Goal: Information Seeking & Learning: Learn about a topic

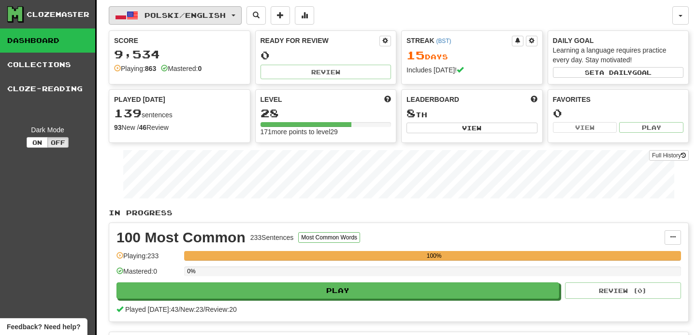
click at [226, 15] on span "Polski / English" at bounding box center [185, 15] width 81 height 8
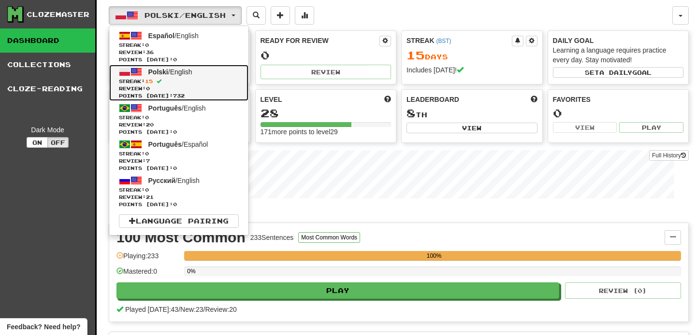
click at [195, 87] on span "Review: 0" at bounding box center [179, 88] width 120 height 7
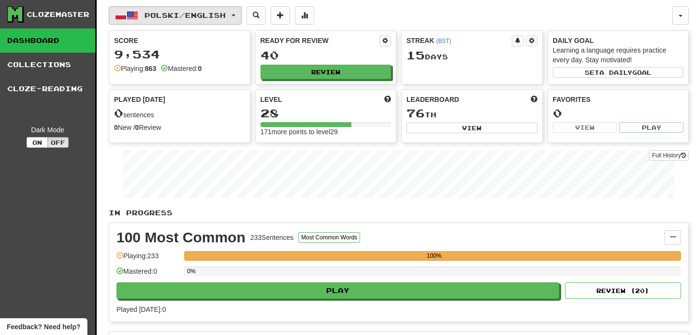
click at [226, 15] on span "Polski / English" at bounding box center [185, 15] width 81 height 8
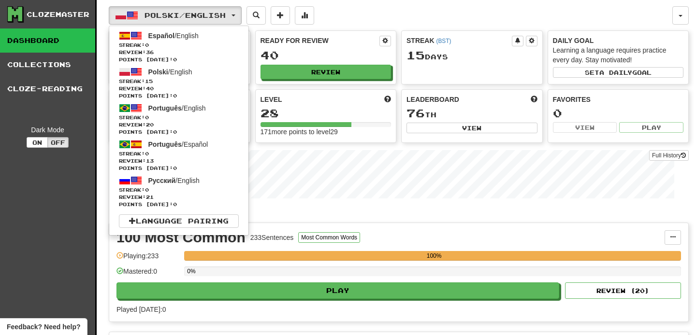
click at [332, 49] on div "40" at bounding box center [325, 55] width 131 height 12
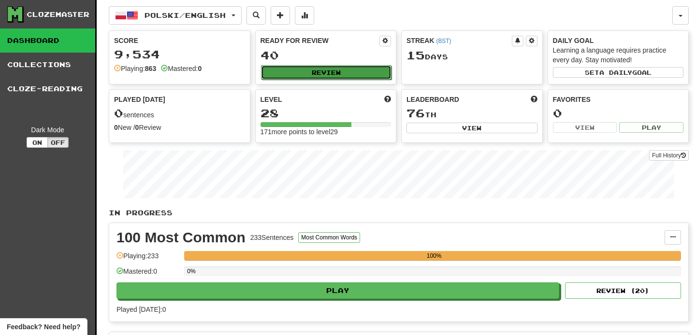
click at [330, 74] on button "Review" at bounding box center [326, 72] width 131 height 14
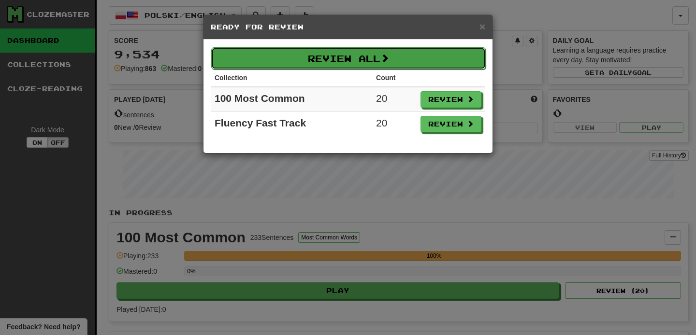
click at [426, 59] on button "Review All" at bounding box center [348, 58] width 275 height 22
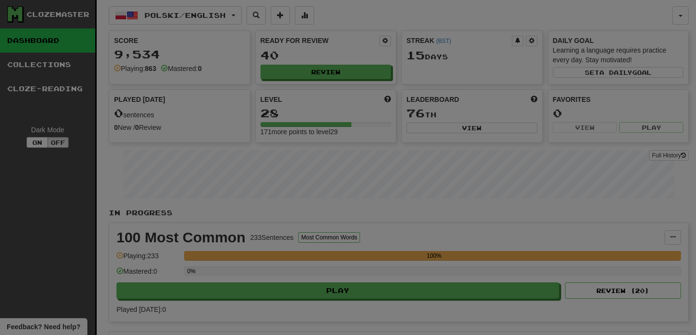
select select "**"
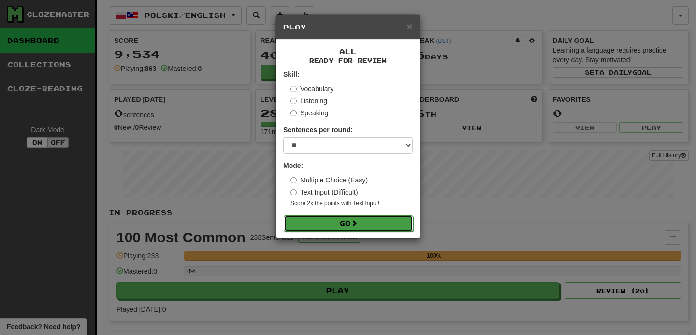
click at [360, 221] on button "Go" at bounding box center [349, 224] width 130 height 16
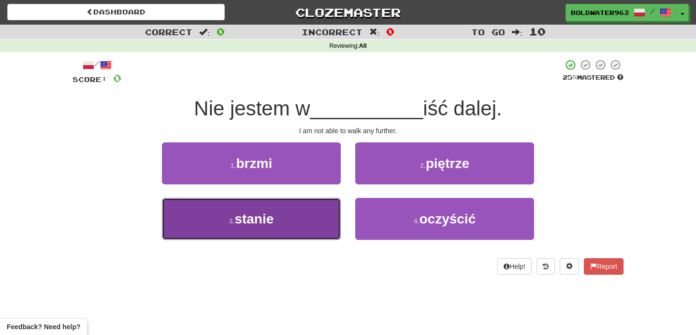
click at [307, 214] on button "3 . stanie" at bounding box center [251, 219] width 179 height 42
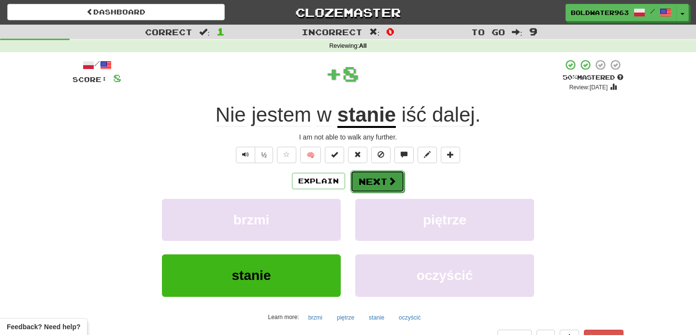
click at [371, 175] on button "Next" at bounding box center [377, 182] width 54 height 22
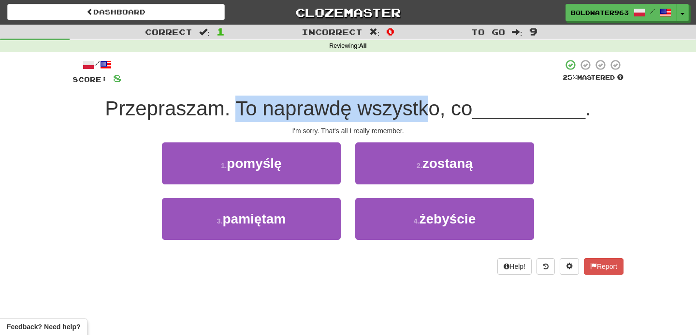
drag, startPoint x: 234, startPoint y: 102, endPoint x: 434, endPoint y: 113, distance: 199.9
click at [434, 113] on span "Przepraszam. To naprawdę wszystko, co" at bounding box center [288, 108] width 367 height 23
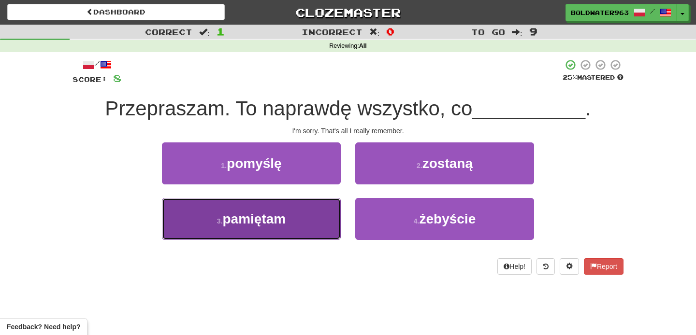
click at [289, 217] on button "3 . pamiętam" at bounding box center [251, 219] width 179 height 42
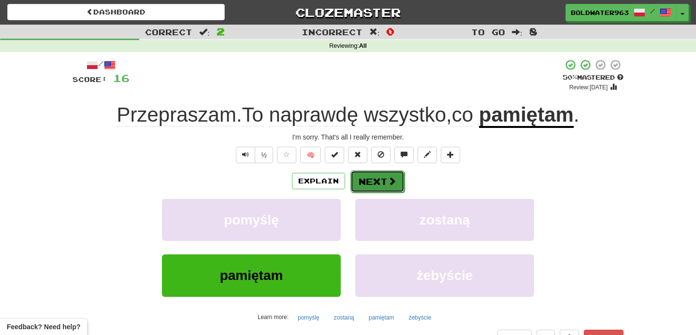
click at [376, 177] on button "Next" at bounding box center [377, 182] width 54 height 22
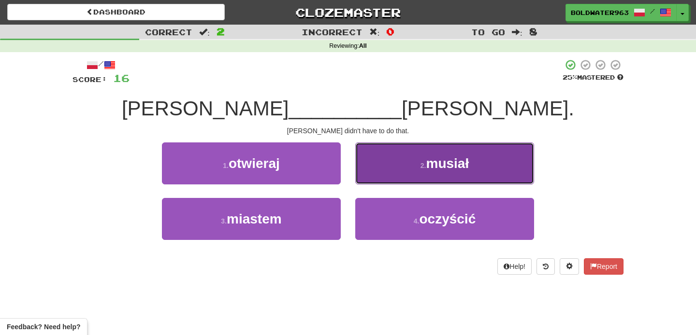
click at [402, 174] on button "2 . musiał" at bounding box center [444, 164] width 179 height 42
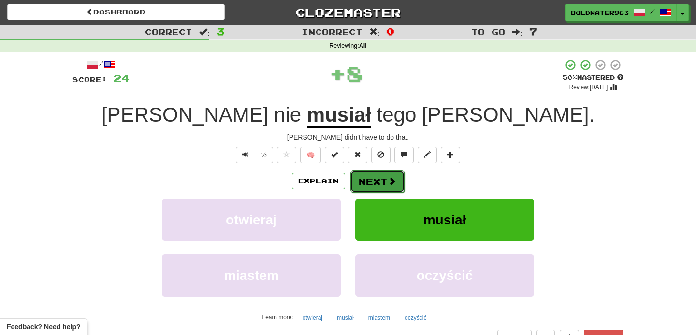
click at [383, 181] on button "Next" at bounding box center [377, 182] width 54 height 22
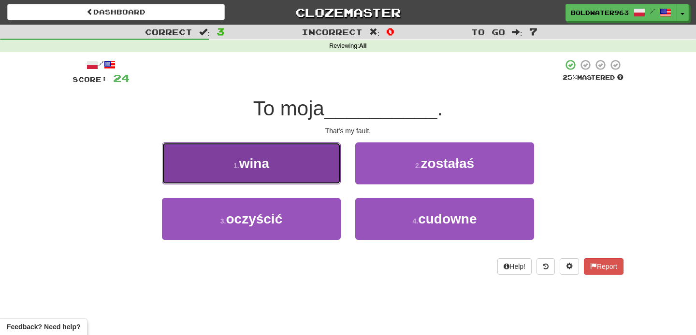
click at [320, 172] on button "1 . wina" at bounding box center [251, 164] width 179 height 42
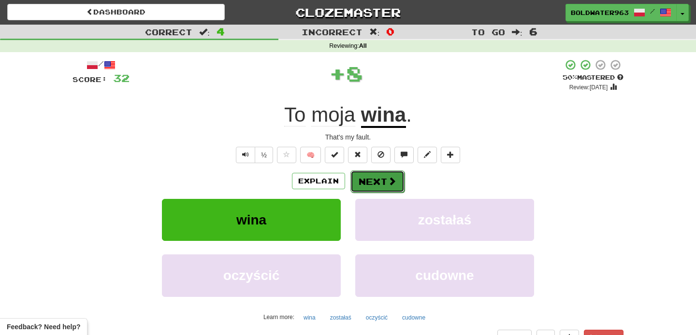
click at [369, 178] on button "Next" at bounding box center [377, 182] width 54 height 22
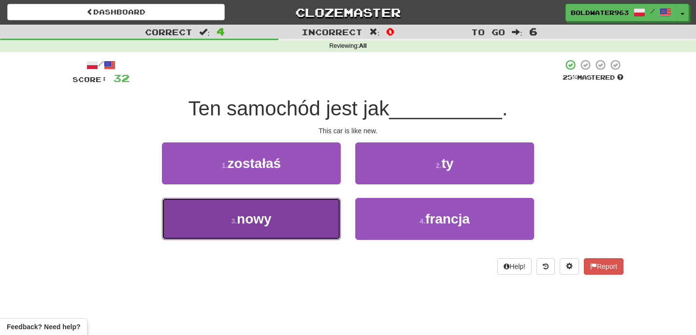
click at [318, 207] on button "3 . nowy" at bounding box center [251, 219] width 179 height 42
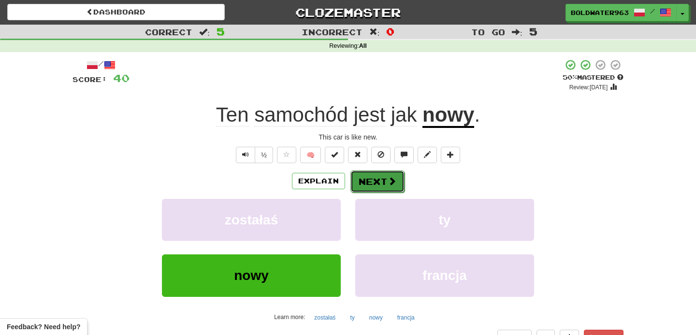
click at [386, 178] on button "Next" at bounding box center [377, 182] width 54 height 22
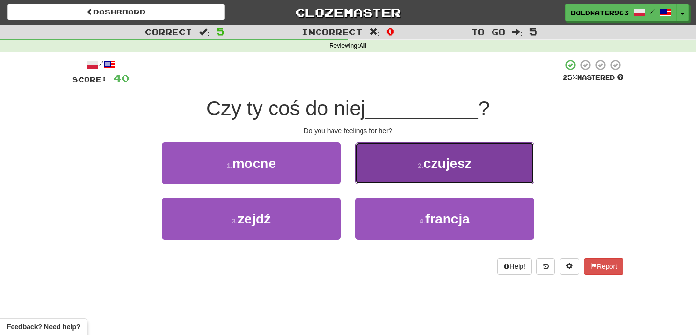
click at [405, 170] on button "2 . czujesz" at bounding box center [444, 164] width 179 height 42
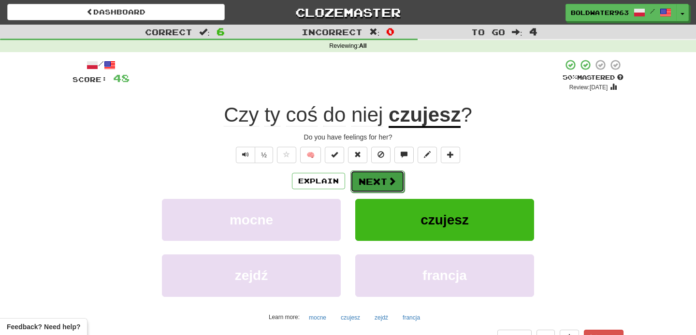
click at [394, 180] on span at bounding box center [392, 181] width 9 height 9
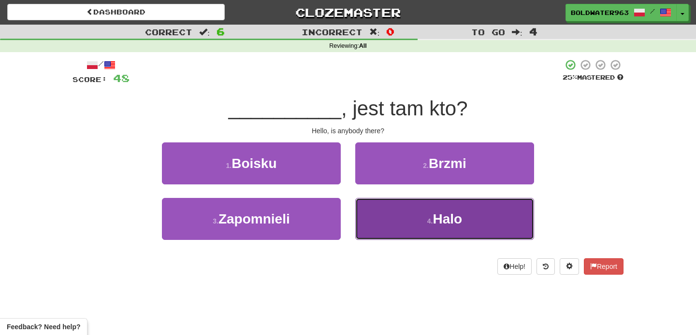
click at [409, 203] on button "4 . Halo" at bounding box center [444, 219] width 179 height 42
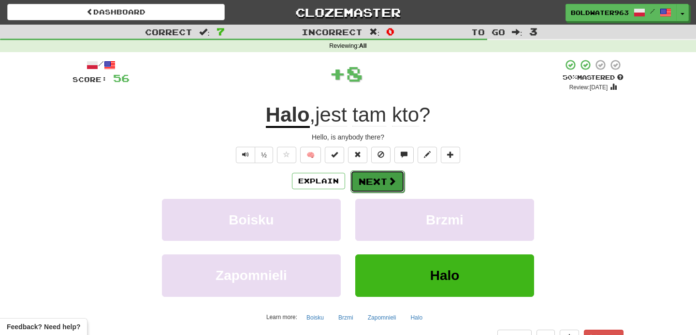
click at [388, 180] on span at bounding box center [392, 181] width 9 height 9
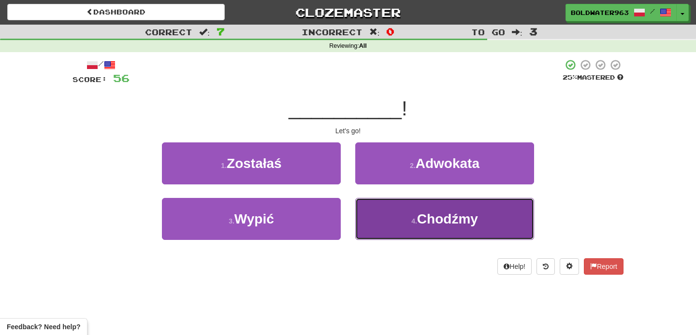
click at [416, 211] on button "4 . Chodźmy" at bounding box center [444, 219] width 179 height 42
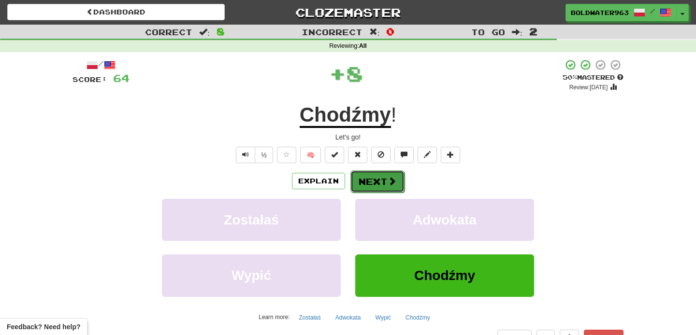
click at [372, 190] on button "Next" at bounding box center [377, 182] width 54 height 22
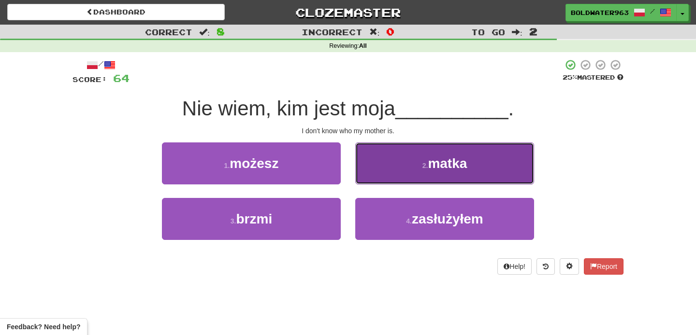
click at [408, 154] on button "2 . matka" at bounding box center [444, 164] width 179 height 42
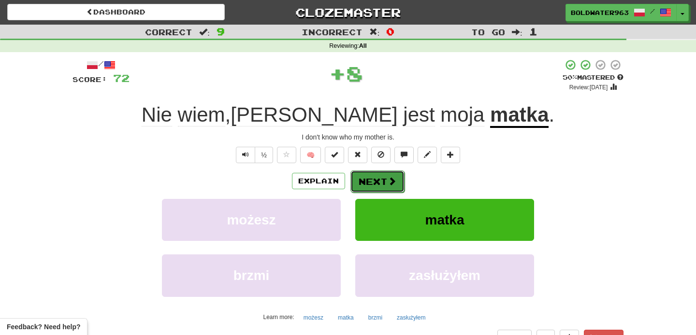
click at [390, 183] on span at bounding box center [392, 181] width 9 height 9
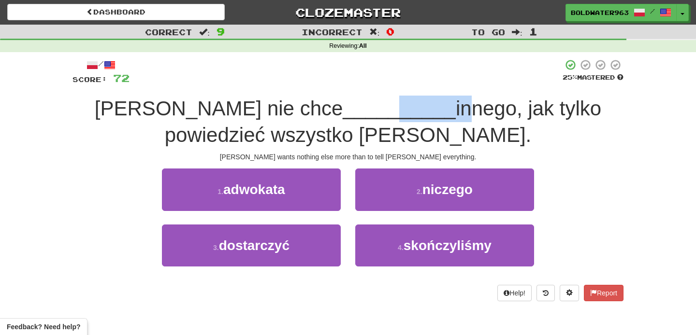
drag, startPoint x: 277, startPoint y: 106, endPoint x: 345, endPoint y: 105, distance: 68.2
click at [345, 105] on div "Tom nie chce __________ innego, jak tylko powiedzieć wszystko Mary." at bounding box center [347, 122] width 551 height 53
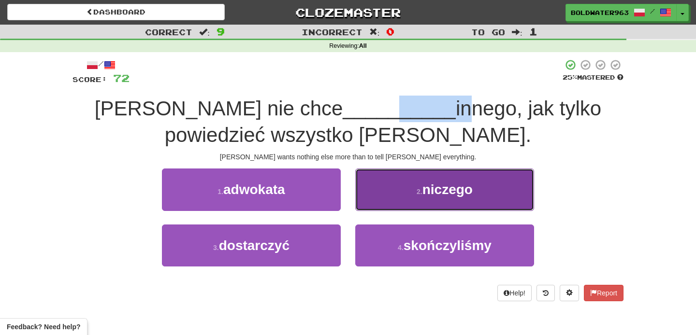
click at [399, 191] on button "2 . niczego" at bounding box center [444, 190] width 179 height 42
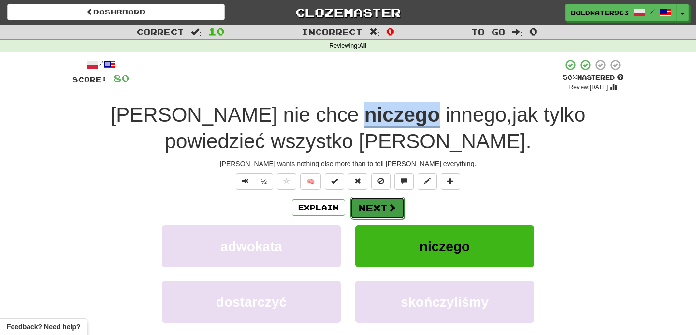
click at [390, 200] on button "Next" at bounding box center [377, 208] width 54 height 22
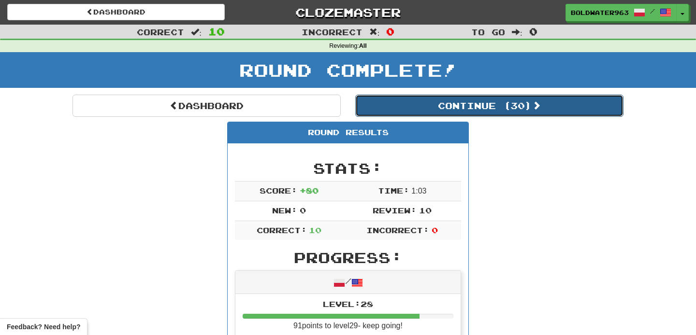
click at [432, 103] on button "Continue ( 30 )" at bounding box center [489, 106] width 268 height 22
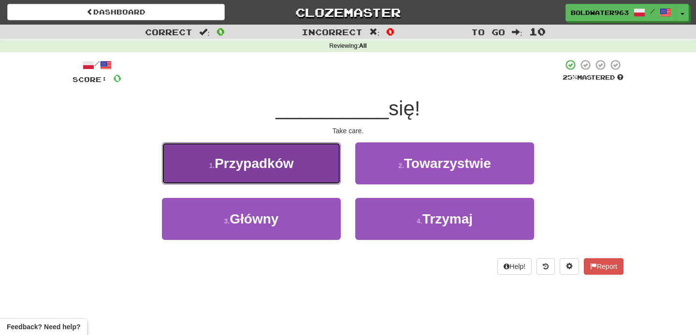
click at [304, 159] on button "1 . Przypadków" at bounding box center [251, 164] width 179 height 42
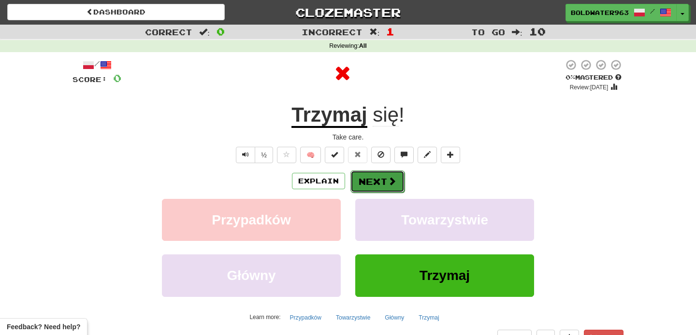
click at [381, 175] on button "Next" at bounding box center [377, 182] width 54 height 22
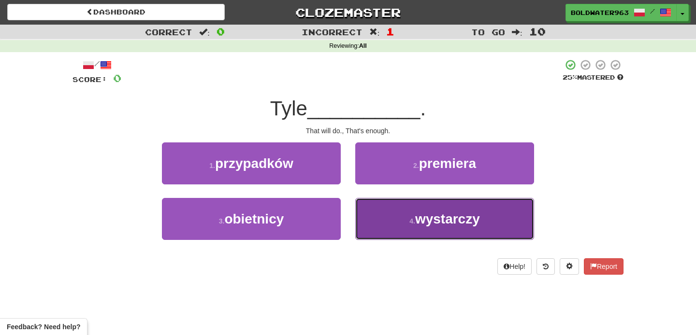
click at [429, 216] on span "wystarczy" at bounding box center [447, 219] width 65 height 15
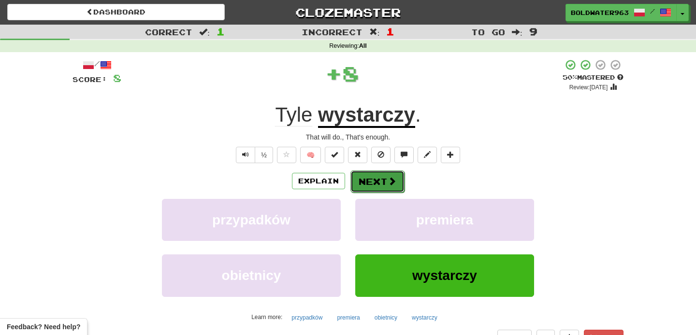
click at [374, 189] on button "Next" at bounding box center [377, 182] width 54 height 22
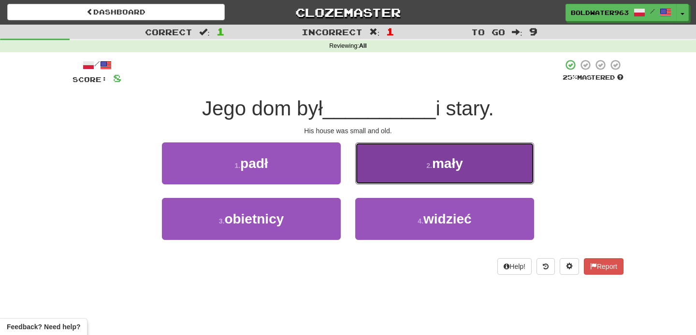
click at [378, 153] on button "2 . mały" at bounding box center [444, 164] width 179 height 42
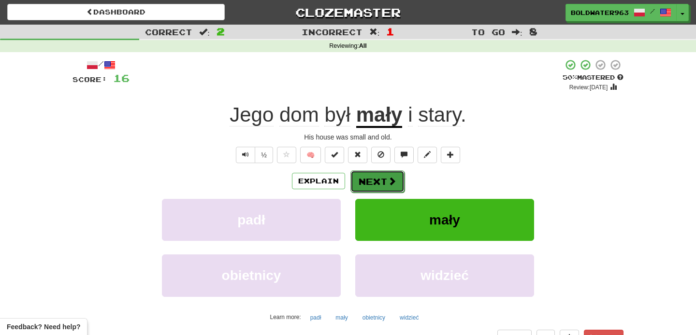
click at [383, 180] on button "Next" at bounding box center [377, 182] width 54 height 22
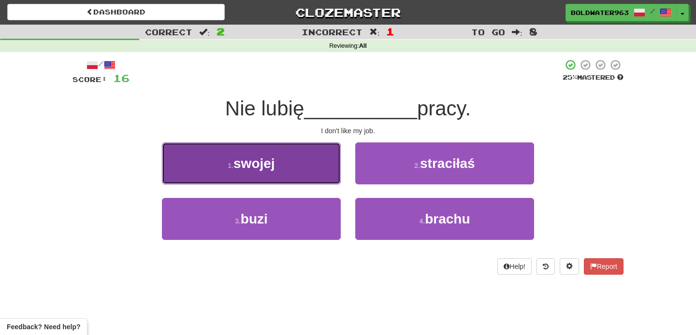
click at [318, 168] on button "1 . swojej" at bounding box center [251, 164] width 179 height 42
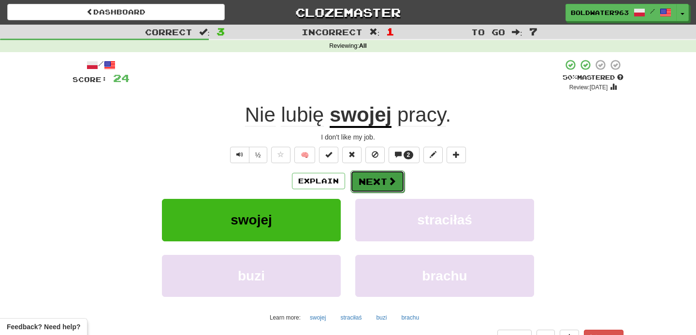
click at [383, 179] on button "Next" at bounding box center [377, 182] width 54 height 22
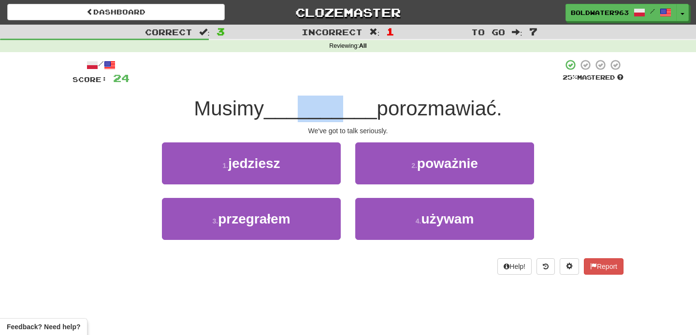
drag, startPoint x: 336, startPoint y: 115, endPoint x: 299, endPoint y: 115, distance: 37.7
click at [299, 115] on span "__________" at bounding box center [320, 108] width 113 height 23
click at [312, 116] on span "__________" at bounding box center [320, 108] width 113 height 23
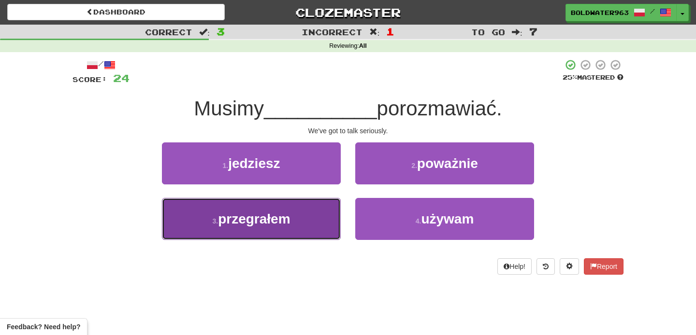
click at [316, 216] on button "3 . przegrałem" at bounding box center [251, 219] width 179 height 42
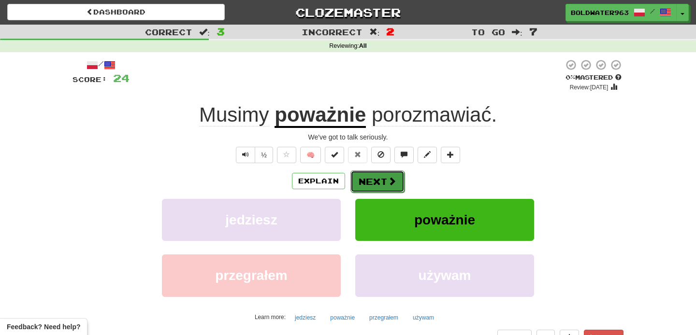
click at [380, 183] on button "Next" at bounding box center [377, 182] width 54 height 22
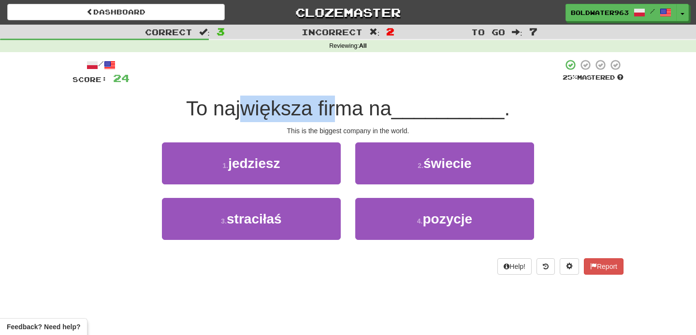
drag, startPoint x: 243, startPoint y: 105, endPoint x: 343, endPoint y: 105, distance: 99.6
click at [343, 105] on span "To największa firma na" at bounding box center [288, 108] width 205 height 23
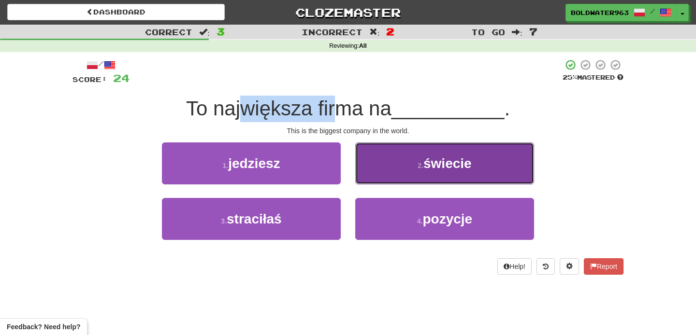
click at [399, 158] on button "2 . świecie" at bounding box center [444, 164] width 179 height 42
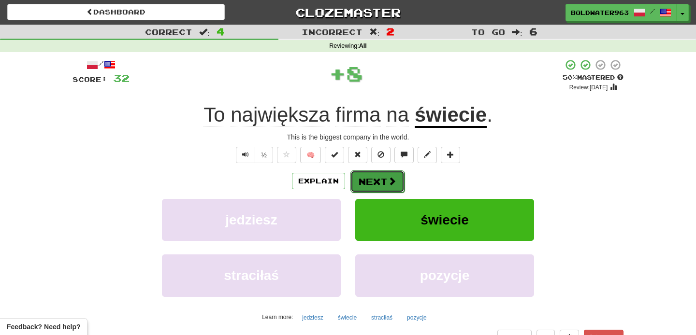
click at [385, 175] on button "Next" at bounding box center [377, 182] width 54 height 22
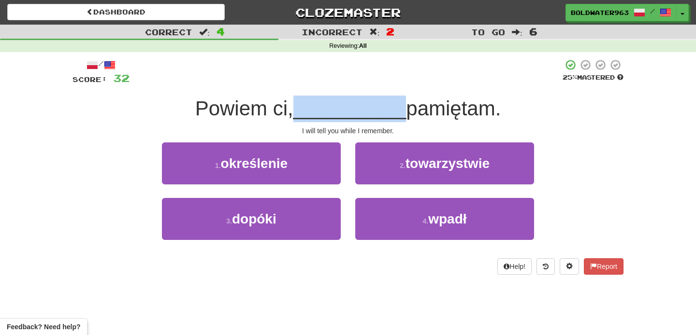
drag, startPoint x: 299, startPoint y: 110, endPoint x: 401, endPoint y: 110, distance: 102.5
click at [401, 110] on div "Powiem ci, __________ pamiętam." at bounding box center [347, 109] width 551 height 27
click at [346, 190] on div "1 . określenie" at bounding box center [251, 171] width 193 height 56
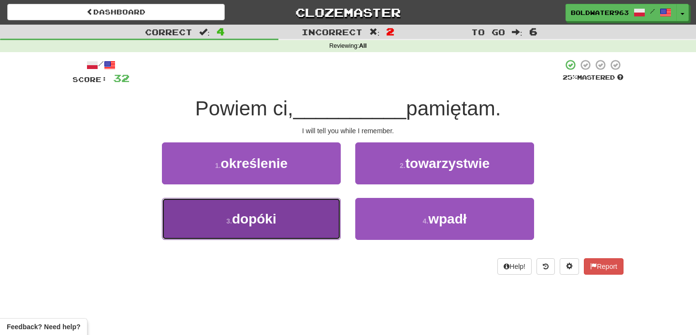
click at [307, 208] on button "3 . dopóki" at bounding box center [251, 219] width 179 height 42
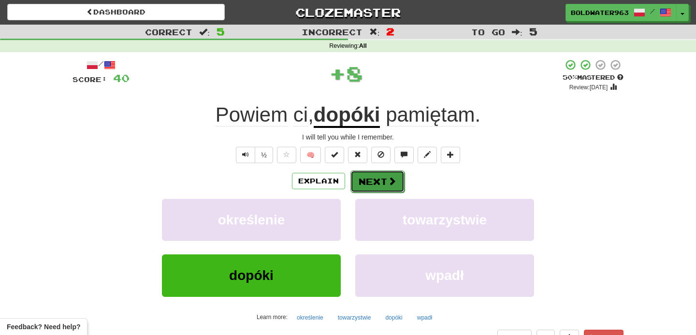
click at [370, 182] on button "Next" at bounding box center [377, 182] width 54 height 22
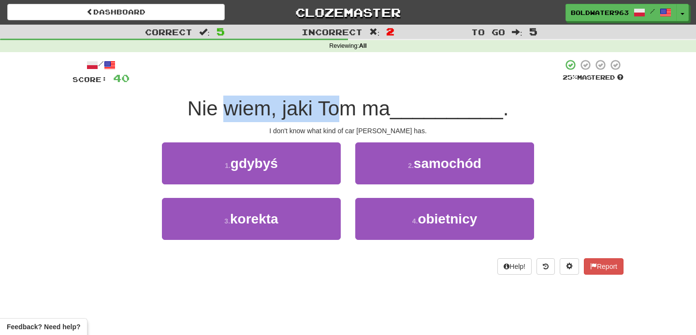
drag, startPoint x: 228, startPoint y: 110, endPoint x: 343, endPoint y: 108, distance: 115.0
click at [343, 108] on span "Nie wiem, jaki Tom ma" at bounding box center [289, 108] width 203 height 23
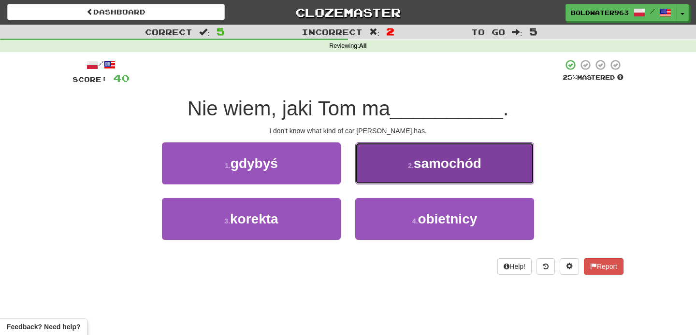
click at [389, 165] on button "2 . samochód" at bounding box center [444, 164] width 179 height 42
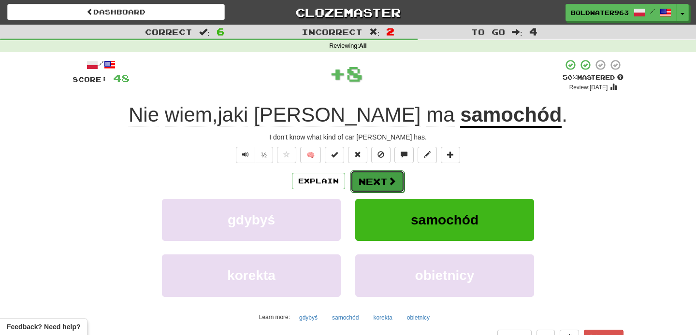
click at [377, 180] on button "Next" at bounding box center [377, 182] width 54 height 22
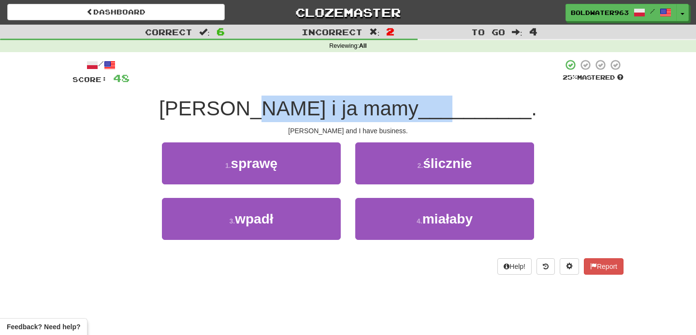
drag, startPoint x: 290, startPoint y: 106, endPoint x: 392, endPoint y: 107, distance: 101.5
click at [392, 107] on div "Tom i ja mamy __________ ." at bounding box center [347, 109] width 551 height 27
click at [419, 107] on span "__________" at bounding box center [475, 108] width 113 height 23
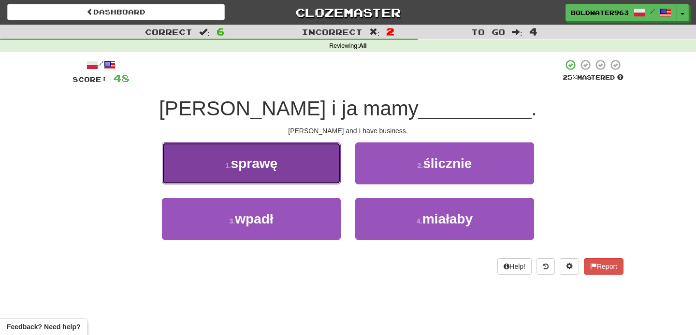
click at [281, 159] on button "1 . sprawę" at bounding box center [251, 164] width 179 height 42
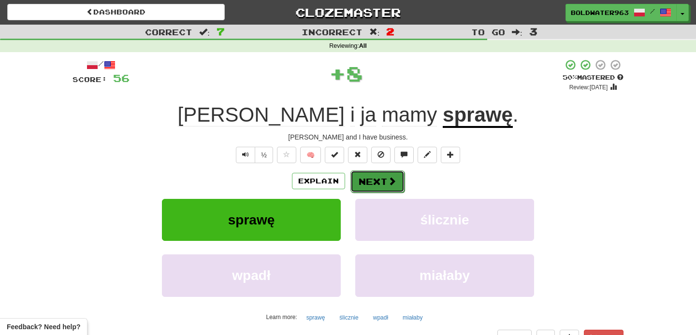
click at [367, 177] on button "Next" at bounding box center [377, 182] width 54 height 22
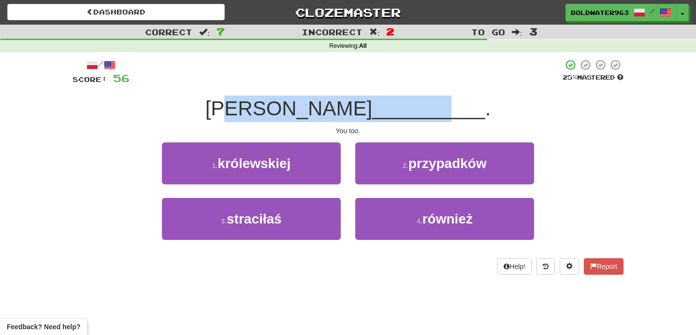
drag, startPoint x: 303, startPoint y: 114, endPoint x: 376, endPoint y: 114, distance: 73.5
click at [376, 114] on div "Ty __________ ." at bounding box center [347, 109] width 551 height 27
click at [376, 114] on span "__________" at bounding box center [428, 108] width 113 height 23
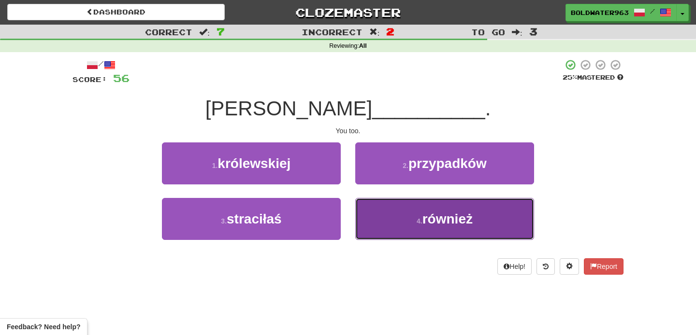
click at [420, 231] on button "4 . również" at bounding box center [444, 219] width 179 height 42
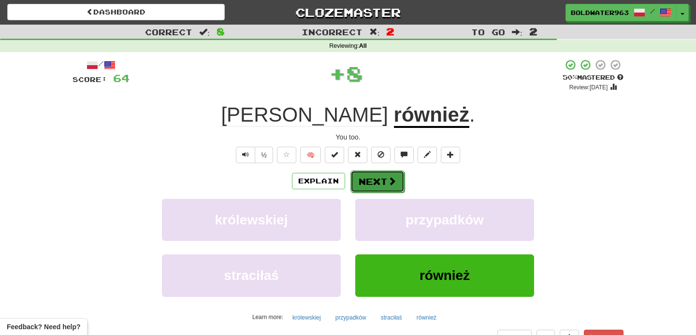
click at [388, 184] on span at bounding box center [392, 181] width 9 height 9
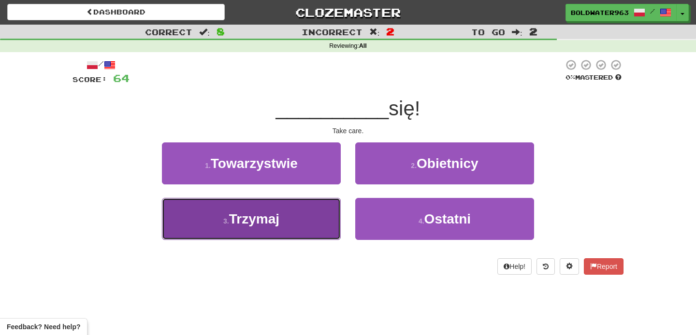
click at [300, 207] on button "3 . Trzymaj" at bounding box center [251, 219] width 179 height 42
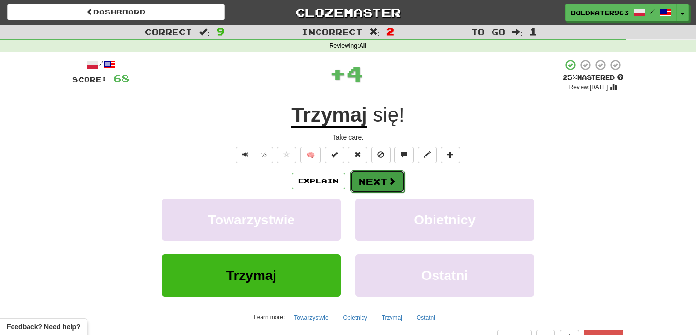
click at [373, 180] on button "Next" at bounding box center [377, 182] width 54 height 22
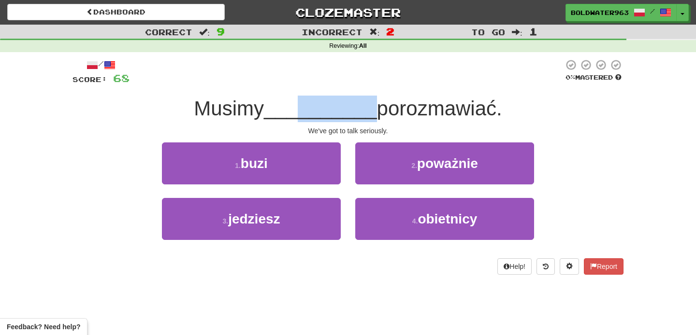
drag, startPoint x: 296, startPoint y: 109, endPoint x: 366, endPoint y: 111, distance: 70.1
click at [366, 111] on span "__________" at bounding box center [320, 108] width 113 height 23
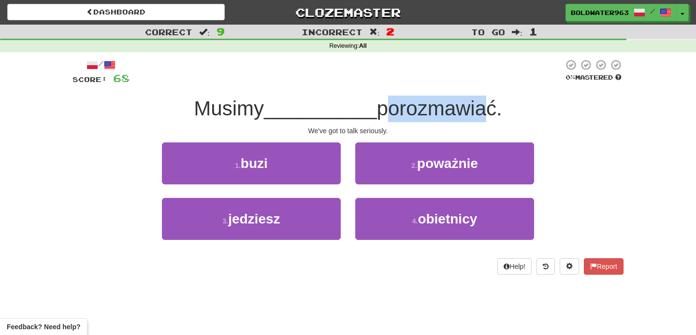
drag, startPoint x: 378, startPoint y: 109, endPoint x: 477, endPoint y: 115, distance: 98.8
click at [477, 115] on span "porozmawiać." at bounding box center [439, 108] width 125 height 23
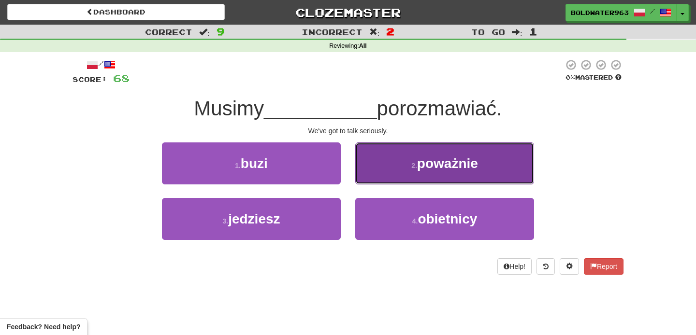
click at [448, 164] on span "poważnie" at bounding box center [447, 163] width 61 height 15
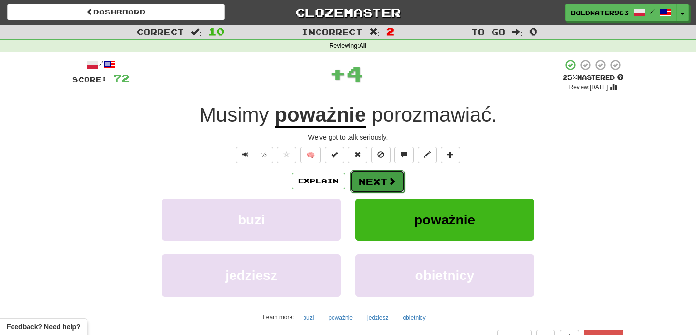
click at [368, 182] on button "Next" at bounding box center [377, 182] width 54 height 22
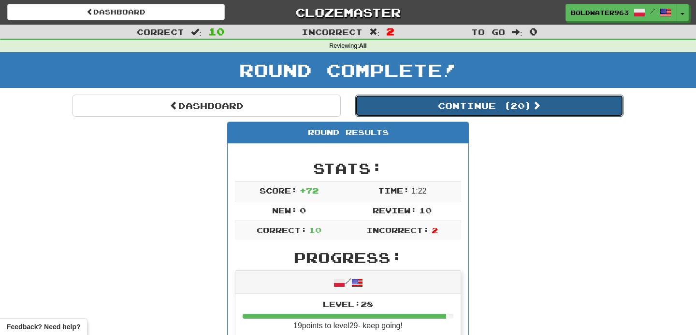
click at [390, 104] on button "Continue ( 20 )" at bounding box center [489, 106] width 268 height 22
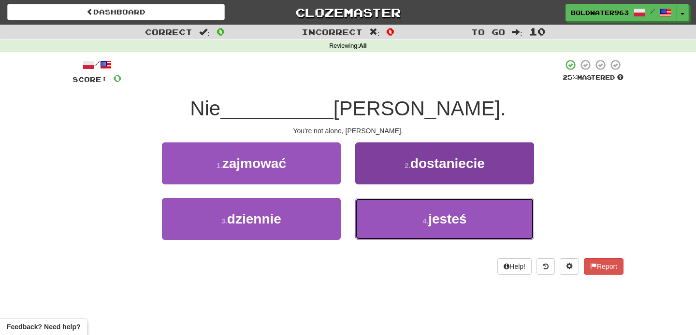
click at [393, 218] on button "4 . jesteś" at bounding box center [444, 219] width 179 height 42
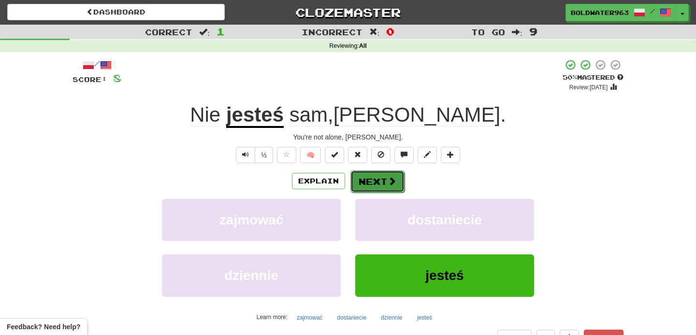
click at [385, 185] on button "Next" at bounding box center [377, 182] width 54 height 22
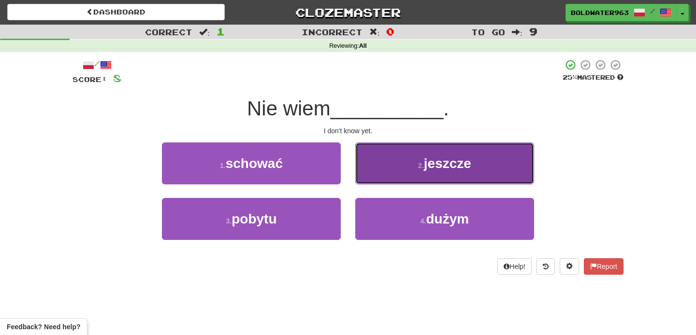
click at [434, 171] on button "2 . jeszcze" at bounding box center [444, 164] width 179 height 42
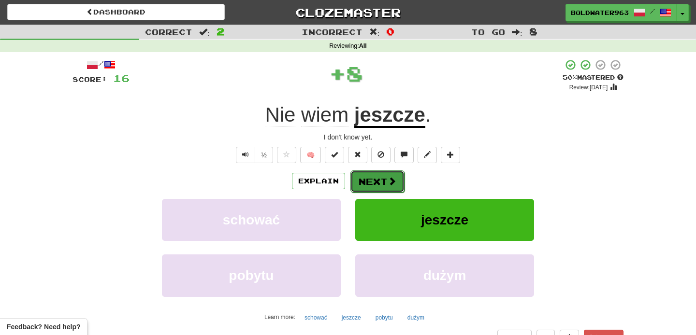
click at [383, 185] on button "Next" at bounding box center [377, 182] width 54 height 22
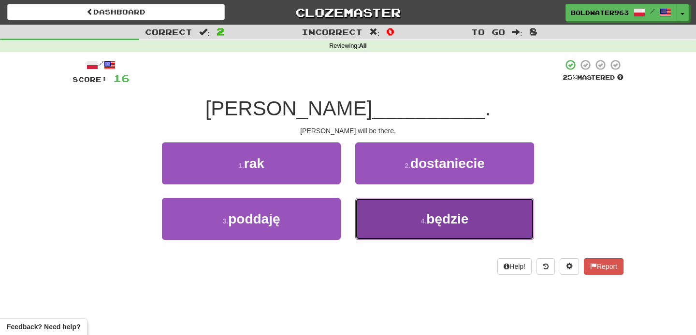
click at [391, 213] on button "4 . będzie" at bounding box center [444, 219] width 179 height 42
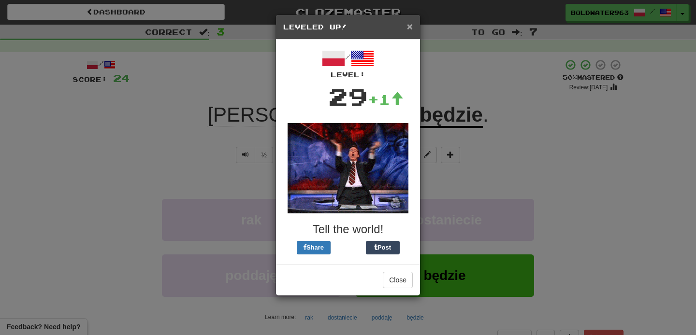
click at [410, 27] on span "×" at bounding box center [410, 26] width 6 height 11
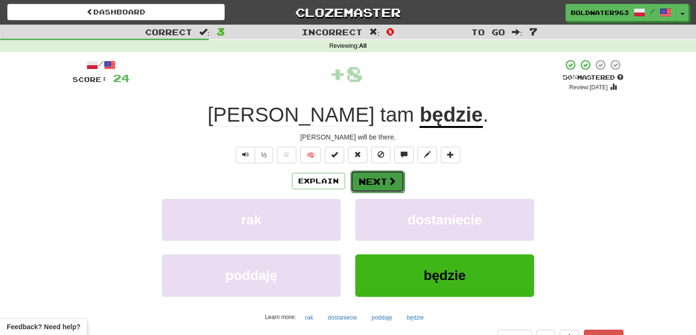
click at [374, 173] on button "Next" at bounding box center [377, 182] width 54 height 22
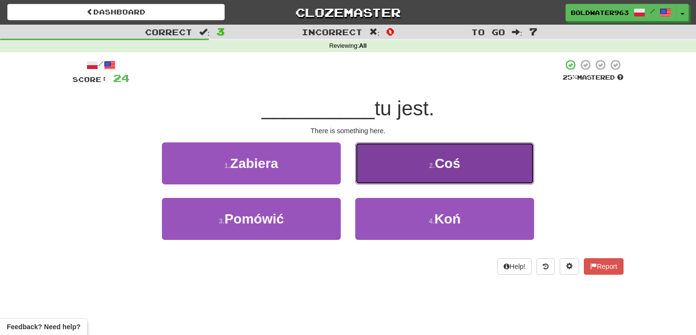
click at [394, 172] on button "2 . Coś" at bounding box center [444, 164] width 179 height 42
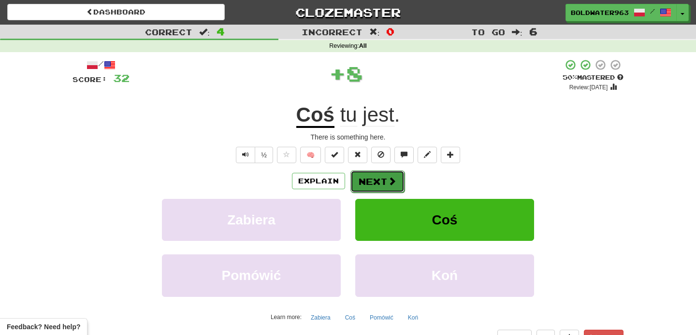
click at [374, 179] on button "Next" at bounding box center [377, 182] width 54 height 22
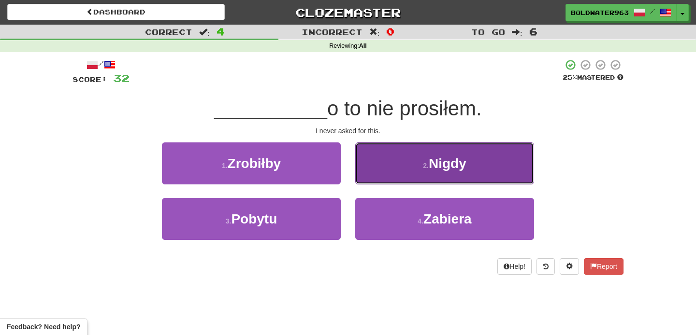
click at [390, 167] on button "2 . Nigdy" at bounding box center [444, 164] width 179 height 42
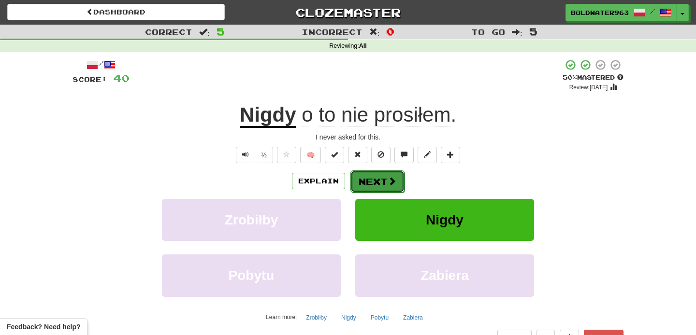
click at [376, 183] on button "Next" at bounding box center [377, 182] width 54 height 22
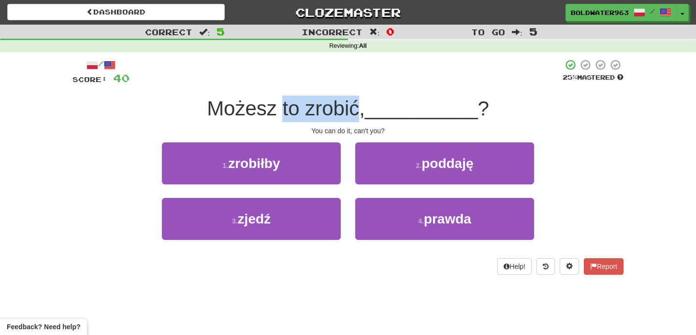
drag, startPoint x: 284, startPoint y: 110, endPoint x: 362, endPoint y: 107, distance: 78.8
click at [362, 107] on span "Możesz to zrobić," at bounding box center [286, 108] width 158 height 23
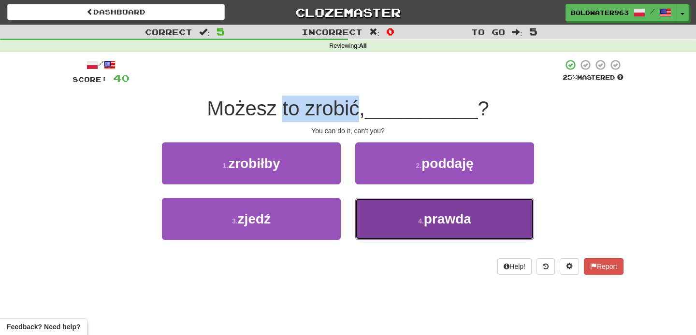
click at [383, 213] on button "4 . prawda" at bounding box center [444, 219] width 179 height 42
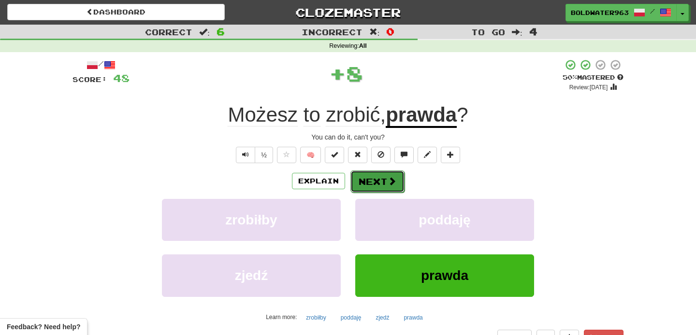
click at [371, 183] on button "Next" at bounding box center [377, 182] width 54 height 22
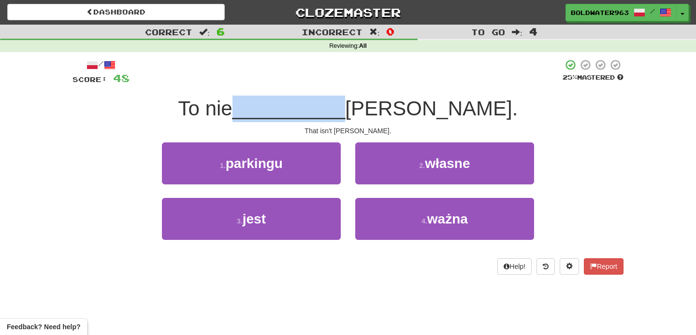
drag, startPoint x: 303, startPoint y: 111, endPoint x: 401, endPoint y: 111, distance: 98.1
click at [346, 111] on span "__________" at bounding box center [288, 108] width 113 height 23
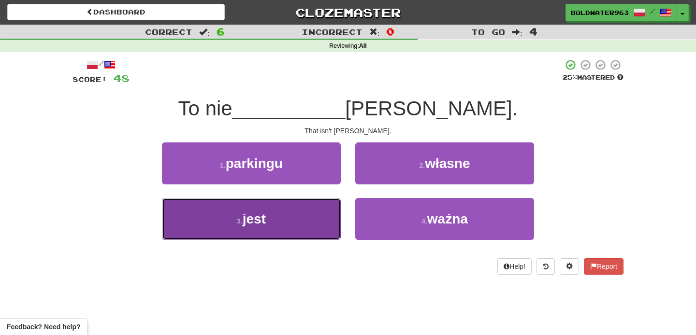
click at [294, 210] on button "3 . jest" at bounding box center [251, 219] width 179 height 42
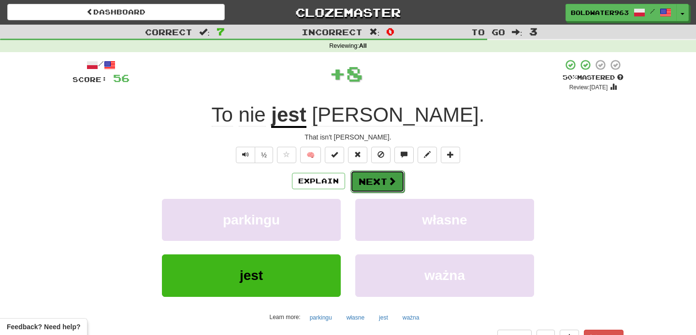
click at [376, 184] on button "Next" at bounding box center [377, 182] width 54 height 22
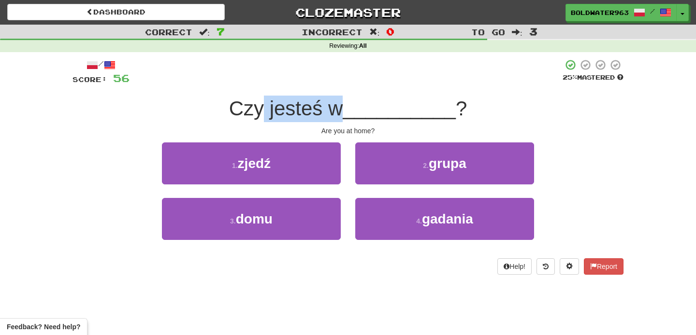
drag, startPoint x: 267, startPoint y: 109, endPoint x: 341, endPoint y: 112, distance: 74.0
click at [341, 112] on span "Czy jesteś w" at bounding box center [286, 108] width 114 height 23
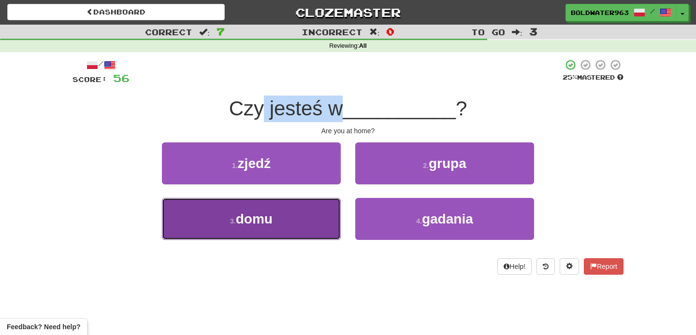
click at [288, 224] on button "3 . domu" at bounding box center [251, 219] width 179 height 42
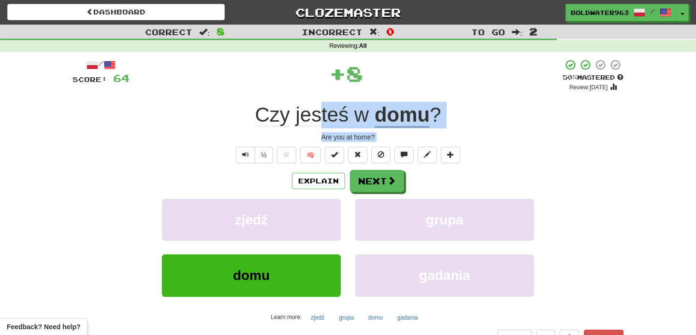
drag, startPoint x: 317, startPoint y: 116, endPoint x: 487, endPoint y: 145, distance: 172.3
click at [487, 145] on div "/ Score: 64 + 8 50 % Mastered Review: 2025-08-29 Czy jesteś w domu ? Are you at…" at bounding box center [347, 210] width 551 height 303
click at [495, 120] on div "Czy jesteś w domu ?" at bounding box center [347, 115] width 551 height 27
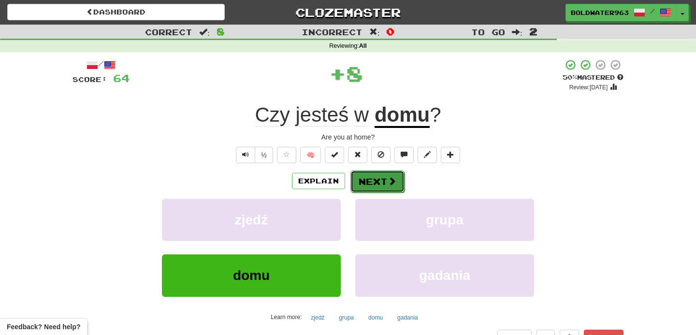
click at [385, 182] on button "Next" at bounding box center [377, 182] width 54 height 22
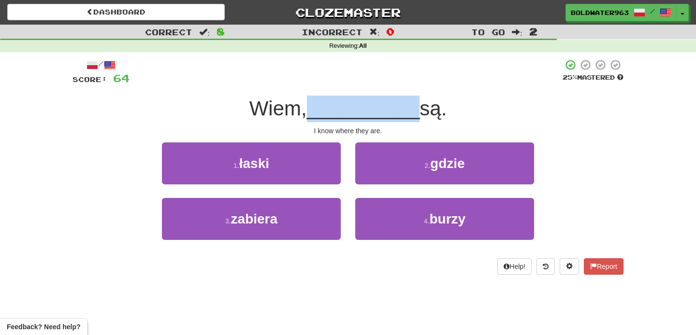
drag, startPoint x: 311, startPoint y: 113, endPoint x: 410, endPoint y: 118, distance: 98.7
click at [410, 118] on div "Wiem, __________ są." at bounding box center [347, 109] width 551 height 27
click at [410, 118] on span "__________" at bounding box center [363, 108] width 113 height 23
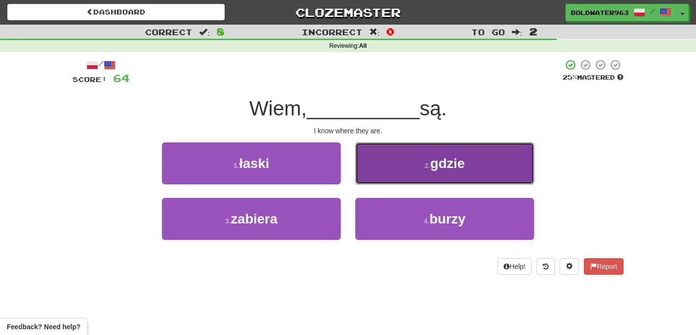
click at [404, 174] on button "2 . gdzie" at bounding box center [444, 164] width 179 height 42
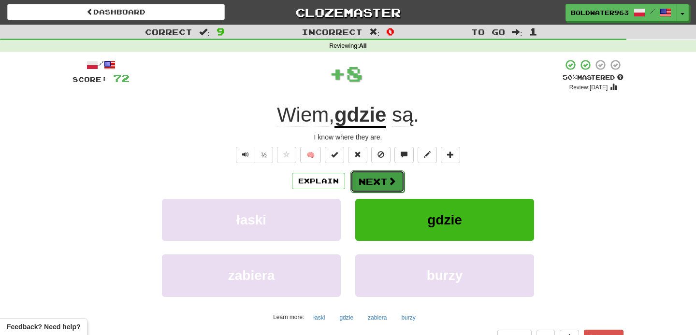
click at [379, 182] on button "Next" at bounding box center [377, 182] width 54 height 22
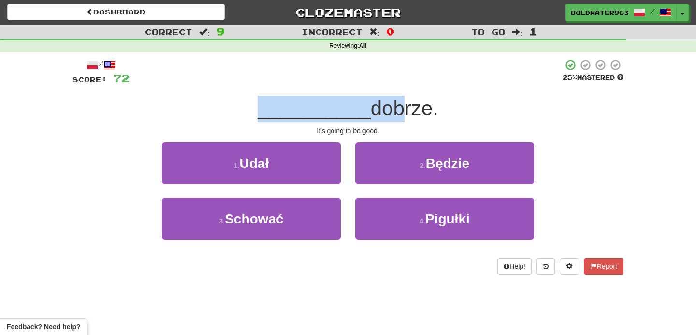
drag, startPoint x: 258, startPoint y: 114, endPoint x: 385, endPoint y: 112, distance: 127.1
click at [385, 112] on div "__________ dobrze." at bounding box center [347, 109] width 551 height 27
click at [385, 112] on span "dobrze." at bounding box center [405, 108] width 68 height 23
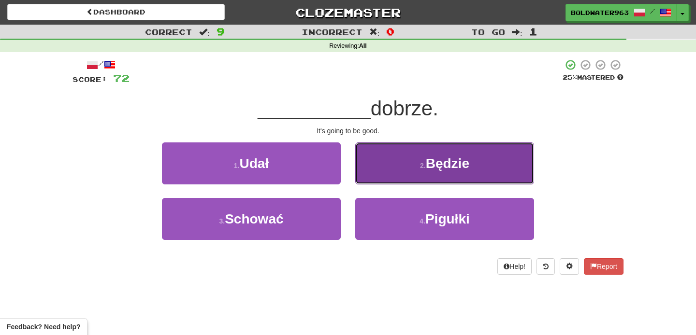
click at [421, 159] on button "2 . Będzie" at bounding box center [444, 164] width 179 height 42
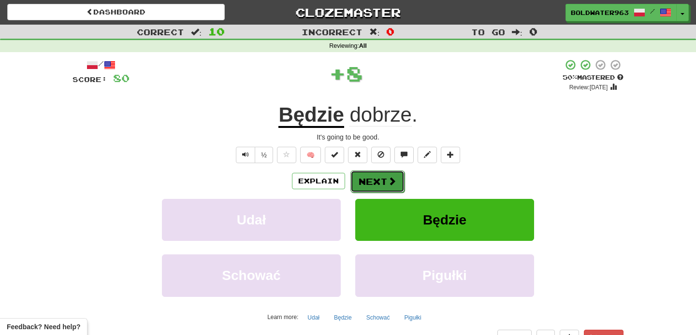
click at [373, 177] on button "Next" at bounding box center [377, 182] width 54 height 22
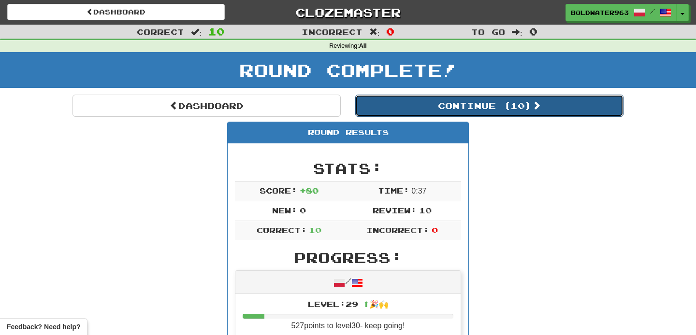
click at [414, 109] on button "Continue ( 10 )" at bounding box center [489, 106] width 268 height 22
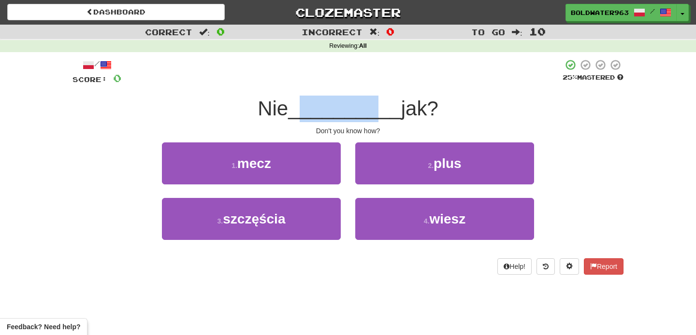
drag, startPoint x: 304, startPoint y: 104, endPoint x: 377, endPoint y: 110, distance: 74.2
click at [377, 110] on span "__________" at bounding box center [344, 108] width 113 height 23
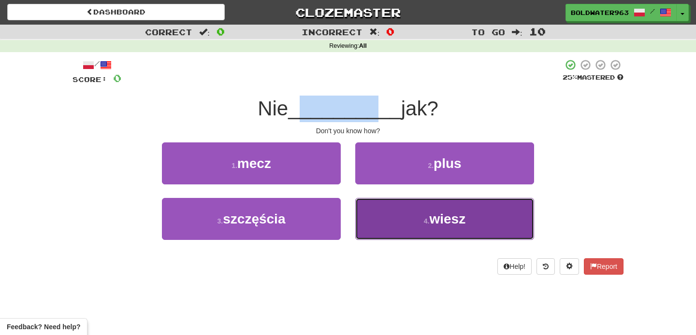
click at [390, 222] on button "4 . wiesz" at bounding box center [444, 219] width 179 height 42
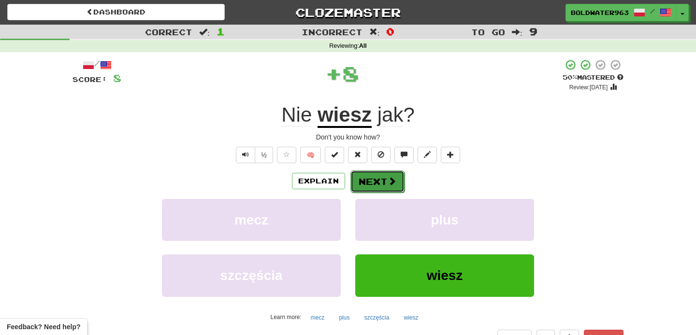
click at [369, 181] on button "Next" at bounding box center [377, 182] width 54 height 22
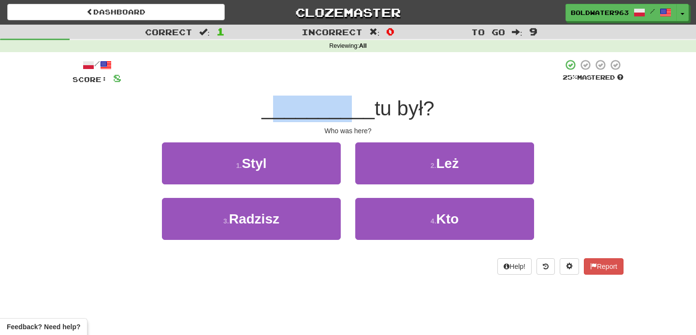
drag, startPoint x: 275, startPoint y: 110, endPoint x: 349, endPoint y: 116, distance: 75.1
click at [349, 116] on span "__________" at bounding box center [317, 108] width 113 height 23
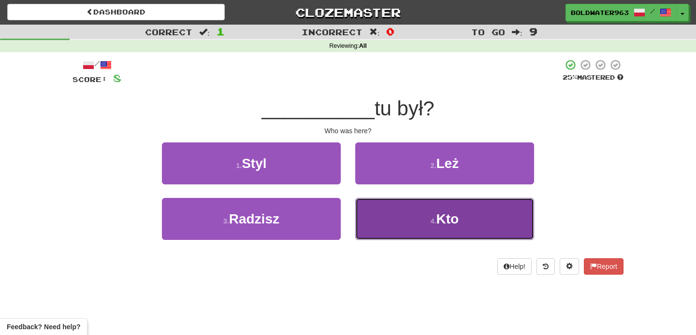
click at [404, 219] on button "4 . Kto" at bounding box center [444, 219] width 179 height 42
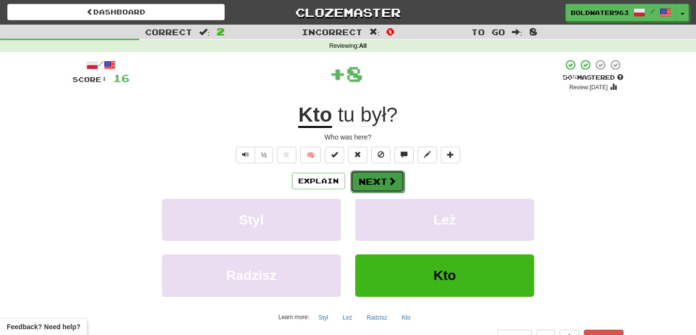
click at [376, 180] on button "Next" at bounding box center [377, 182] width 54 height 22
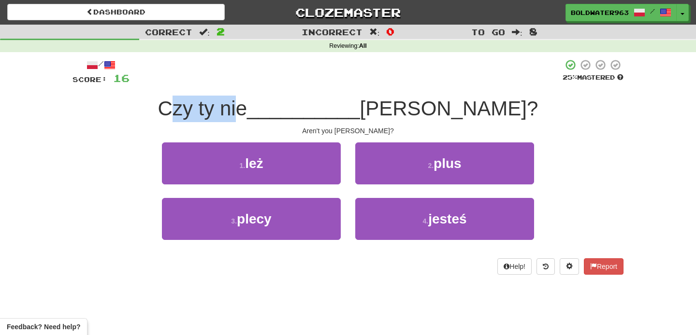
drag, startPoint x: 238, startPoint y: 106, endPoint x: 303, endPoint y: 108, distance: 65.3
click at [247, 108] on span "Czy ty nie" at bounding box center [202, 108] width 89 height 23
drag, startPoint x: 309, startPoint y: 110, endPoint x: 214, endPoint y: 104, distance: 94.9
click at [214, 104] on div "Czy ty nie __________ Tom?" at bounding box center [347, 109] width 551 height 27
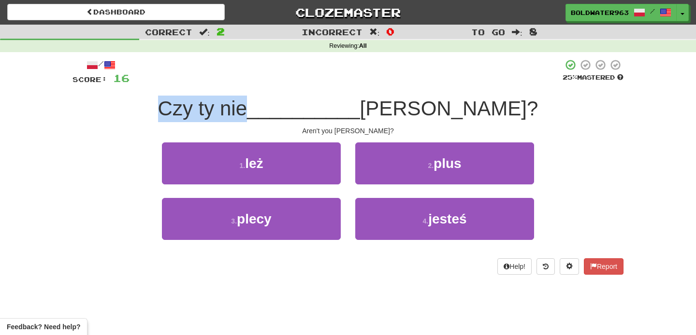
click at [214, 104] on div "Czy ty nie __________ Tom?" at bounding box center [347, 109] width 551 height 27
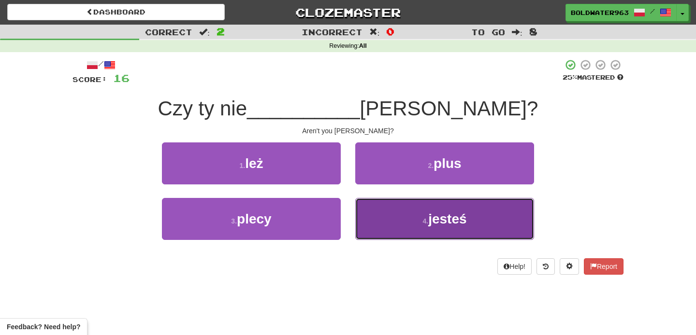
click at [379, 214] on button "4 . jesteś" at bounding box center [444, 219] width 179 height 42
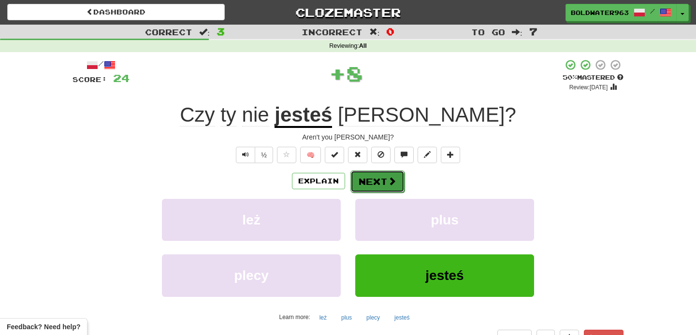
click at [369, 184] on button "Next" at bounding box center [377, 182] width 54 height 22
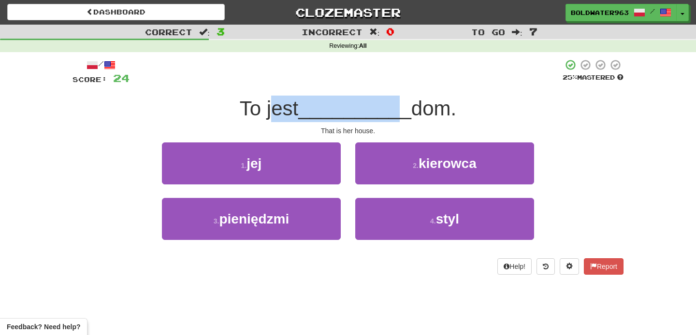
drag, startPoint x: 271, startPoint y: 108, endPoint x: 397, endPoint y: 116, distance: 126.3
click at [397, 116] on div "To jest __________ dom." at bounding box center [347, 109] width 551 height 27
click at [397, 116] on span "__________" at bounding box center [354, 108] width 113 height 23
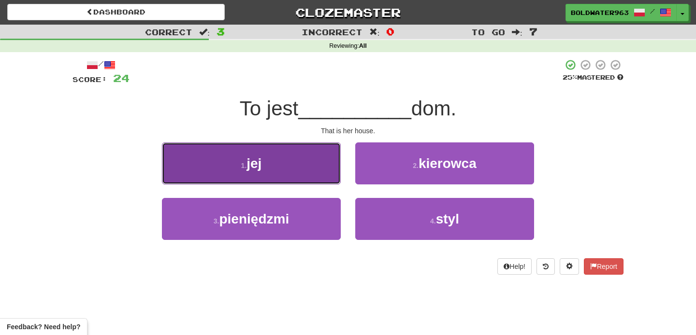
click at [290, 169] on button "1 . jej" at bounding box center [251, 164] width 179 height 42
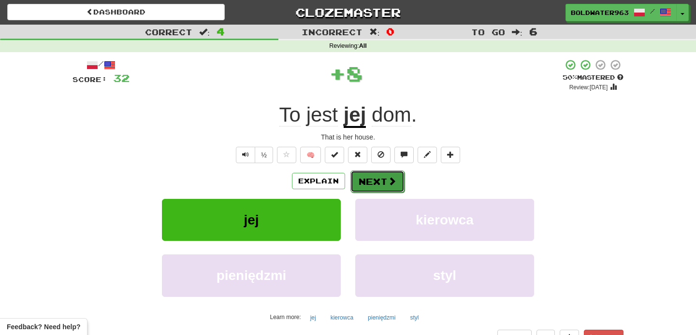
click at [372, 181] on button "Next" at bounding box center [377, 182] width 54 height 22
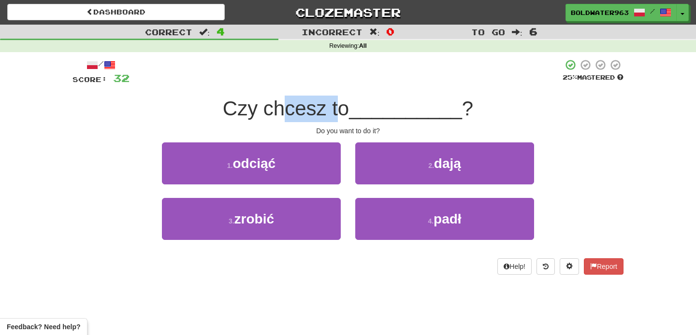
drag, startPoint x: 286, startPoint y: 108, endPoint x: 346, endPoint y: 110, distance: 60.4
click at [346, 110] on span "Czy chcesz to" at bounding box center [286, 108] width 126 height 23
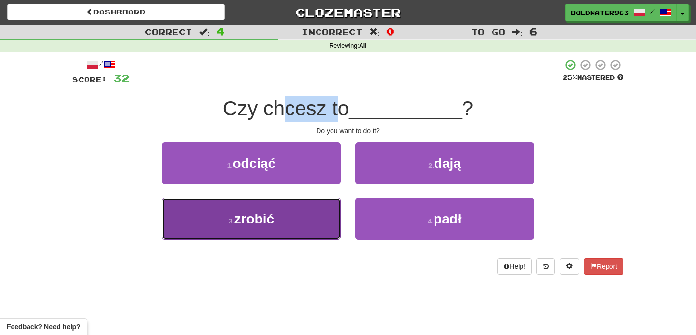
click at [260, 207] on button "3 . zrobić" at bounding box center [251, 219] width 179 height 42
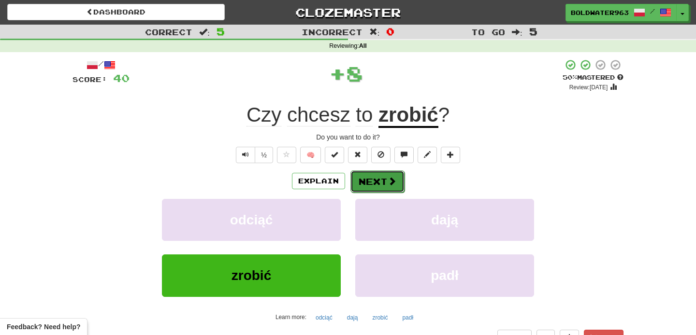
click at [368, 178] on button "Next" at bounding box center [377, 182] width 54 height 22
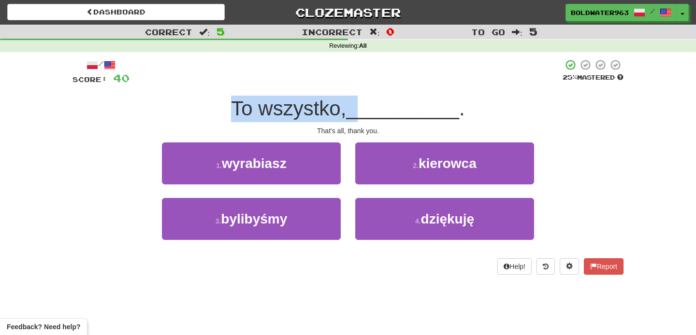
drag, startPoint x: 235, startPoint y: 108, endPoint x: 362, endPoint y: 114, distance: 126.3
click at [362, 114] on div "To wszystko, __________ ." at bounding box center [347, 109] width 551 height 27
click at [362, 114] on span "__________" at bounding box center [402, 108] width 113 height 23
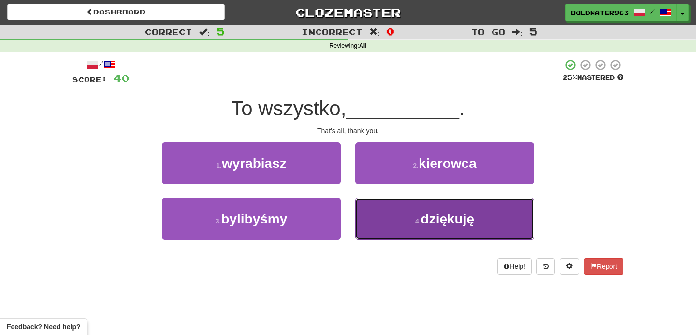
click at [418, 215] on button "4 . dziękuję" at bounding box center [444, 219] width 179 height 42
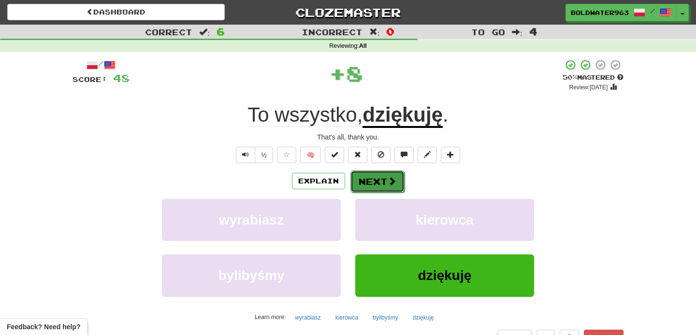
click at [376, 182] on button "Next" at bounding box center [377, 182] width 54 height 22
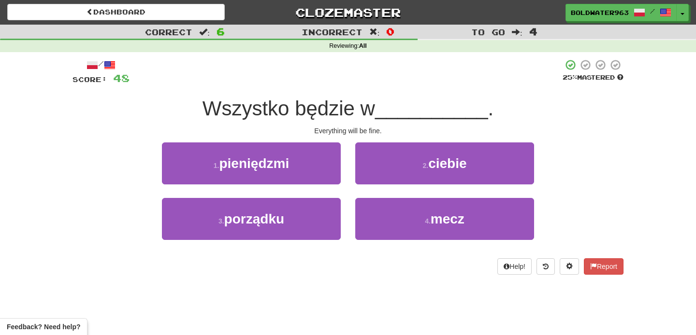
drag, startPoint x: 203, startPoint y: 109, endPoint x: 385, endPoint y: 111, distance: 182.2
click at [385, 111] on div "Wszystko będzie w __________ ." at bounding box center [347, 109] width 551 height 27
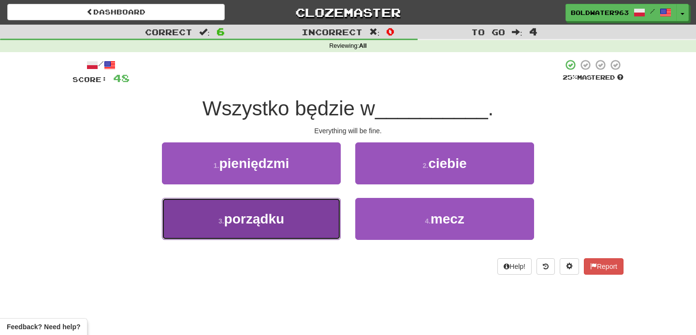
click at [276, 218] on span "porządku" at bounding box center [254, 219] width 60 height 15
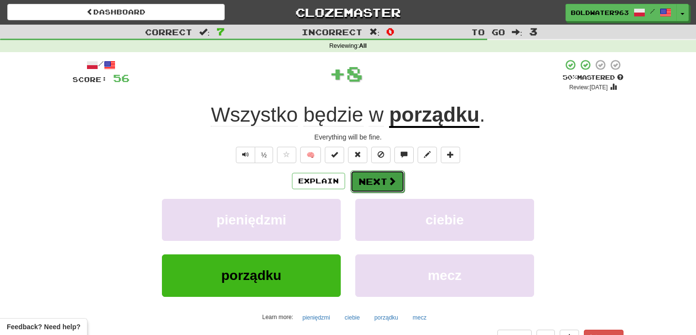
click at [379, 183] on button "Next" at bounding box center [377, 182] width 54 height 22
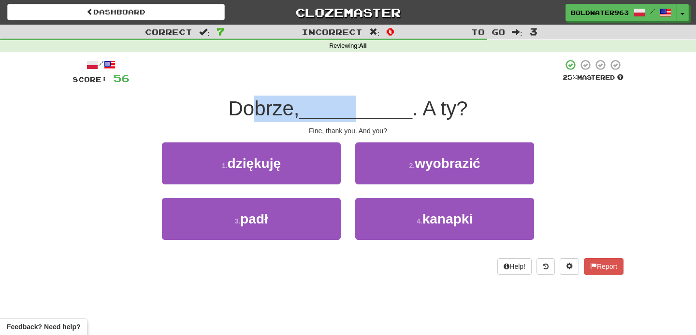
drag, startPoint x: 252, startPoint y: 107, endPoint x: 360, endPoint y: 112, distance: 107.9
click at [360, 112] on div "Dobrze, __________ . A ty?" at bounding box center [347, 109] width 551 height 27
click at [360, 112] on span "__________" at bounding box center [356, 108] width 113 height 23
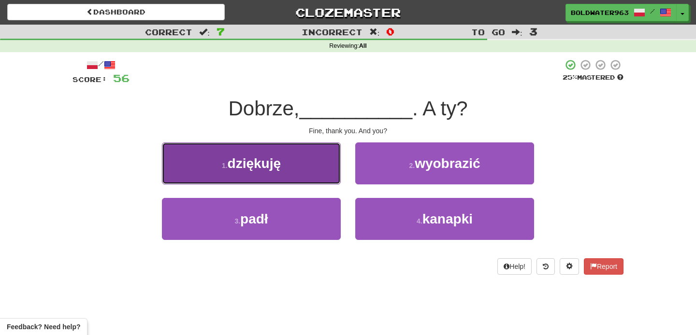
click at [313, 159] on button "1 . dziękuję" at bounding box center [251, 164] width 179 height 42
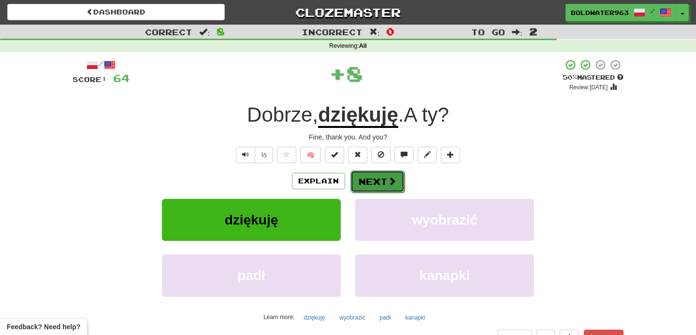
click at [376, 182] on button "Next" at bounding box center [377, 182] width 54 height 22
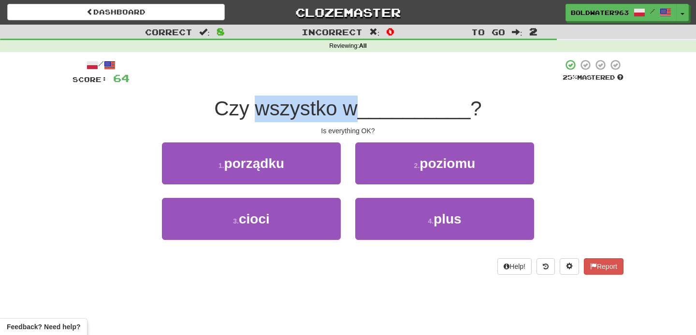
drag, startPoint x: 260, startPoint y: 113, endPoint x: 362, endPoint y: 110, distance: 102.0
click at [357, 110] on span "Czy wszystko w" at bounding box center [285, 108] width 143 height 23
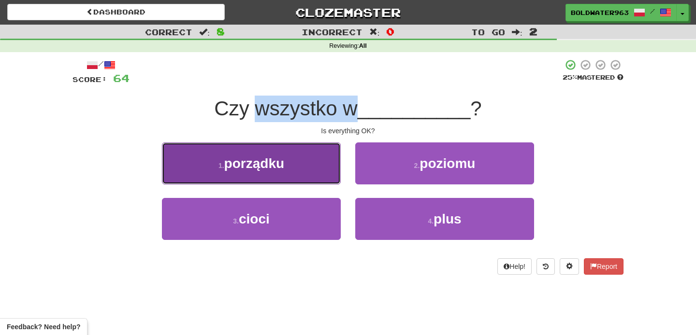
click at [298, 171] on button "1 . porządku" at bounding box center [251, 164] width 179 height 42
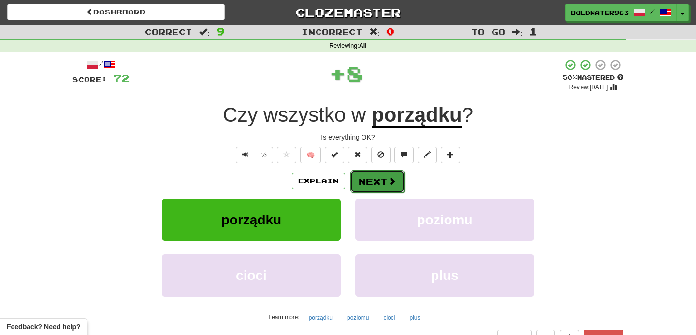
click at [372, 180] on button "Next" at bounding box center [377, 182] width 54 height 22
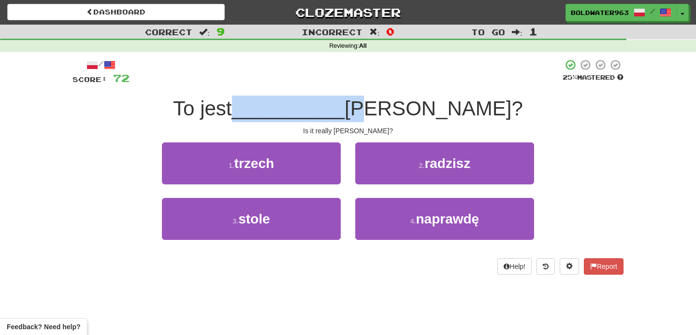
drag, startPoint x: 301, startPoint y: 111, endPoint x: 420, endPoint y: 119, distance: 119.2
click at [420, 119] on div "To jest __________ Tom?" at bounding box center [347, 109] width 551 height 27
click at [420, 119] on span "Tom?" at bounding box center [434, 108] width 178 height 23
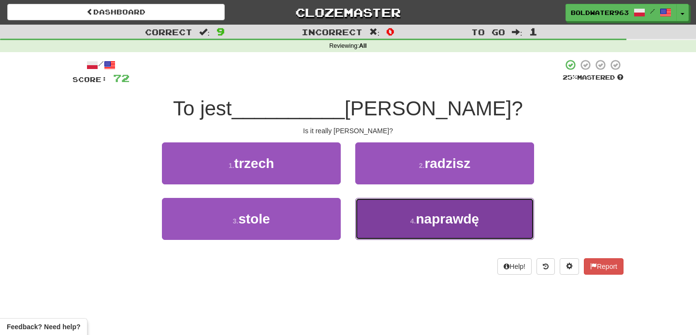
click at [403, 217] on button "4 . naprawdę" at bounding box center [444, 219] width 179 height 42
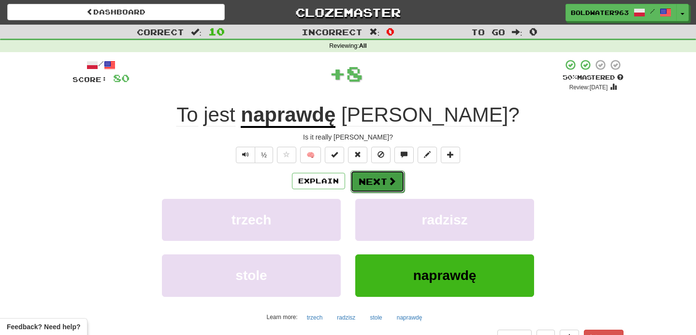
click at [383, 179] on button "Next" at bounding box center [377, 182] width 54 height 22
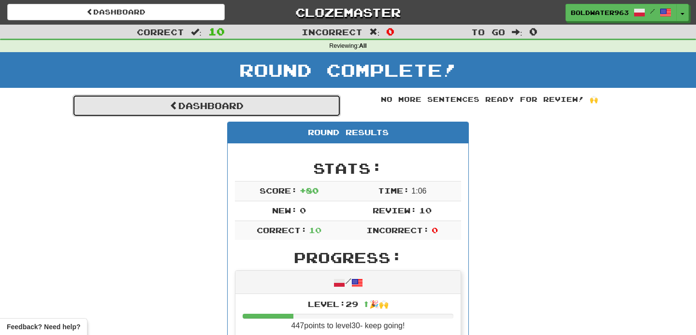
click at [305, 102] on link "Dashboard" at bounding box center [206, 106] width 268 height 22
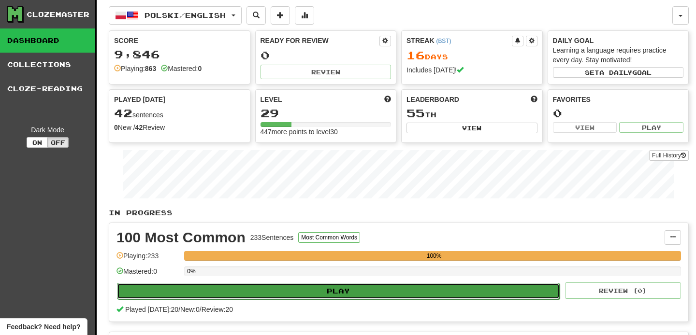
click at [390, 289] on button "Play" at bounding box center [338, 291] width 443 height 16
select select "**"
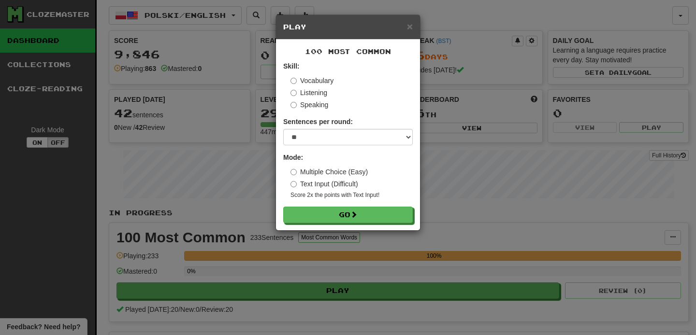
click at [432, 204] on div "× Play 100 Most Common Skill: Vocabulary Listening Speaking Sentences per round…" at bounding box center [348, 167] width 696 height 335
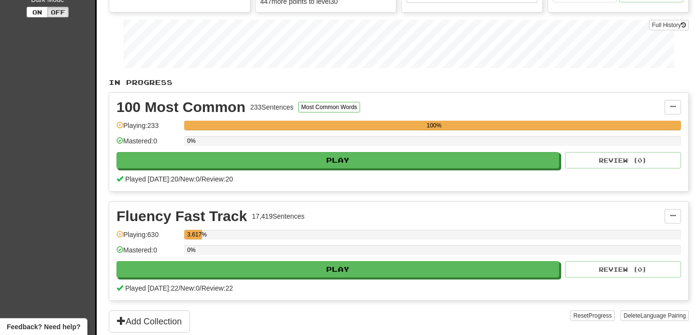
scroll to position [138, 0]
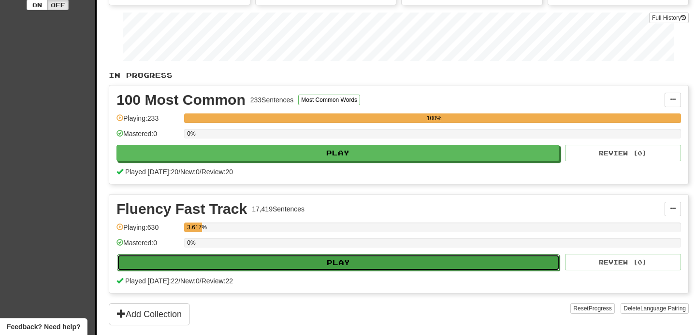
click at [315, 260] on button "Play" at bounding box center [338, 263] width 443 height 16
select select "**"
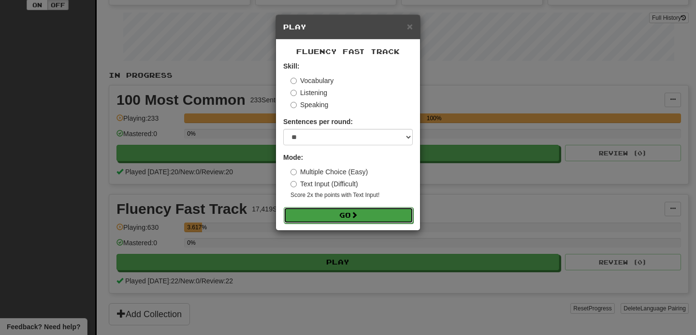
click at [320, 210] on button "Go" at bounding box center [349, 215] width 130 height 16
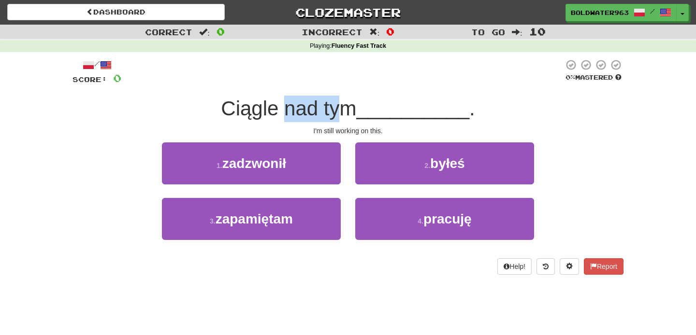
drag, startPoint x: 289, startPoint y: 108, endPoint x: 343, endPoint y: 110, distance: 53.7
click at [343, 110] on span "Ciągle nad tym" at bounding box center [288, 108] width 135 height 23
drag, startPoint x: 353, startPoint y: 110, endPoint x: 290, endPoint y: 110, distance: 62.3
click at [290, 110] on span "Ciągle nad tym" at bounding box center [288, 108] width 135 height 23
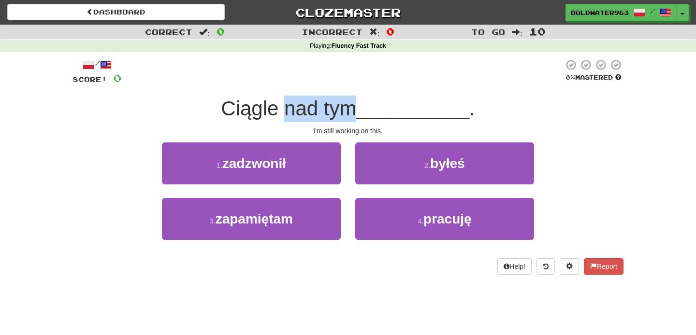
click at [290, 110] on span "Ciągle nad tym" at bounding box center [288, 108] width 135 height 23
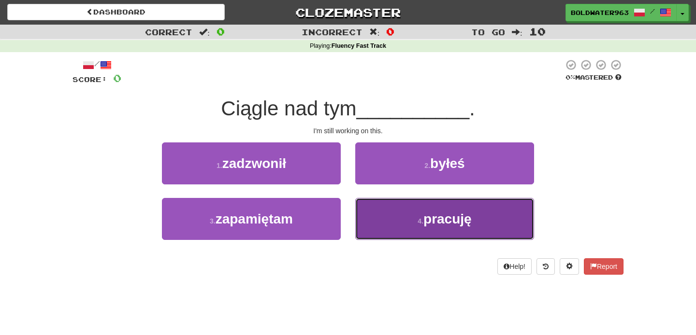
click at [389, 218] on button "4 . pracuję" at bounding box center [444, 219] width 179 height 42
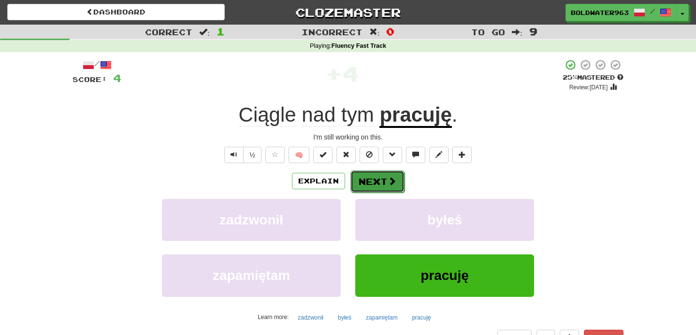
click at [378, 180] on button "Next" at bounding box center [377, 182] width 54 height 22
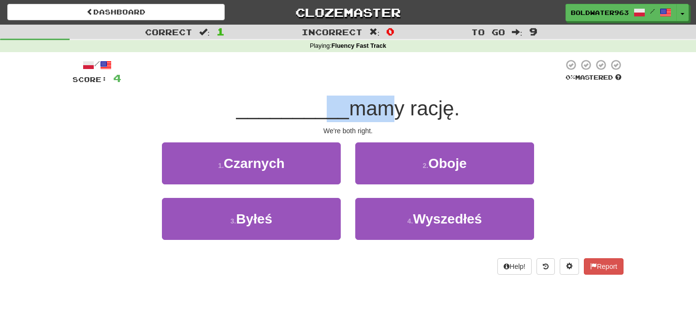
drag, startPoint x: 322, startPoint y: 112, endPoint x: 377, endPoint y: 112, distance: 55.6
click at [377, 112] on div "__________ mamy rację." at bounding box center [347, 109] width 551 height 27
click at [377, 112] on span "mamy rację." at bounding box center [404, 108] width 111 height 23
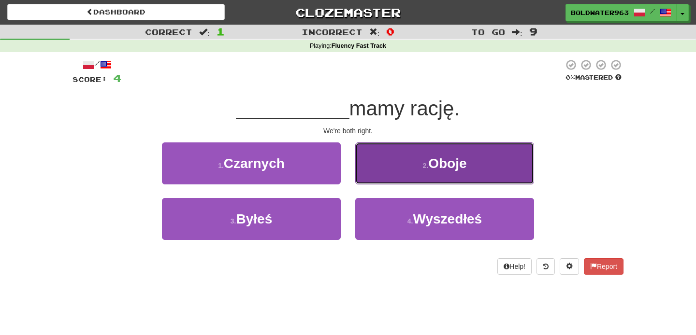
click at [442, 169] on span "Oboje" at bounding box center [447, 163] width 38 height 15
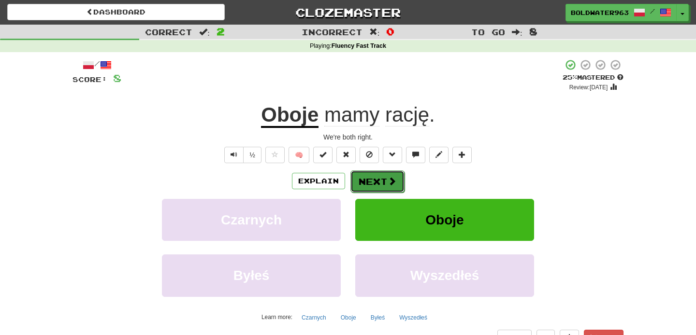
click at [382, 180] on button "Next" at bounding box center [377, 182] width 54 height 22
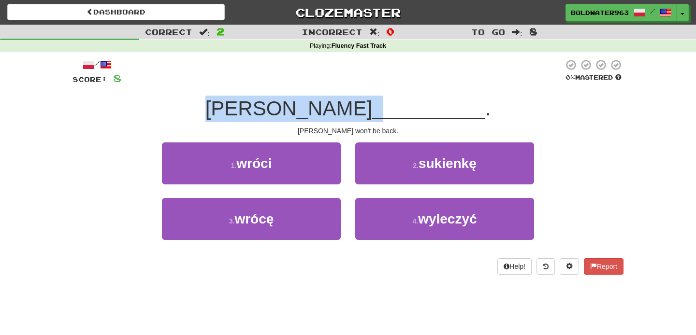
drag, startPoint x: 255, startPoint y: 114, endPoint x: 342, endPoint y: 113, distance: 87.0
click at [342, 113] on div "Tom nie __________ ." at bounding box center [347, 109] width 551 height 27
click at [372, 113] on span "__________" at bounding box center [428, 108] width 113 height 23
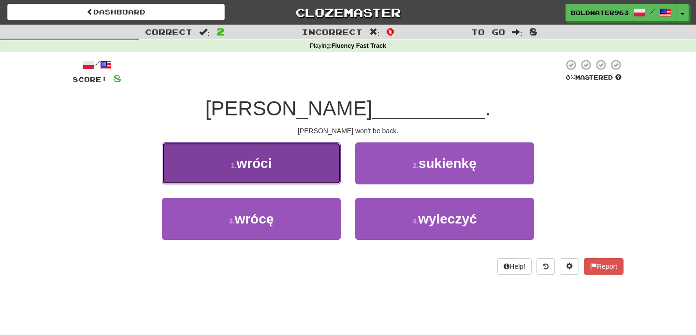
click at [300, 165] on button "1 . wróci" at bounding box center [251, 164] width 179 height 42
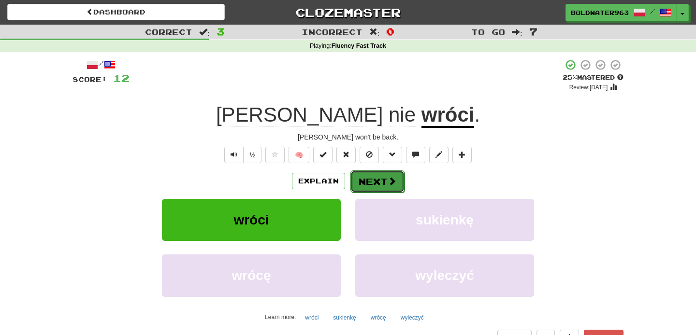
click at [370, 182] on button "Next" at bounding box center [377, 182] width 54 height 22
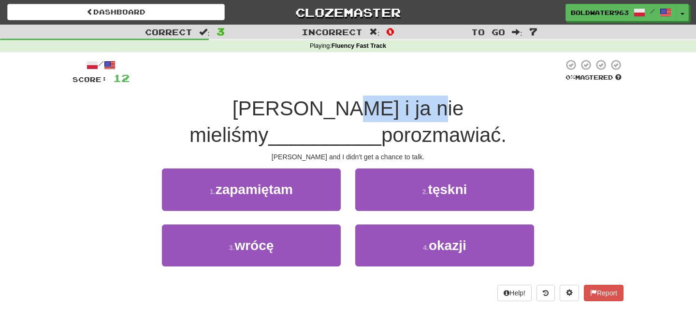
drag, startPoint x: 219, startPoint y: 109, endPoint x: 304, endPoint y: 113, distance: 84.7
click at [304, 113] on span "Tom i ja nie mieliśmy" at bounding box center [326, 121] width 274 height 49
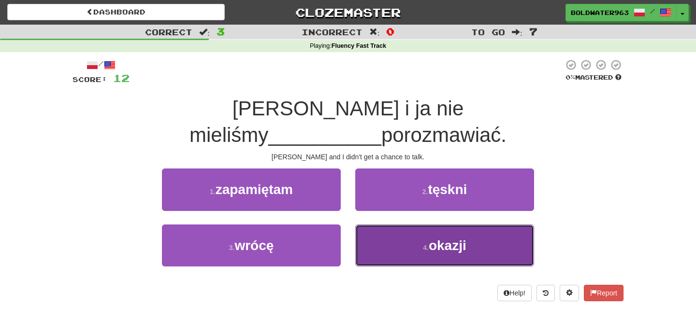
click at [415, 225] on button "4 . okazji" at bounding box center [444, 246] width 179 height 42
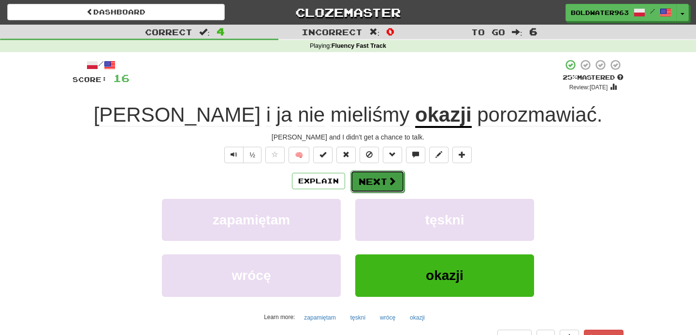
click at [372, 180] on button "Next" at bounding box center [377, 182] width 54 height 22
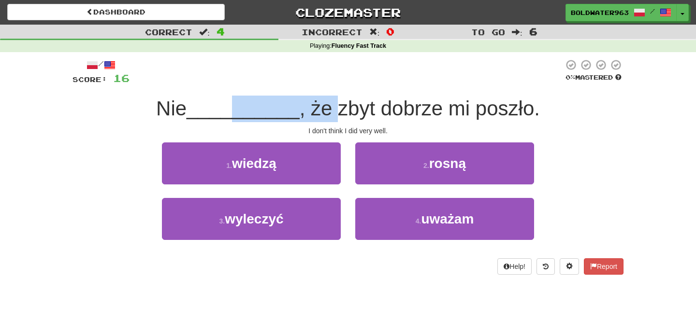
drag, startPoint x: 231, startPoint y: 108, endPoint x: 337, endPoint y: 108, distance: 106.3
click at [337, 108] on div "Nie __________ , że zbyt dobrze mi poszło." at bounding box center [347, 109] width 551 height 27
click at [337, 108] on span ", że zbyt dobrze mi poszło." at bounding box center [420, 108] width 240 height 23
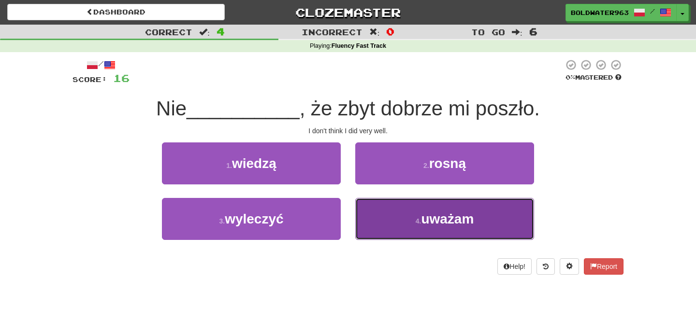
click at [407, 212] on button "4 . uważam" at bounding box center [444, 219] width 179 height 42
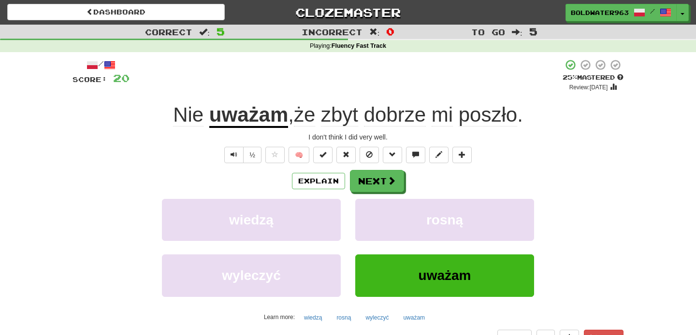
click at [250, 119] on u "uważam" at bounding box center [248, 115] width 79 height 25
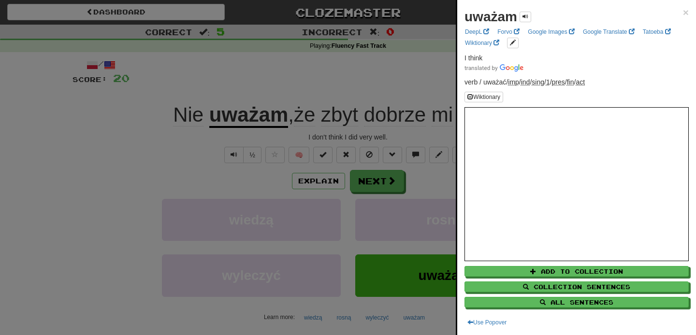
click at [321, 57] on div at bounding box center [348, 167] width 696 height 335
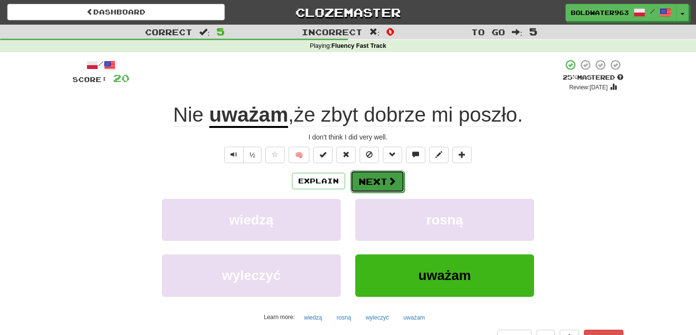
click at [370, 181] on button "Next" at bounding box center [377, 182] width 54 height 22
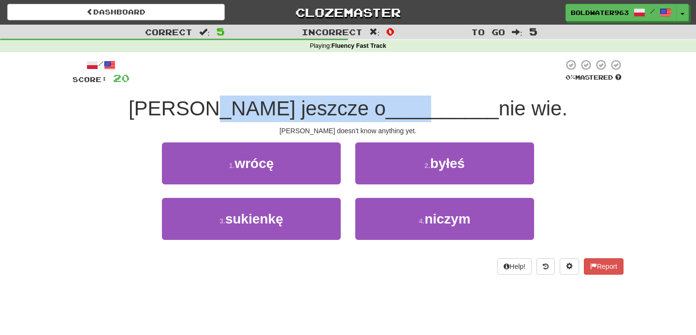
drag, startPoint x: 267, startPoint y: 108, endPoint x: 364, endPoint y: 108, distance: 96.7
click at [364, 108] on div "Tom jeszcze o __________ nie wie." at bounding box center [347, 109] width 551 height 27
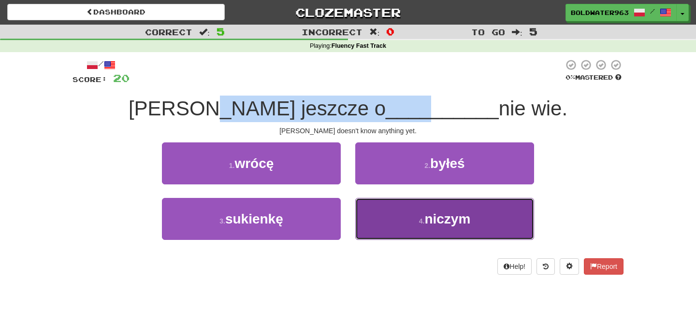
click at [419, 219] on small "4 ." at bounding box center [422, 221] width 6 height 8
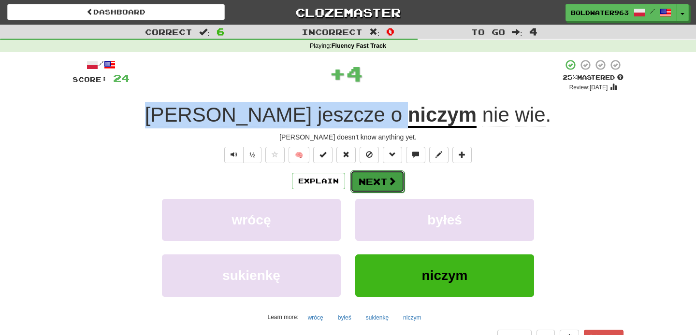
click at [380, 180] on button "Next" at bounding box center [377, 182] width 54 height 22
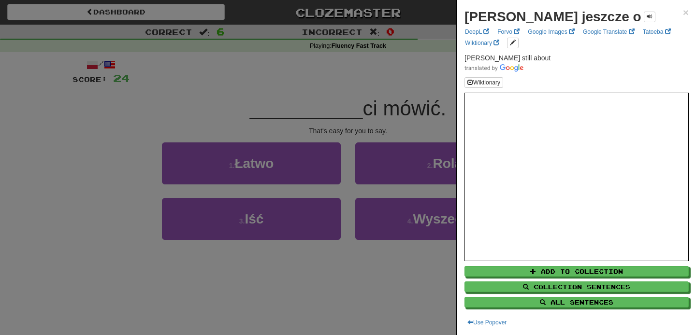
click at [311, 108] on div at bounding box center [348, 167] width 696 height 335
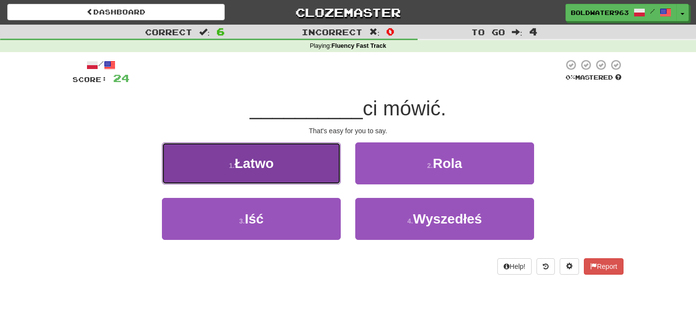
click at [302, 160] on button "1 . Łatwo" at bounding box center [251, 164] width 179 height 42
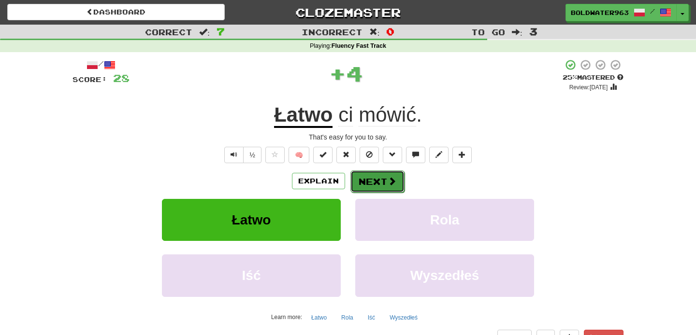
click at [376, 180] on button "Next" at bounding box center [377, 182] width 54 height 22
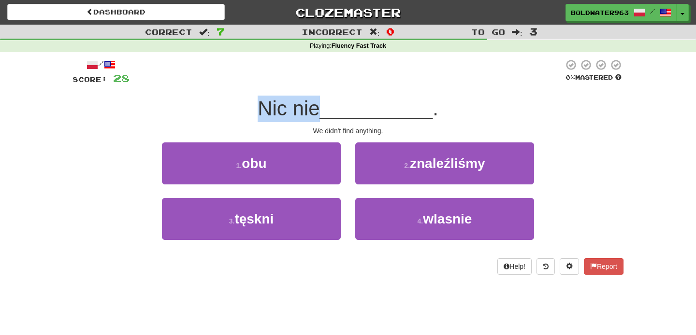
drag, startPoint x: 264, startPoint y: 106, endPoint x: 322, endPoint y: 108, distance: 57.5
click at [319, 108] on span "Nic nie" at bounding box center [289, 108] width 62 height 23
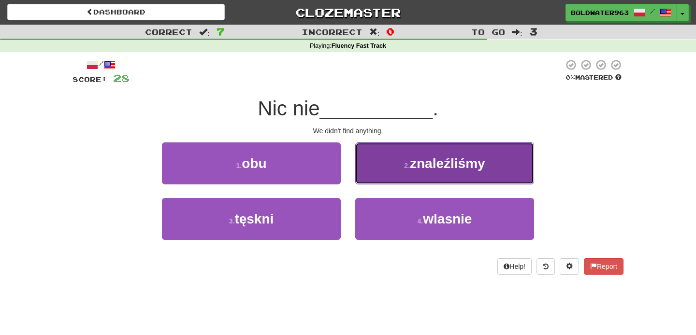
click at [385, 170] on button "2 . znaleźliśmy" at bounding box center [444, 164] width 179 height 42
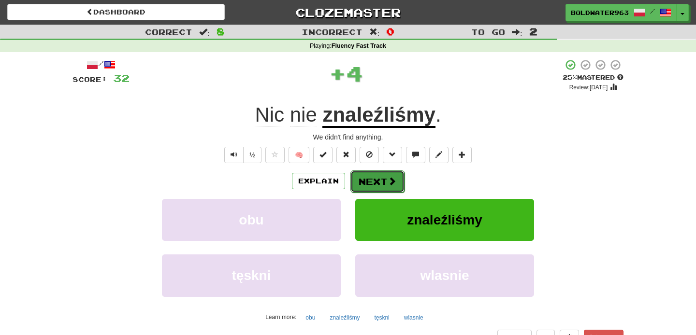
click at [375, 180] on button "Next" at bounding box center [377, 182] width 54 height 22
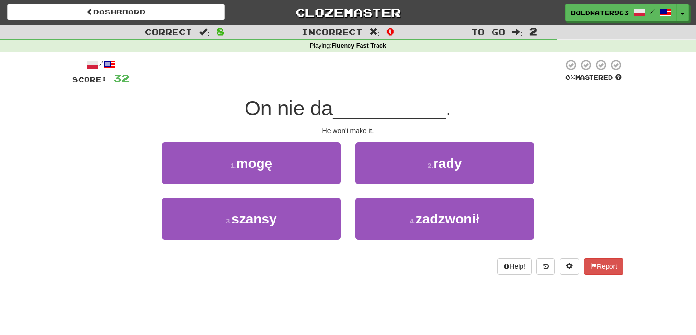
drag, startPoint x: 248, startPoint y: 111, endPoint x: 343, endPoint y: 112, distance: 94.7
click at [343, 112] on div "On nie da __________ ." at bounding box center [347, 109] width 551 height 27
click at [344, 113] on span "__________" at bounding box center [389, 108] width 113 height 23
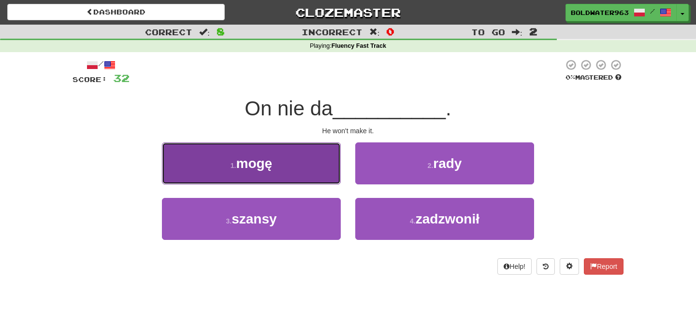
click at [311, 163] on button "1 . mogę" at bounding box center [251, 164] width 179 height 42
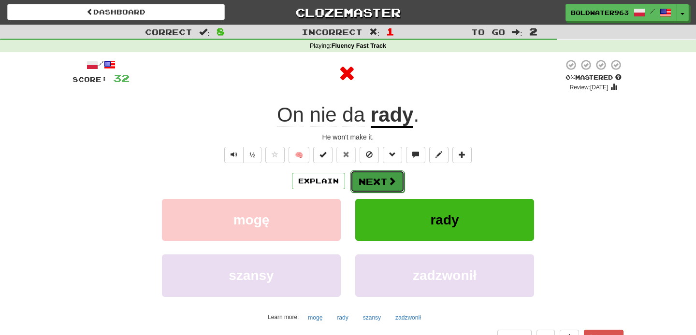
click at [369, 178] on button "Next" at bounding box center [377, 182] width 54 height 22
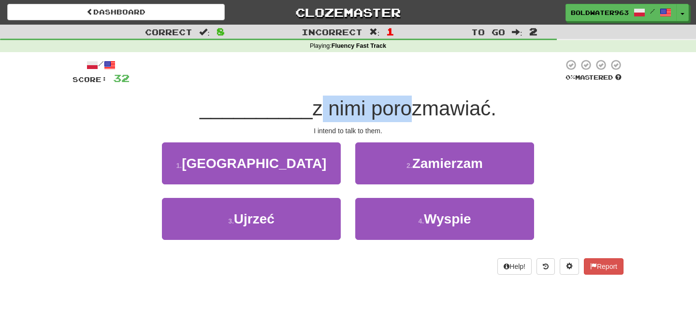
drag, startPoint x: 311, startPoint y: 109, endPoint x: 403, endPoint y: 118, distance: 91.8
click at [403, 118] on span "z nimi porozmawiać." at bounding box center [405, 108] width 184 height 23
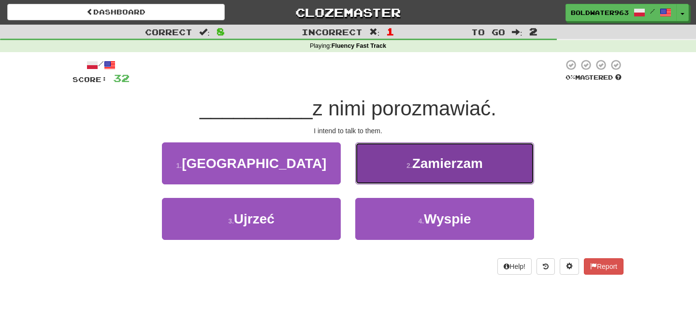
click at [390, 164] on button "2 . Zamierzam" at bounding box center [444, 164] width 179 height 42
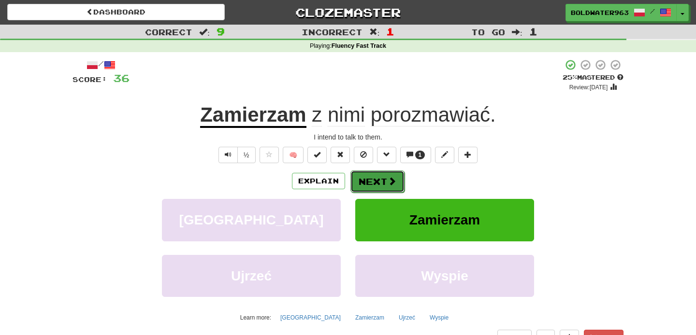
click at [388, 183] on span at bounding box center [392, 181] width 9 height 9
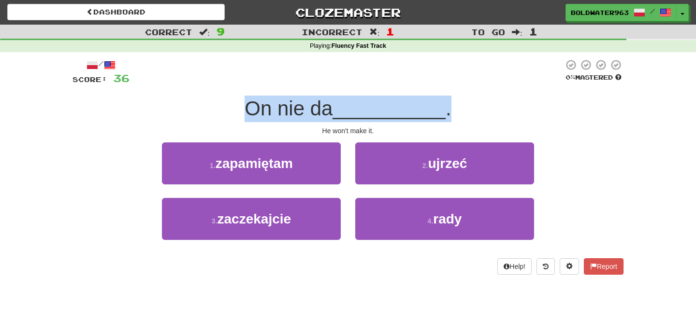
drag, startPoint x: 251, startPoint y: 110, endPoint x: 492, endPoint y: 120, distance: 241.9
click at [492, 120] on div "On nie da __________ ." at bounding box center [347, 109] width 551 height 27
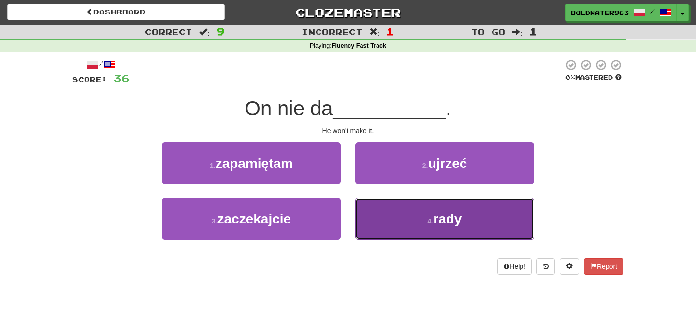
click at [481, 216] on button "4 . rady" at bounding box center [444, 219] width 179 height 42
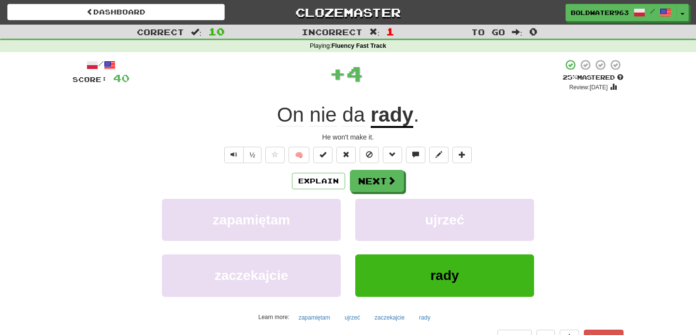
click at [390, 118] on u "rady" at bounding box center [392, 115] width 43 height 25
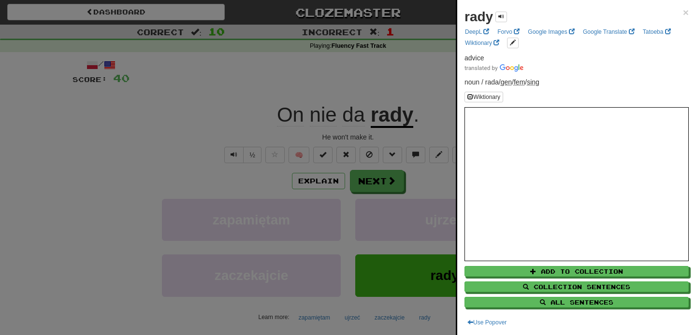
click at [370, 173] on div at bounding box center [348, 167] width 696 height 335
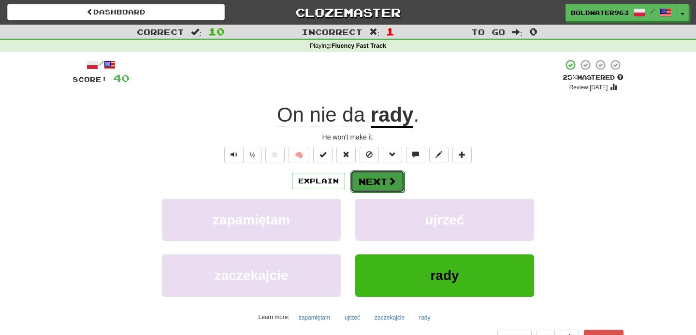
click at [375, 182] on button "Next" at bounding box center [377, 182] width 54 height 22
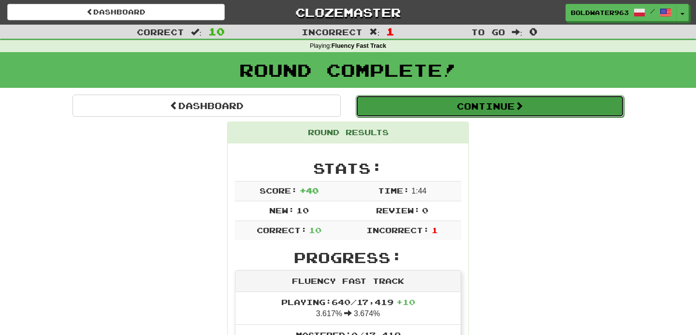
click at [387, 106] on button "Continue" at bounding box center [490, 106] width 268 height 22
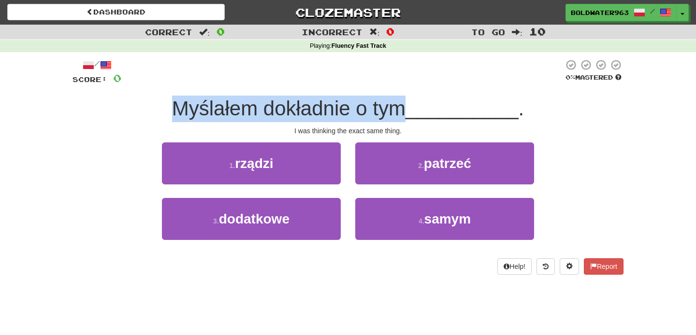
drag, startPoint x: 174, startPoint y: 106, endPoint x: 404, endPoint y: 109, distance: 230.1
click at [404, 109] on span "Myślałem dokładnie o tym" at bounding box center [288, 108] width 233 height 23
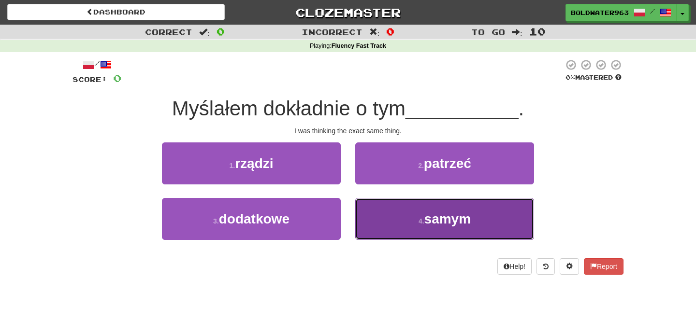
click at [411, 218] on button "4 . samym" at bounding box center [444, 219] width 179 height 42
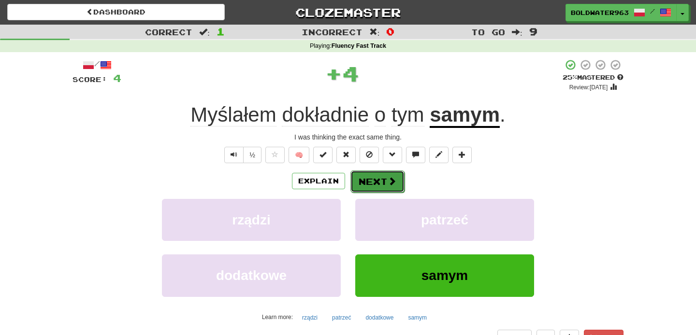
click at [381, 181] on button "Next" at bounding box center [377, 182] width 54 height 22
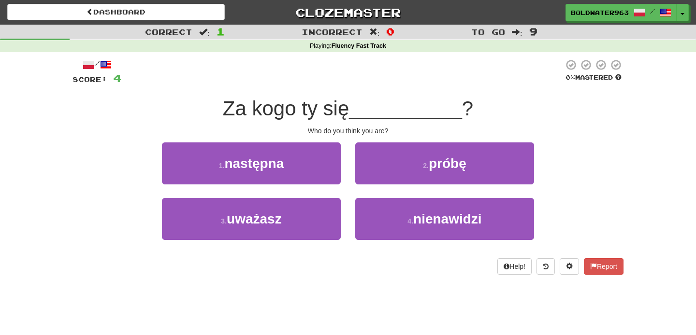
drag, startPoint x: 255, startPoint y: 108, endPoint x: 360, endPoint y: 109, distance: 104.9
click at [360, 109] on div "Za kogo ty się __________ ?" at bounding box center [347, 109] width 551 height 27
click at [360, 109] on span "__________" at bounding box center [405, 108] width 113 height 23
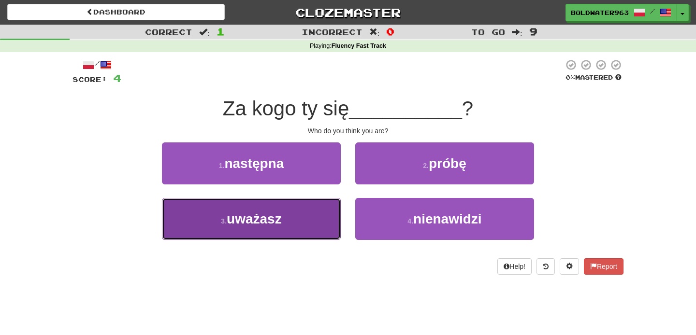
click at [304, 223] on button "3 . uważasz" at bounding box center [251, 219] width 179 height 42
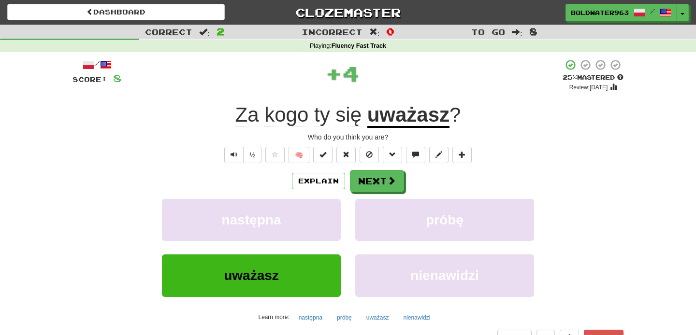
click at [416, 117] on u "uważasz" at bounding box center [408, 115] width 82 height 25
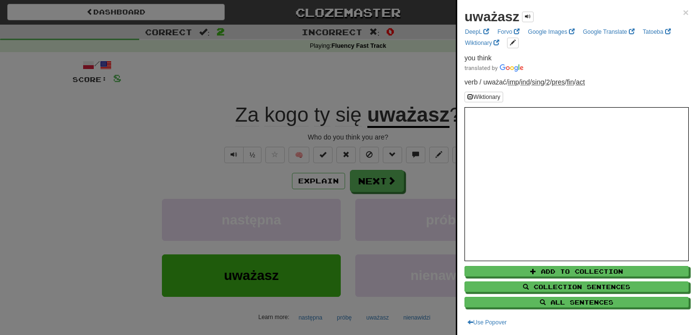
click at [427, 97] on div at bounding box center [348, 167] width 696 height 335
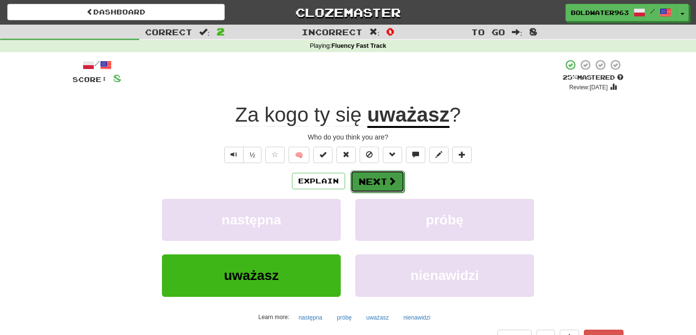
click at [382, 177] on button "Next" at bounding box center [377, 182] width 54 height 22
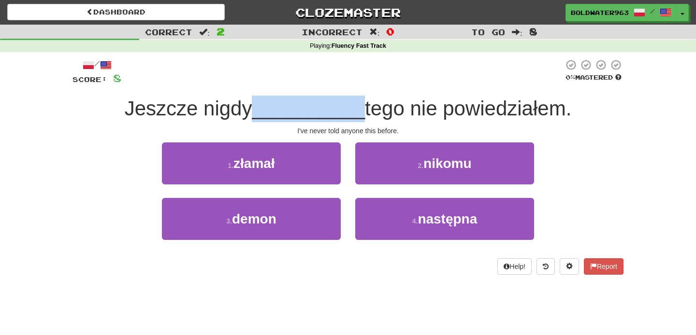
drag, startPoint x: 257, startPoint y: 108, endPoint x: 358, endPoint y: 106, distance: 101.0
click at [358, 106] on span "__________" at bounding box center [308, 108] width 113 height 23
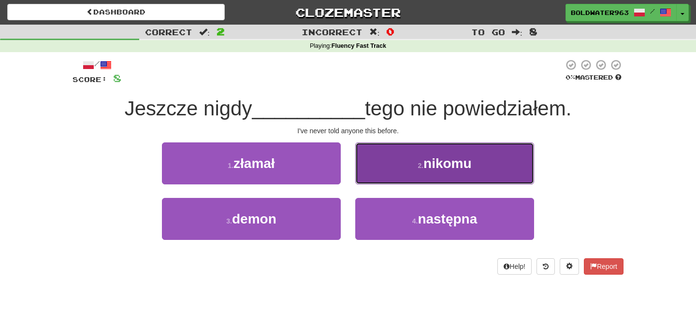
click at [454, 165] on span "nikomu" at bounding box center [447, 163] width 48 height 15
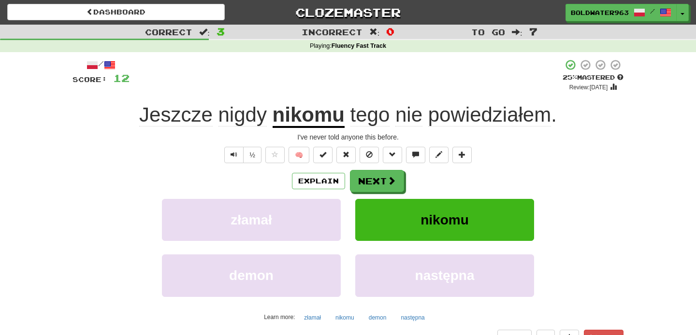
click at [302, 118] on u "nikomu" at bounding box center [309, 115] width 72 height 25
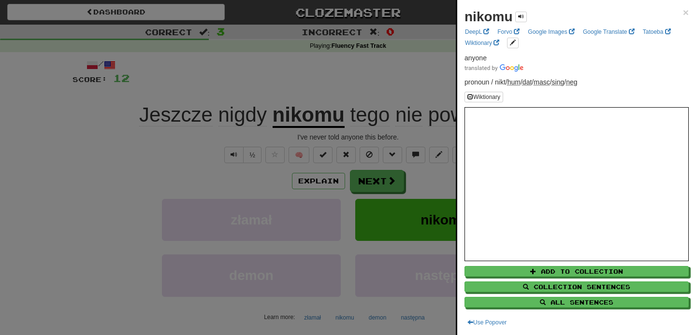
click at [346, 72] on div at bounding box center [348, 167] width 696 height 335
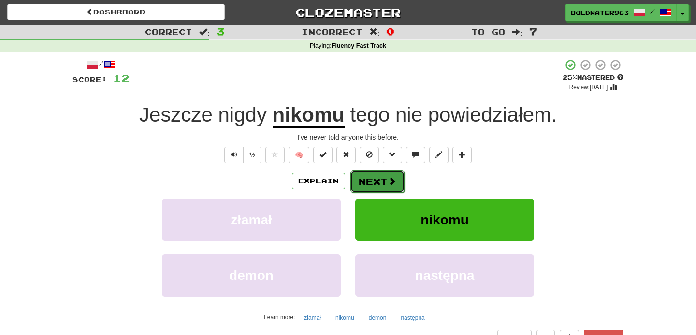
click at [368, 182] on button "Next" at bounding box center [377, 182] width 54 height 22
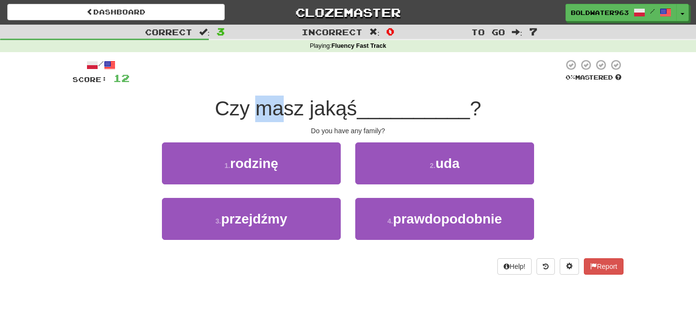
drag, startPoint x: 265, startPoint y: 109, endPoint x: 331, endPoint y: 109, distance: 65.7
click at [302, 109] on span "Czy masz jakąś" at bounding box center [286, 108] width 142 height 23
drag, startPoint x: 365, startPoint y: 109, endPoint x: 266, endPoint y: 114, distance: 98.7
click at [266, 114] on div "Czy masz jakąś __________ ?" at bounding box center [347, 109] width 551 height 27
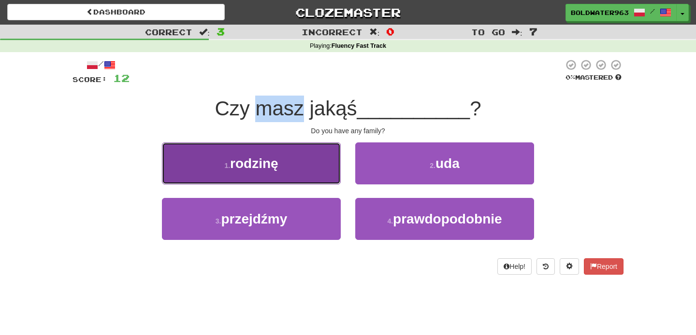
click at [272, 160] on span "rodzinę" at bounding box center [254, 163] width 48 height 15
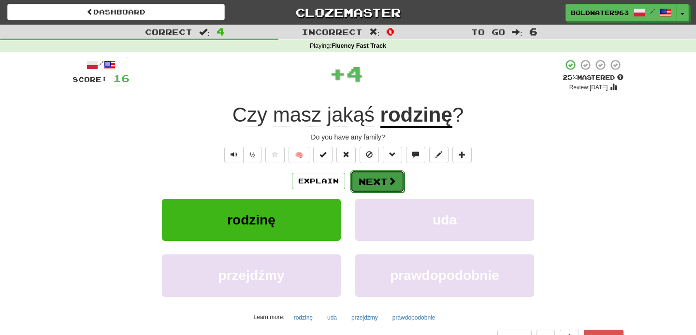
click at [372, 178] on button "Next" at bounding box center [377, 182] width 54 height 22
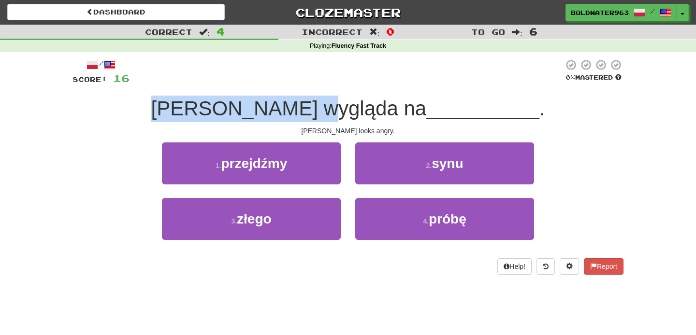
drag, startPoint x: 217, startPoint y: 107, endPoint x: 371, endPoint y: 114, distance: 153.9
click at [371, 114] on div "Tom wygląda na __________ ." at bounding box center [347, 109] width 551 height 27
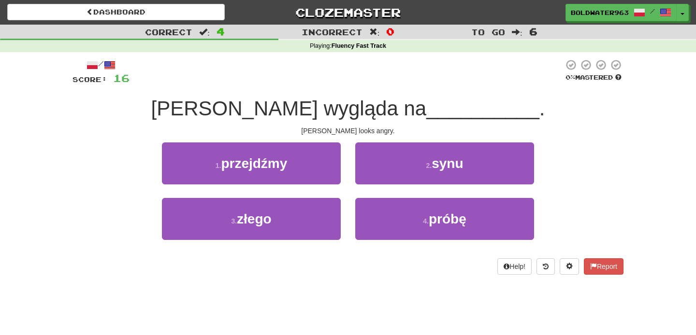
click at [426, 114] on span "__________" at bounding box center [482, 108] width 113 height 23
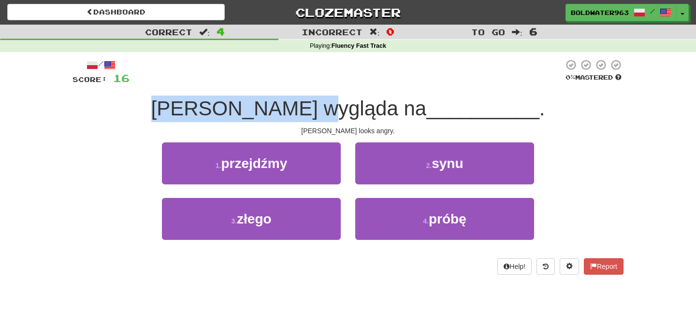
drag, startPoint x: 371, startPoint y: 115, endPoint x: 197, endPoint y: 92, distance: 175.9
click at [197, 92] on div "/ Score: 16 0 % Mastered Tom wygląda na __________ . Tom looks angry. 1 . przej…" at bounding box center [347, 167] width 551 height 216
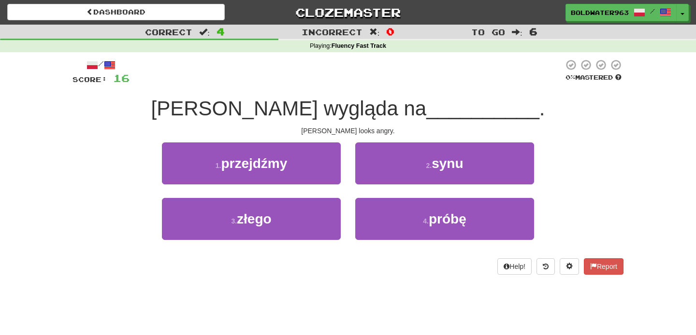
click at [348, 188] on div "2 . synu" at bounding box center [444, 171] width 193 height 56
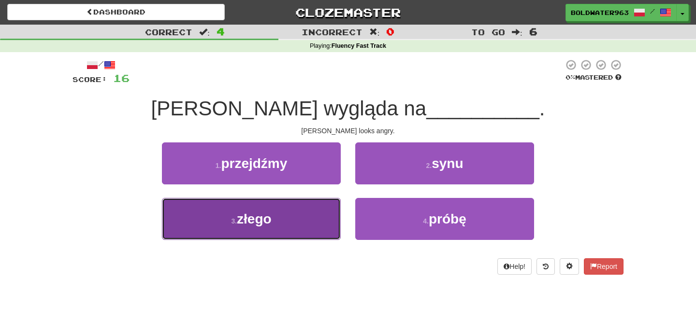
click at [304, 216] on button "3 . złego" at bounding box center [251, 219] width 179 height 42
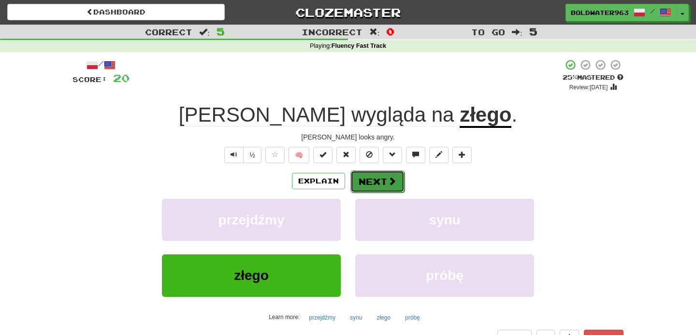
click at [376, 180] on button "Next" at bounding box center [377, 182] width 54 height 22
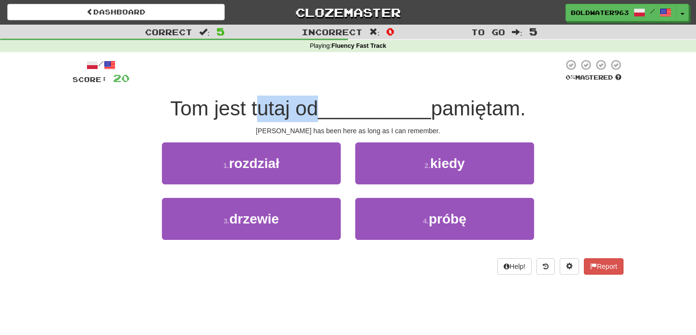
drag, startPoint x: 254, startPoint y: 111, endPoint x: 316, endPoint y: 111, distance: 61.4
click at [316, 111] on span "Tom jest tutaj od" at bounding box center [244, 108] width 148 height 23
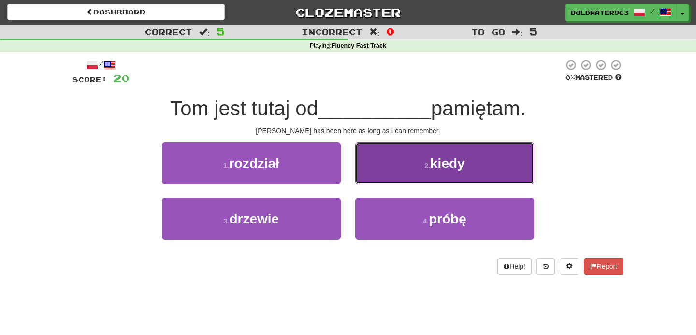
click at [401, 166] on button "2 . kiedy" at bounding box center [444, 164] width 179 height 42
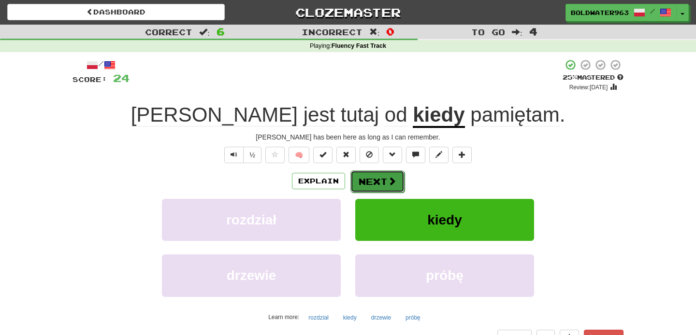
click at [366, 177] on button "Next" at bounding box center [377, 182] width 54 height 22
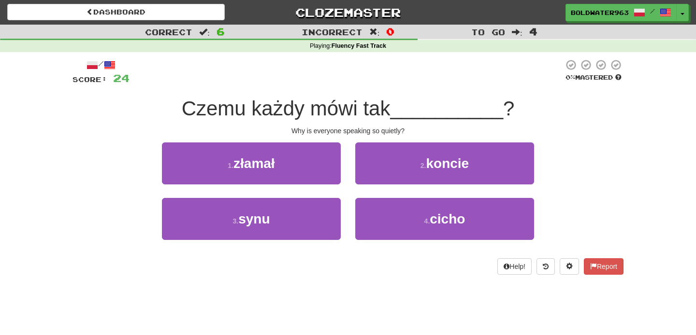
drag, startPoint x: 185, startPoint y: 108, endPoint x: 398, endPoint y: 106, distance: 213.1
click at [391, 106] on span "Czemu każdy mówi tak" at bounding box center [286, 108] width 209 height 23
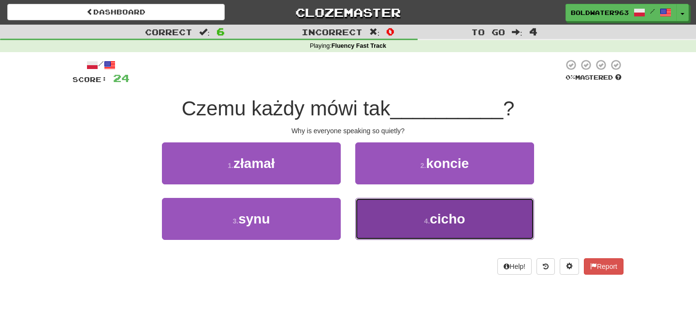
click at [418, 218] on button "4 . cicho" at bounding box center [444, 219] width 179 height 42
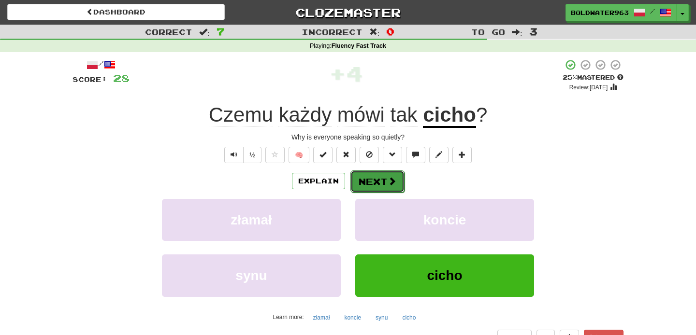
click at [382, 186] on button "Next" at bounding box center [377, 182] width 54 height 22
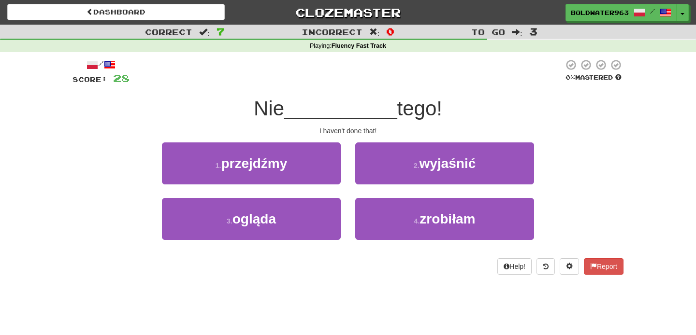
drag, startPoint x: 297, startPoint y: 111, endPoint x: 346, endPoint y: 111, distance: 48.8
click at [324, 111] on span "__________" at bounding box center [340, 108] width 113 height 23
click at [346, 111] on span "__________" at bounding box center [340, 108] width 113 height 23
drag, startPoint x: 369, startPoint y: 113, endPoint x: 312, endPoint y: 113, distance: 57.0
click at [312, 113] on span "__________" at bounding box center [340, 108] width 113 height 23
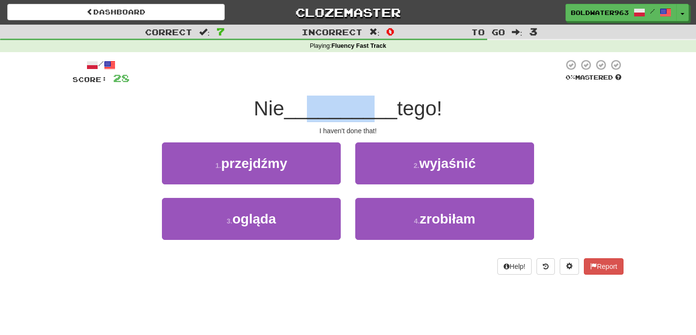
click at [312, 113] on span "__________" at bounding box center [340, 108] width 113 height 23
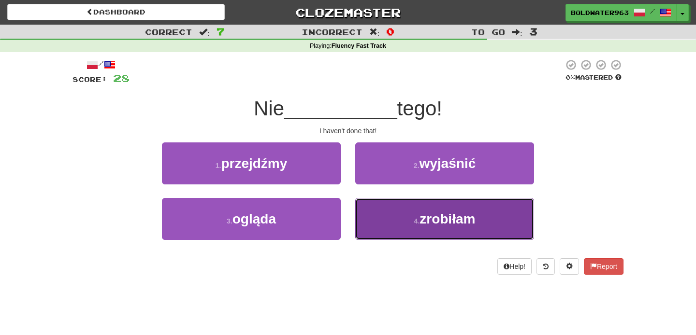
click at [401, 218] on button "4 . zrobiłam" at bounding box center [444, 219] width 179 height 42
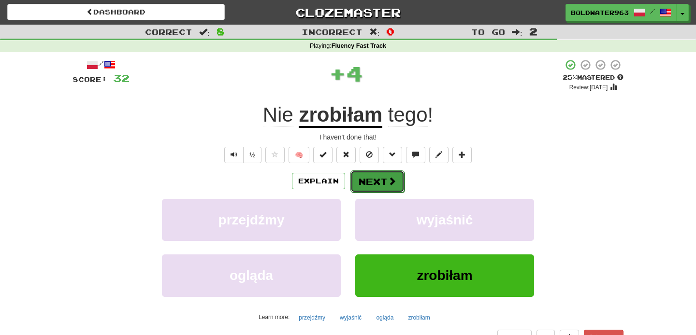
click at [374, 178] on button "Next" at bounding box center [377, 182] width 54 height 22
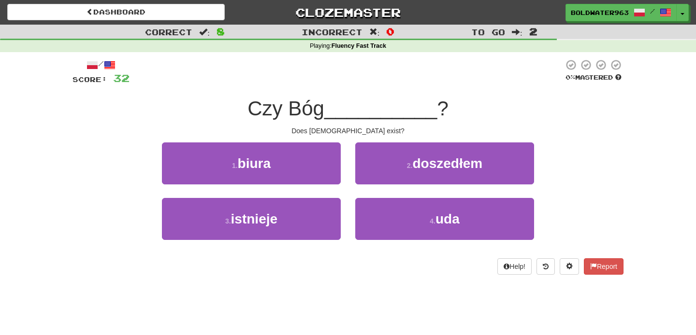
drag, startPoint x: 254, startPoint y: 107, endPoint x: 332, endPoint y: 111, distance: 78.4
click at [324, 111] on span "Czy Bóg" at bounding box center [285, 108] width 77 height 23
click at [333, 188] on div "1 . biura" at bounding box center [251, 171] width 193 height 56
click at [335, 130] on div "Does God exist?" at bounding box center [347, 131] width 551 height 10
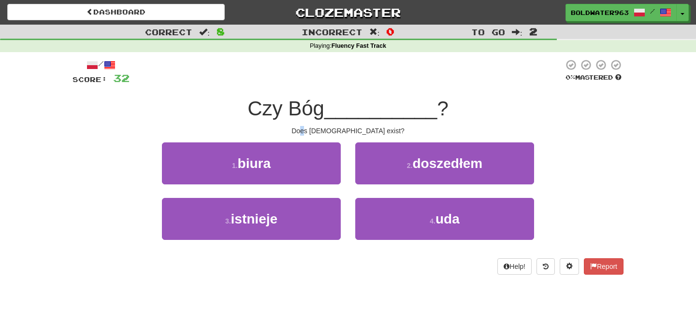
click at [335, 130] on div "Does God exist?" at bounding box center [347, 131] width 551 height 10
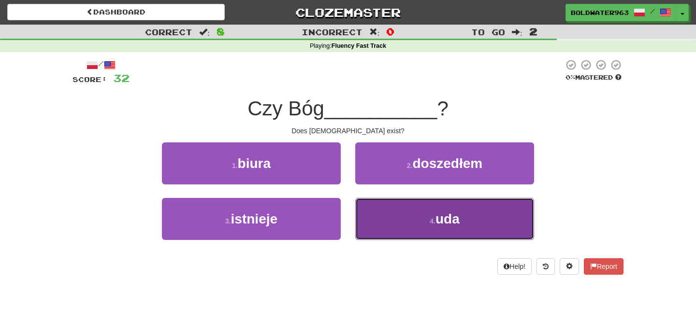
click at [386, 212] on button "4 . uda" at bounding box center [444, 219] width 179 height 42
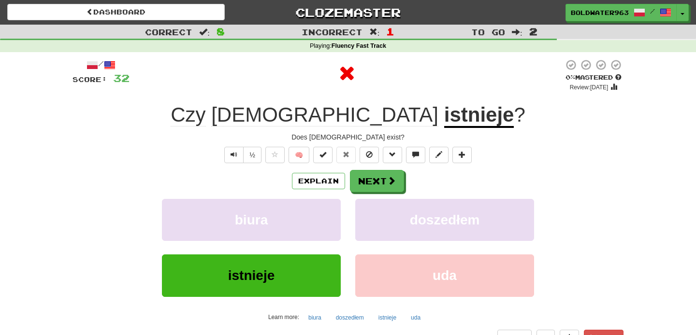
click at [444, 116] on u "istnieje" at bounding box center [479, 115] width 70 height 25
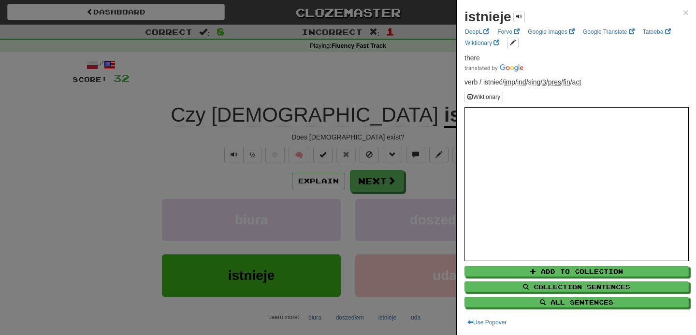
click at [357, 93] on div at bounding box center [348, 167] width 696 height 335
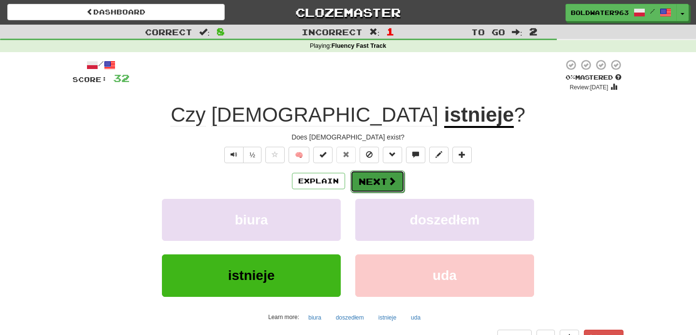
click at [370, 180] on button "Next" at bounding box center [377, 182] width 54 height 22
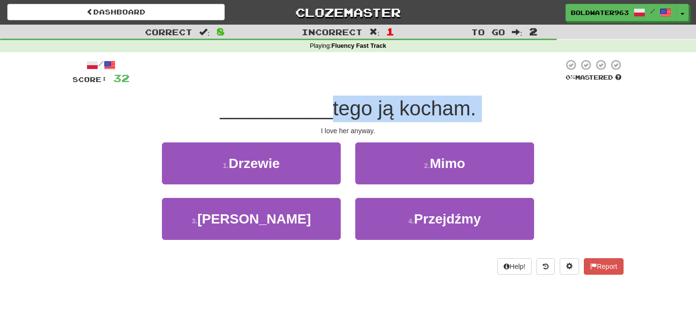
drag, startPoint x: 324, startPoint y: 110, endPoint x: 440, endPoint y: 122, distance: 116.1
click at [440, 122] on div "/ Score: 32 0 % Mastered __________ tego ją kocham. I love her anyway. 1 . Drze…" at bounding box center [347, 167] width 551 height 216
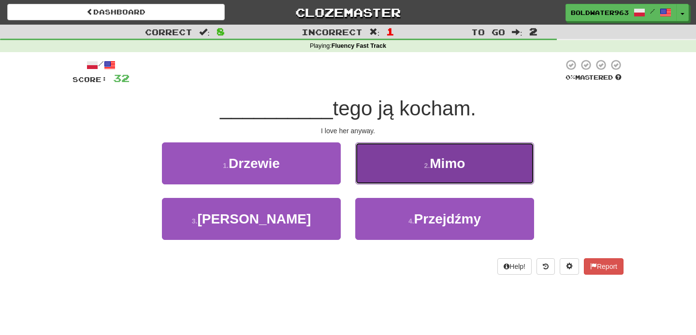
click at [395, 166] on button "2 . Mimo" at bounding box center [444, 164] width 179 height 42
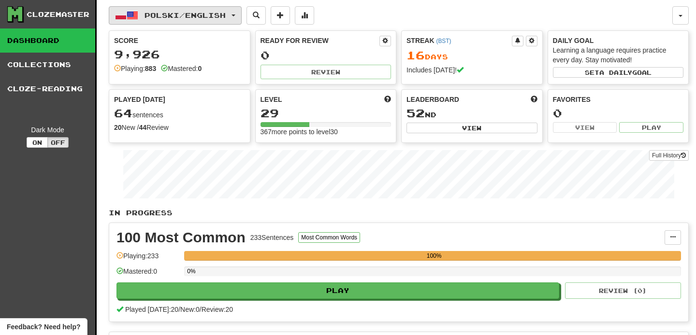
click at [226, 13] on span "Polski / English" at bounding box center [185, 15] width 81 height 8
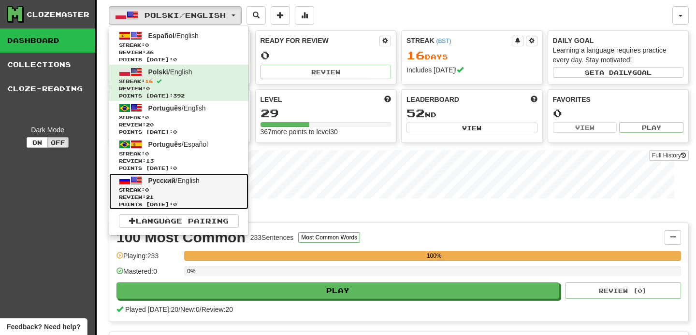
click at [180, 190] on span "Streak: 0" at bounding box center [179, 190] width 120 height 7
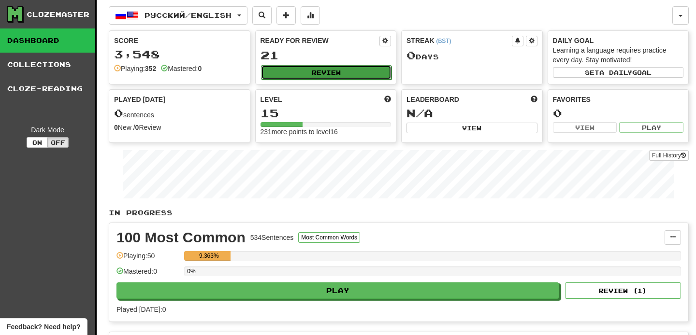
click at [331, 72] on button "Review" at bounding box center [326, 72] width 131 height 14
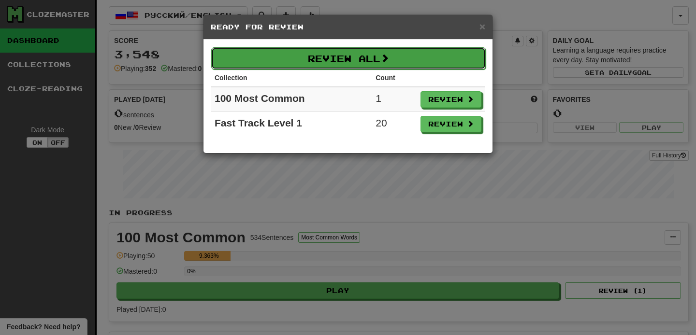
click at [349, 57] on button "Review All" at bounding box center [348, 58] width 275 height 22
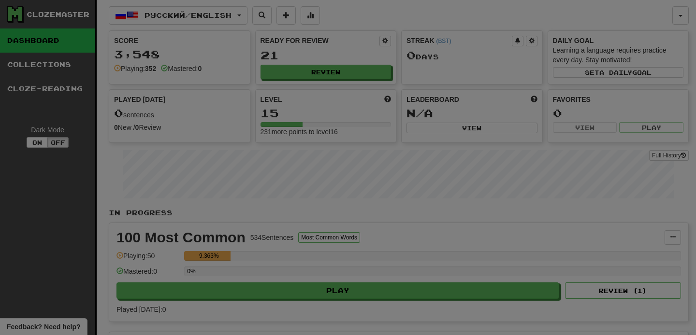
select select "**"
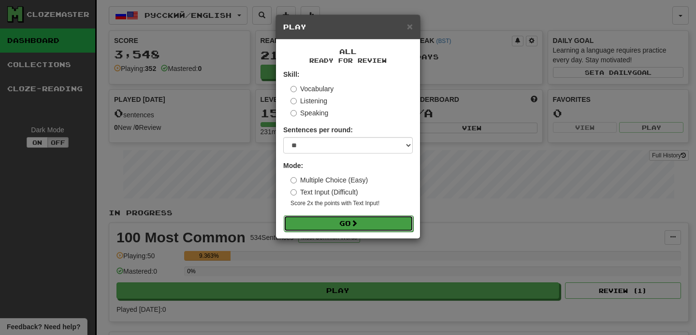
click at [354, 224] on span at bounding box center [354, 223] width 7 height 7
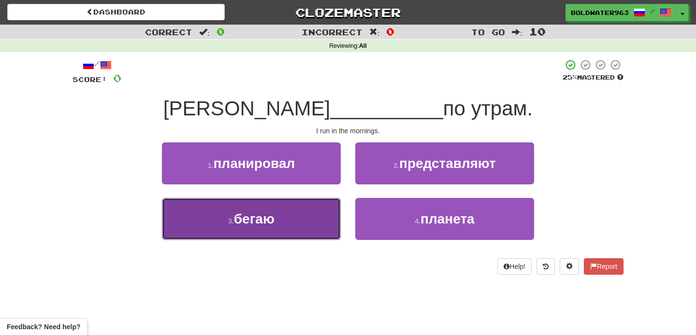
click at [291, 222] on button "3 . бегаю" at bounding box center [251, 219] width 179 height 42
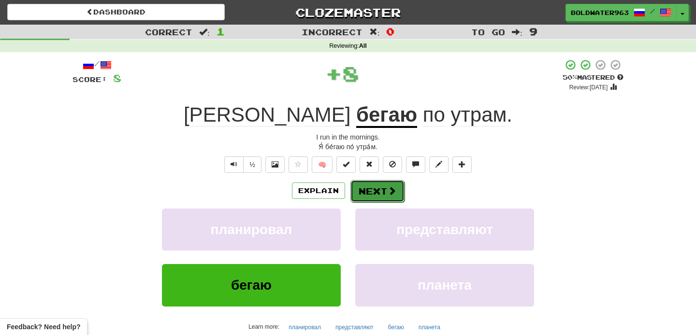
click at [374, 191] on button "Next" at bounding box center [377, 191] width 54 height 22
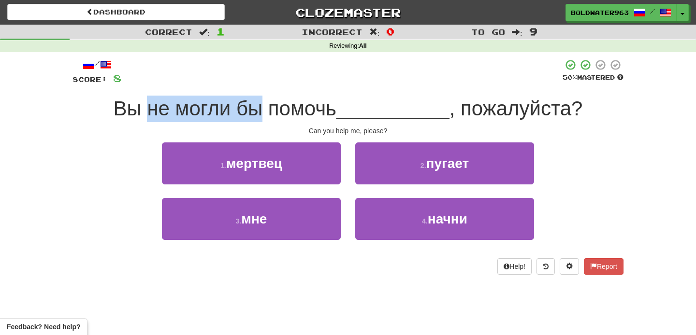
drag, startPoint x: 150, startPoint y: 109, endPoint x: 263, endPoint y: 108, distance: 113.1
click at [263, 108] on span "Вы не могли бы помочь" at bounding box center [225, 108] width 223 height 23
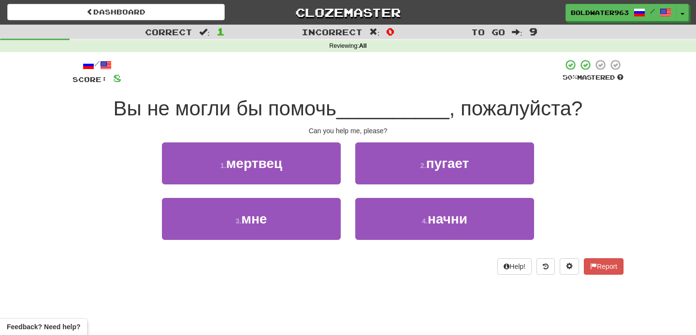
click at [291, 107] on span "Вы не могли бы помочь" at bounding box center [225, 108] width 223 height 23
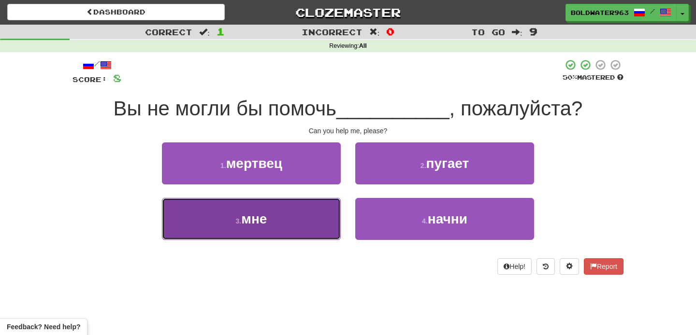
click at [287, 222] on button "3 . мне" at bounding box center [251, 219] width 179 height 42
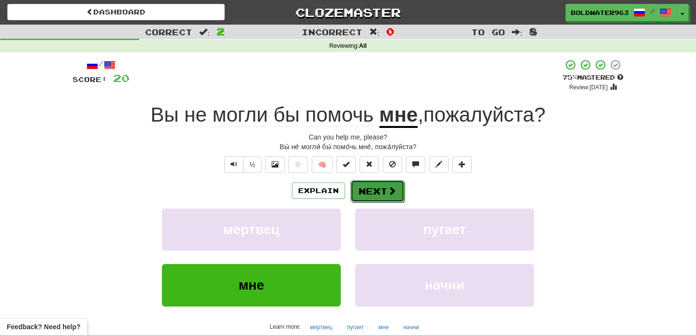
click at [364, 190] on button "Next" at bounding box center [377, 191] width 54 height 22
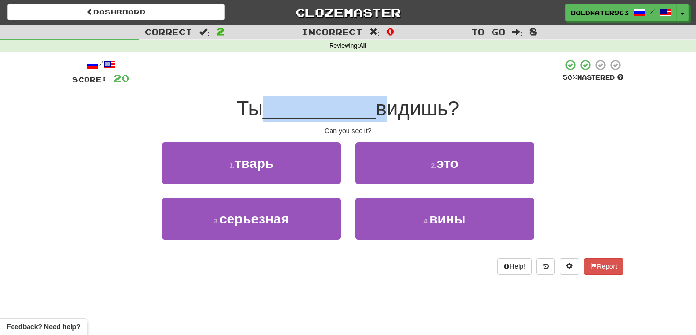
drag, startPoint x: 268, startPoint y: 106, endPoint x: 377, endPoint y: 106, distance: 108.7
click at [377, 106] on div "Ты __________ видишь?" at bounding box center [347, 109] width 551 height 27
click at [377, 106] on span "видишь?" at bounding box center [418, 108] width 84 height 23
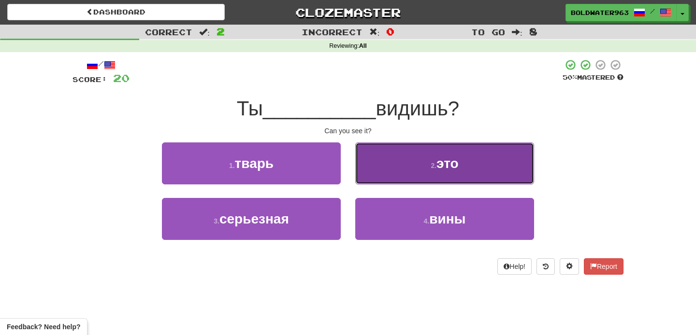
click at [449, 169] on span "это" at bounding box center [447, 163] width 22 height 15
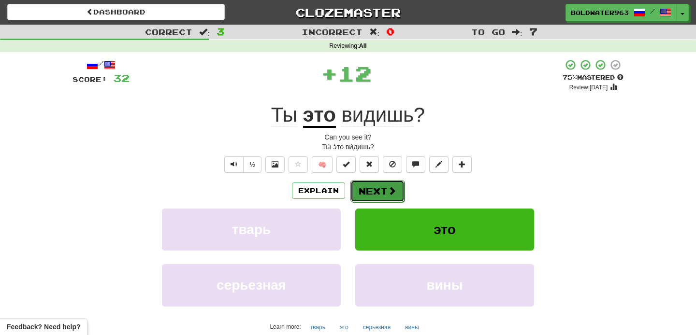
click at [378, 186] on button "Next" at bounding box center [377, 191] width 54 height 22
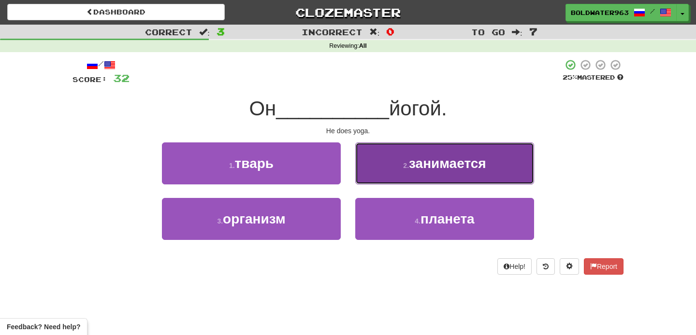
click at [462, 166] on span "занимается" at bounding box center [447, 163] width 77 height 15
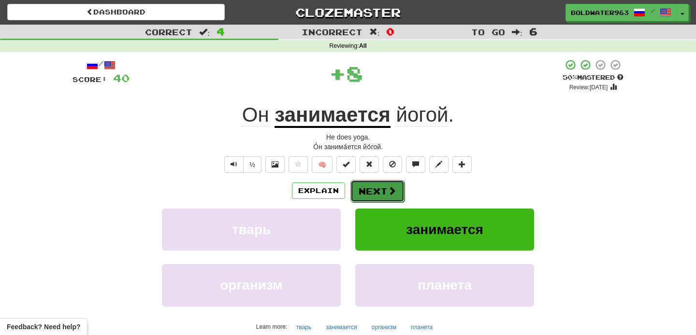
click at [378, 190] on button "Next" at bounding box center [377, 191] width 54 height 22
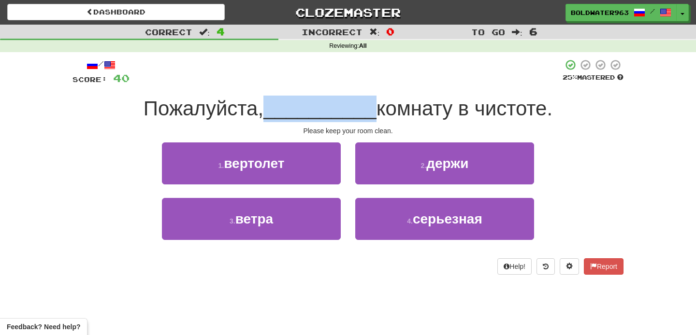
drag, startPoint x: 266, startPoint y: 109, endPoint x: 369, endPoint y: 112, distance: 102.5
click at [369, 112] on div "Пожалуйста, __________ комнату в чистоте." at bounding box center [347, 109] width 551 height 27
click at [369, 112] on span "__________" at bounding box center [319, 108] width 113 height 23
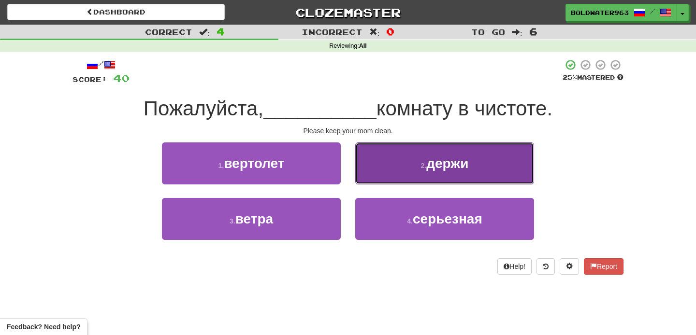
click at [401, 166] on button "2 . держи" at bounding box center [444, 164] width 179 height 42
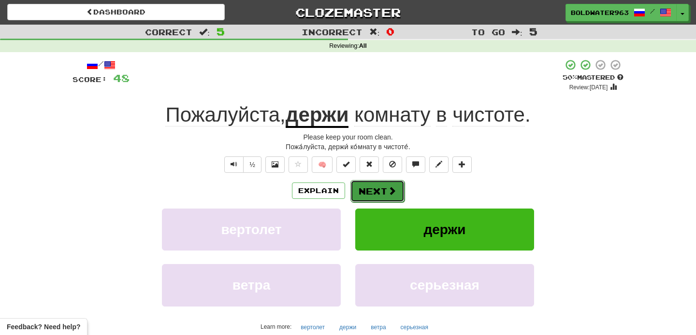
click at [377, 188] on button "Next" at bounding box center [377, 191] width 54 height 22
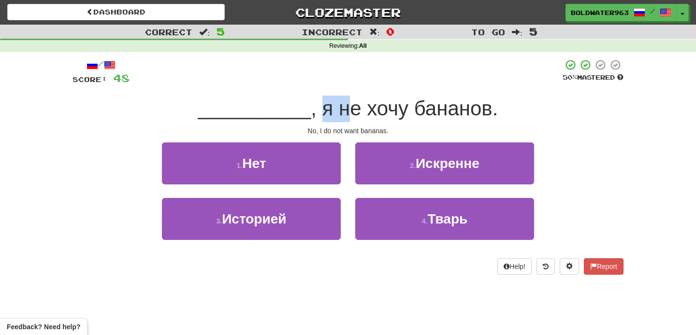
drag, startPoint x: 319, startPoint y: 113, endPoint x: 342, endPoint y: 115, distance: 22.8
click at [342, 115] on span ", я не хочу бананов." at bounding box center [404, 108] width 187 height 23
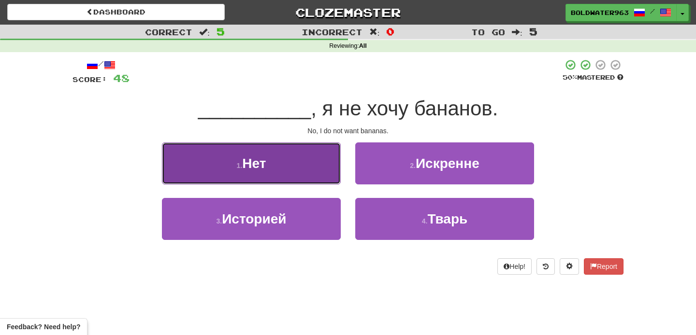
click at [302, 163] on button "1 . Нет" at bounding box center [251, 164] width 179 height 42
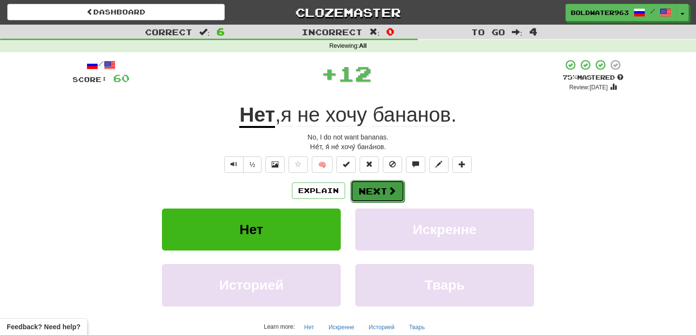
click at [380, 191] on button "Next" at bounding box center [377, 191] width 54 height 22
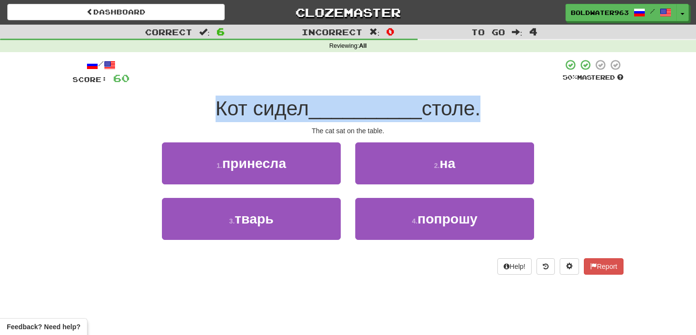
drag, startPoint x: 214, startPoint y: 110, endPoint x: 474, endPoint y: 105, distance: 260.1
click at [474, 105] on div "Кот сидел __________ столе." at bounding box center [347, 109] width 551 height 27
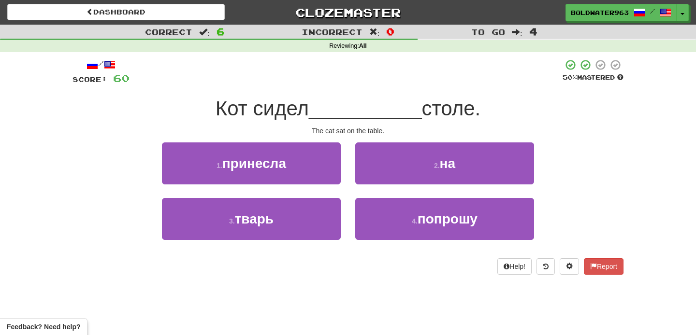
click at [474, 105] on span "столе." at bounding box center [451, 108] width 59 height 23
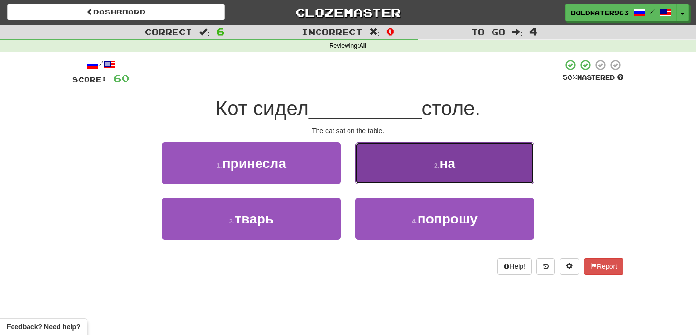
click at [419, 163] on button "2 . на" at bounding box center [444, 164] width 179 height 42
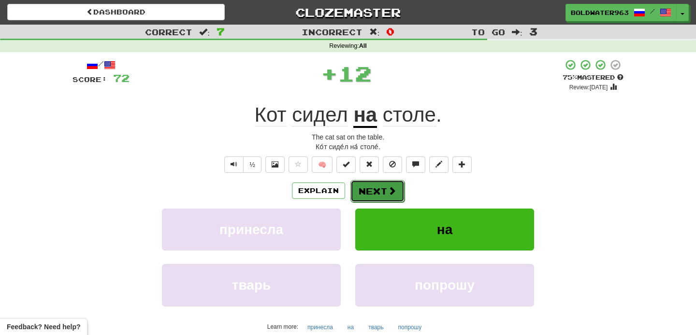
click at [373, 188] on button "Next" at bounding box center [377, 191] width 54 height 22
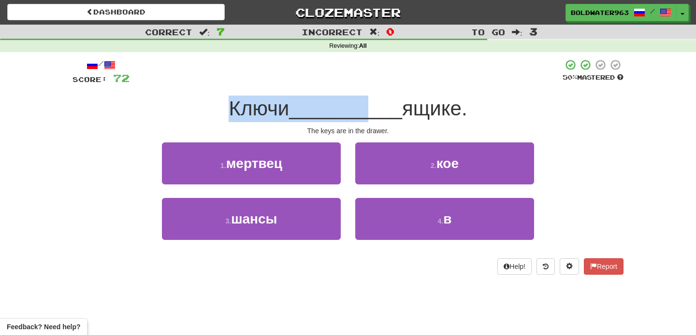
drag, startPoint x: 229, startPoint y: 110, endPoint x: 362, endPoint y: 113, distance: 133.4
click at [362, 113] on div "Ключи __________ ящике." at bounding box center [347, 109] width 551 height 27
click at [362, 113] on span "__________" at bounding box center [345, 108] width 113 height 23
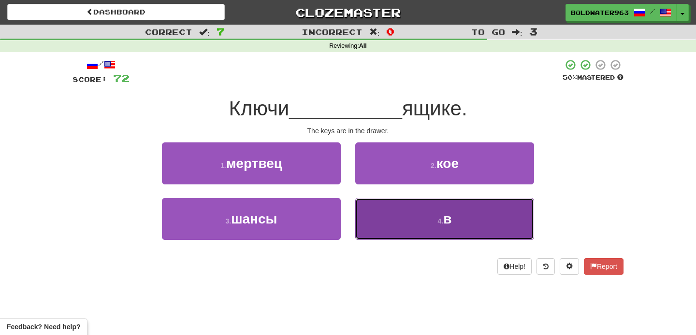
click at [454, 215] on button "4 . в" at bounding box center [444, 219] width 179 height 42
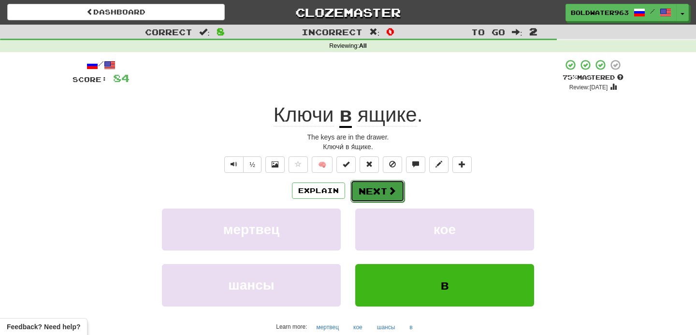
click at [375, 190] on button "Next" at bounding box center [377, 191] width 54 height 22
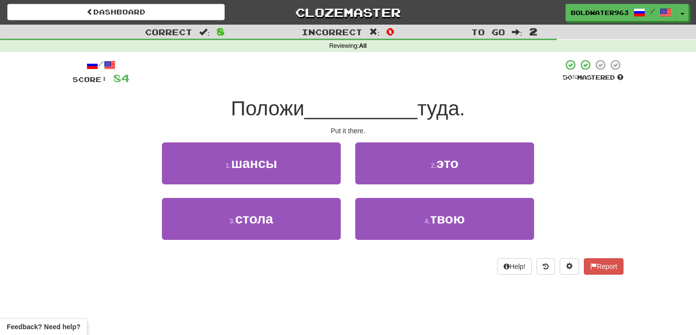
drag, startPoint x: 257, startPoint y: 106, endPoint x: 290, endPoint y: 106, distance: 32.9
click at [279, 106] on span "Положи" at bounding box center [267, 108] width 73 height 23
click at [291, 106] on span "Положи" at bounding box center [267, 108] width 73 height 23
drag, startPoint x: 307, startPoint y: 107, endPoint x: 207, endPoint y: 107, distance: 100.5
click at [207, 107] on div "Положи __________ туда." at bounding box center [347, 109] width 551 height 27
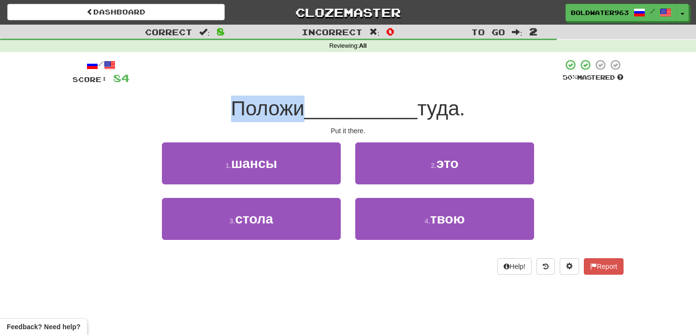
click at [207, 107] on div "Положи __________ туда." at bounding box center [347, 109] width 551 height 27
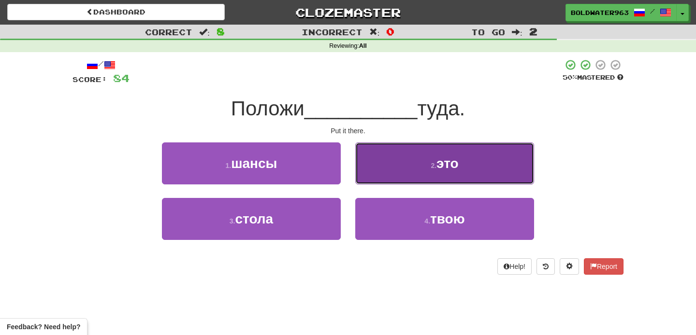
click at [418, 165] on button "2 . это" at bounding box center [444, 164] width 179 height 42
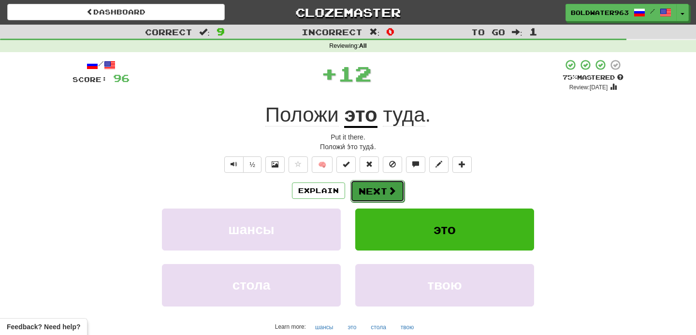
click at [378, 189] on button "Next" at bounding box center [377, 191] width 54 height 22
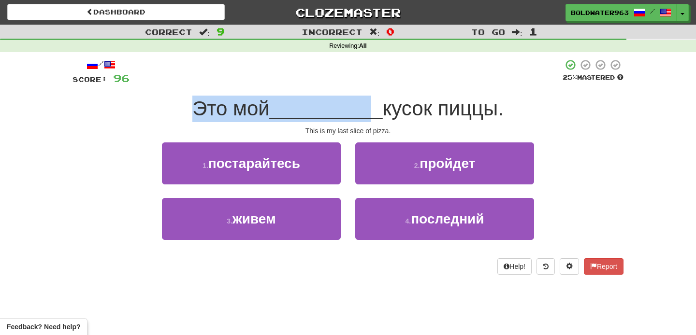
drag, startPoint x: 194, startPoint y: 112, endPoint x: 367, endPoint y: 114, distance: 173.5
click at [367, 114] on div "Это мой __________ кусок пиццы." at bounding box center [347, 109] width 551 height 27
click at [367, 114] on span "__________" at bounding box center [326, 108] width 113 height 23
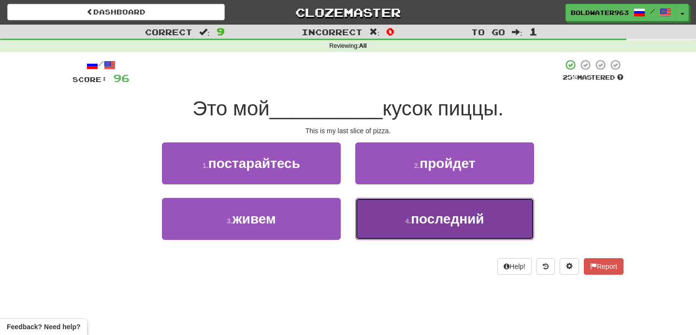
click at [425, 218] on span "последний" at bounding box center [447, 219] width 73 height 15
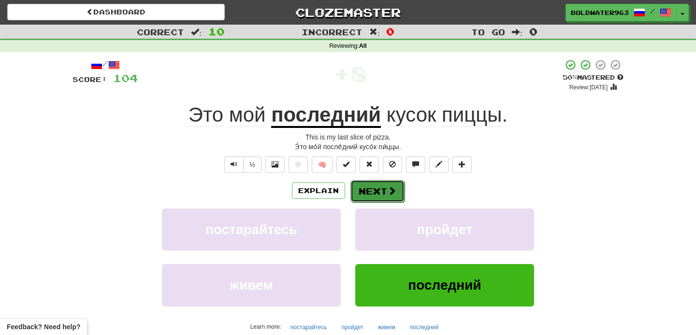
click at [378, 190] on button "Next" at bounding box center [377, 191] width 54 height 22
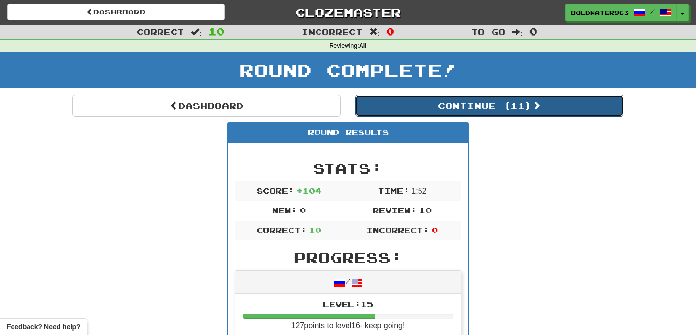
click at [413, 107] on button "Continue ( 11 )" at bounding box center [489, 106] width 268 height 22
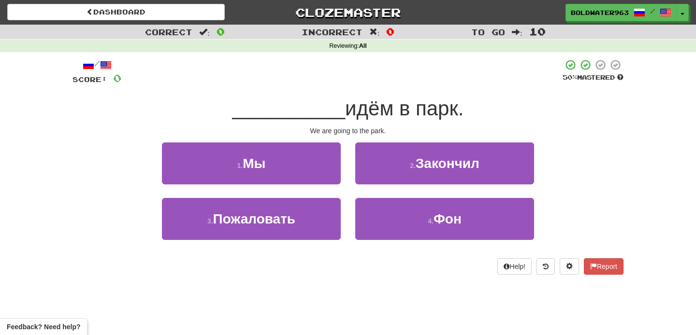
drag, startPoint x: 343, startPoint y: 113, endPoint x: 527, endPoint y: 107, distance: 184.2
click at [527, 107] on div "__________ идём в парк." at bounding box center [347, 109] width 551 height 27
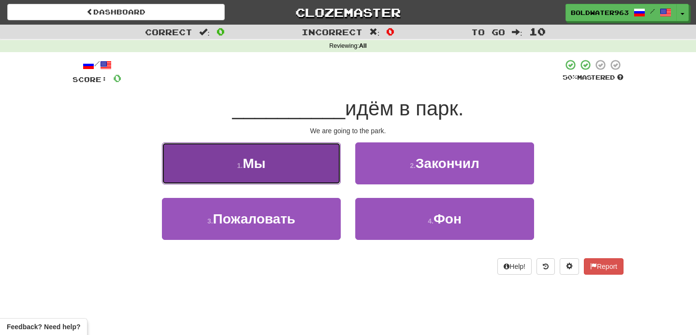
click at [319, 162] on button "1 . Мы" at bounding box center [251, 164] width 179 height 42
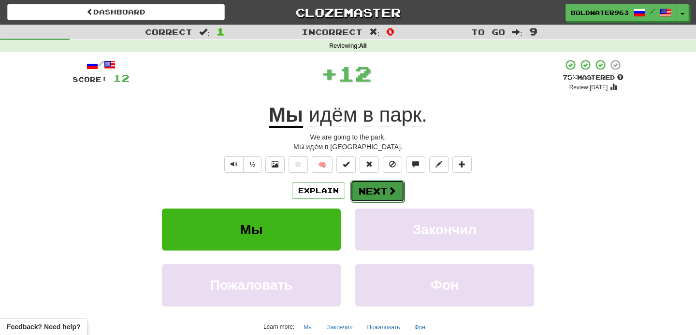
click at [378, 191] on button "Next" at bounding box center [377, 191] width 54 height 22
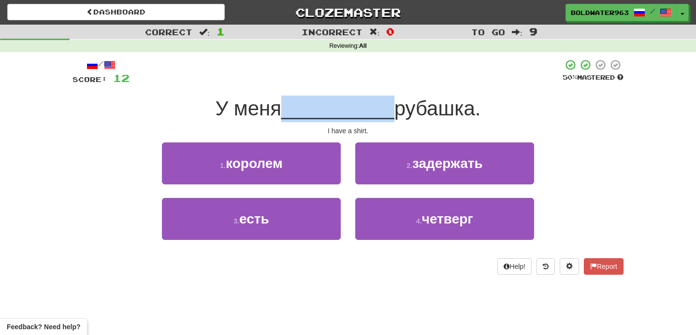
drag, startPoint x: 283, startPoint y: 110, endPoint x: 389, endPoint y: 113, distance: 105.9
click at [389, 113] on div "У меня __________ рубашка." at bounding box center [347, 109] width 551 height 27
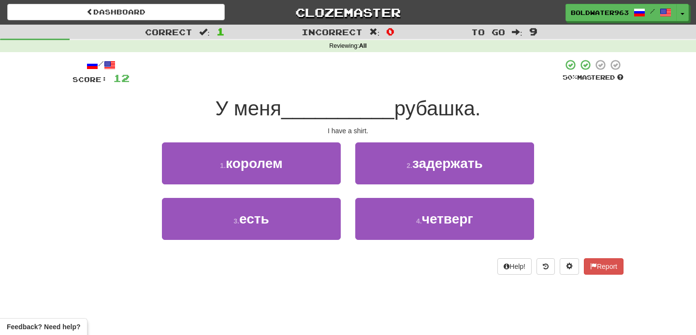
click at [394, 113] on span "рубашка." at bounding box center [437, 108] width 87 height 23
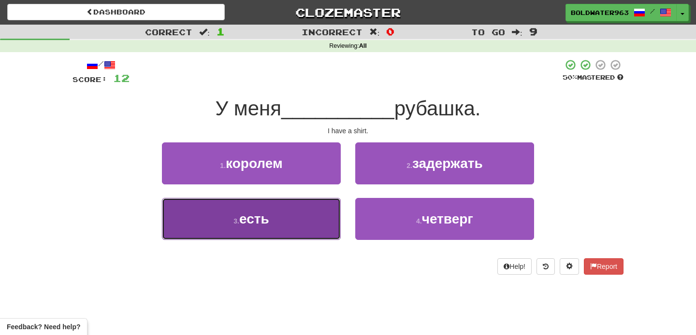
click at [276, 218] on button "3 . есть" at bounding box center [251, 219] width 179 height 42
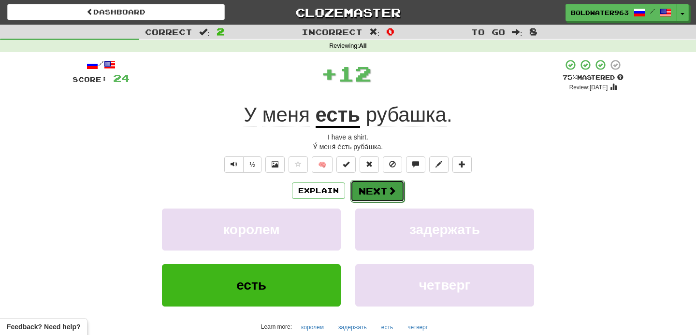
click at [379, 192] on button "Next" at bounding box center [377, 191] width 54 height 22
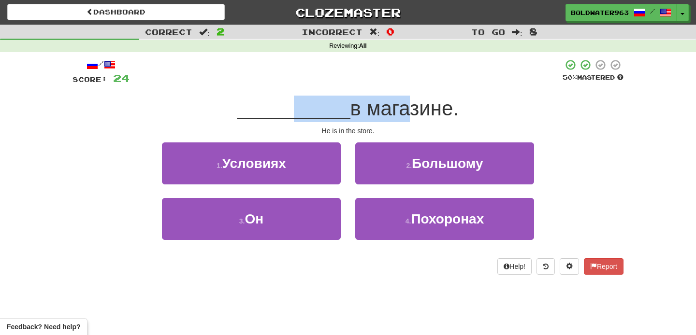
drag, startPoint x: 289, startPoint y: 116, endPoint x: 394, endPoint y: 119, distance: 105.4
click at [394, 119] on div "__________ в магазине." at bounding box center [347, 109] width 551 height 27
click at [394, 119] on span "в магазине." at bounding box center [404, 108] width 108 height 23
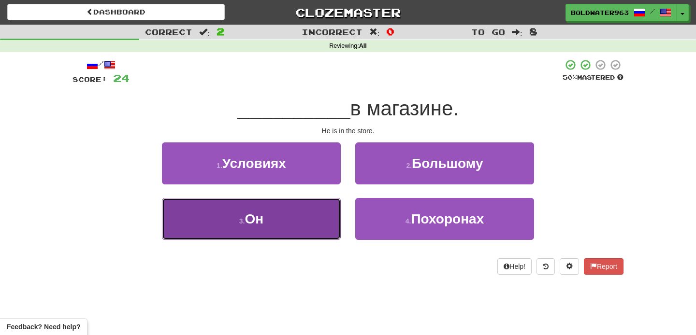
click at [292, 217] on button "3 . Он" at bounding box center [251, 219] width 179 height 42
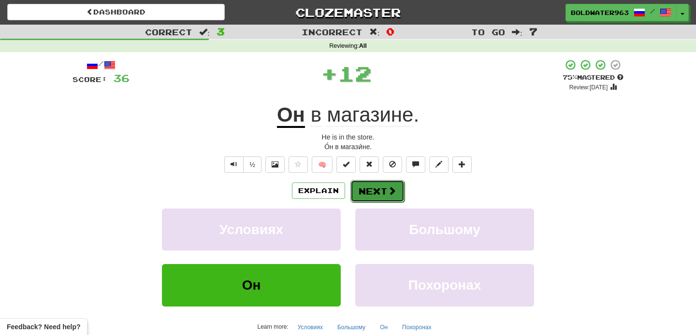
click at [376, 190] on button "Next" at bounding box center [377, 191] width 54 height 22
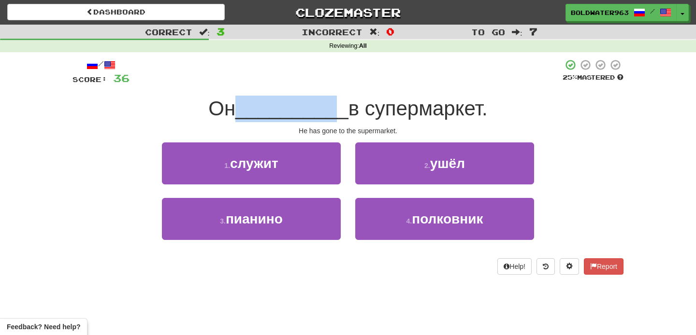
drag, startPoint x: 240, startPoint y: 111, endPoint x: 329, endPoint y: 111, distance: 88.9
click at [329, 111] on span "__________" at bounding box center [291, 108] width 113 height 23
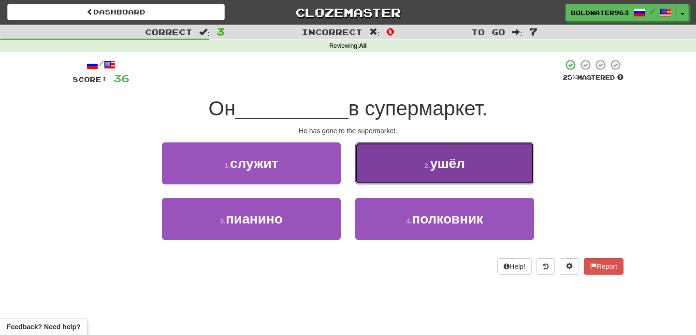
click at [384, 164] on button "2 . ушёл" at bounding box center [444, 164] width 179 height 42
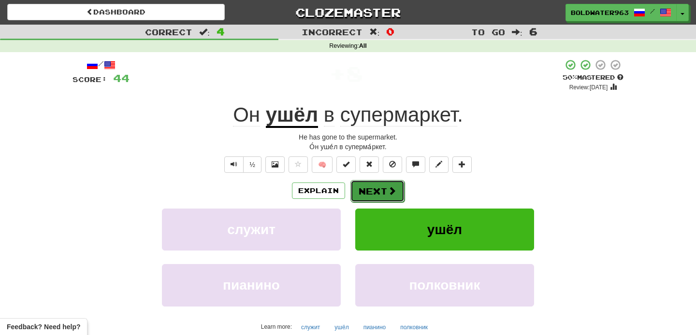
click at [363, 188] on button "Next" at bounding box center [377, 191] width 54 height 22
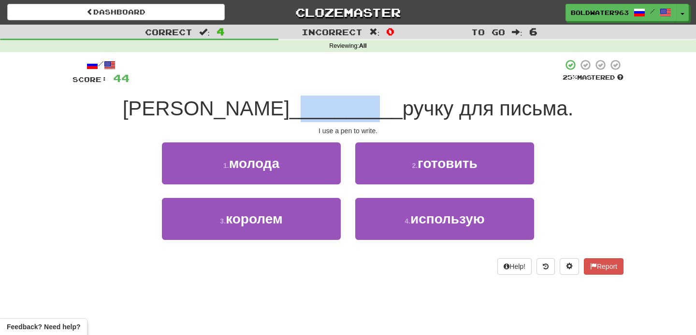
drag, startPoint x: 224, startPoint y: 109, endPoint x: 296, endPoint y: 108, distance: 71.5
click at [296, 108] on span "__________" at bounding box center [345, 108] width 113 height 23
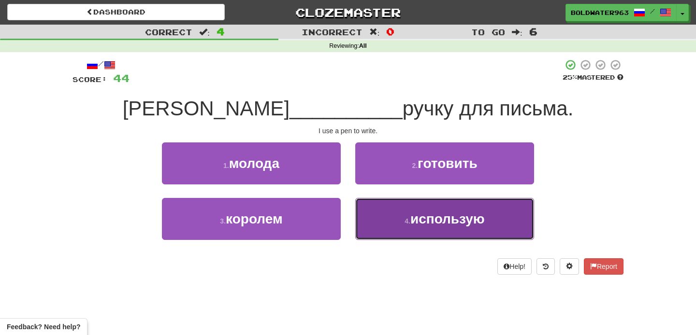
click at [457, 219] on span "использую" at bounding box center [447, 219] width 74 height 15
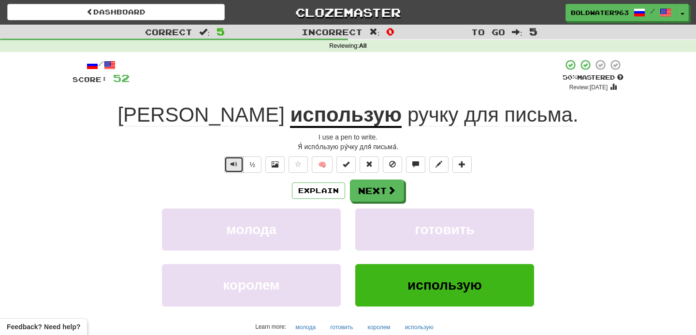
click at [233, 164] on span "Text-to-speech controls" at bounding box center [234, 164] width 7 height 7
click at [377, 191] on button "Next" at bounding box center [377, 191] width 54 height 22
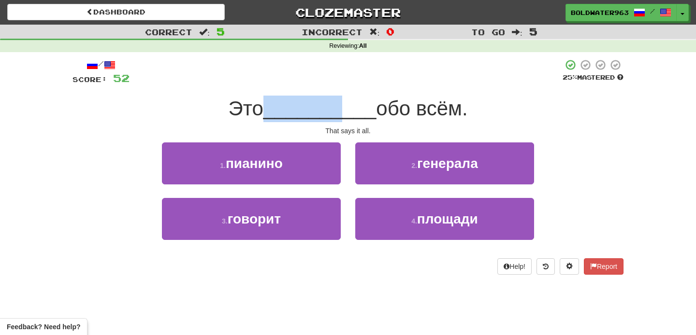
drag, startPoint x: 269, startPoint y: 111, endPoint x: 340, endPoint y: 113, distance: 70.6
click at [340, 113] on span "__________" at bounding box center [319, 108] width 113 height 23
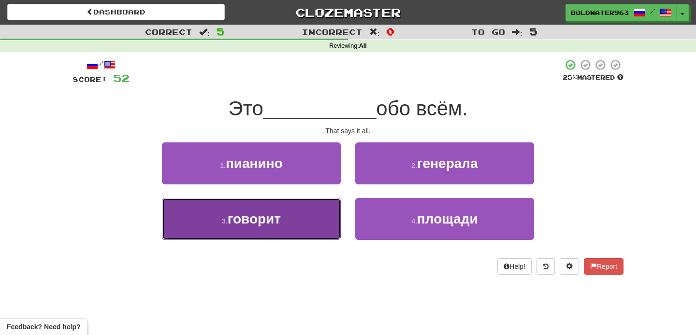
click at [305, 214] on button "3 . говорит" at bounding box center [251, 219] width 179 height 42
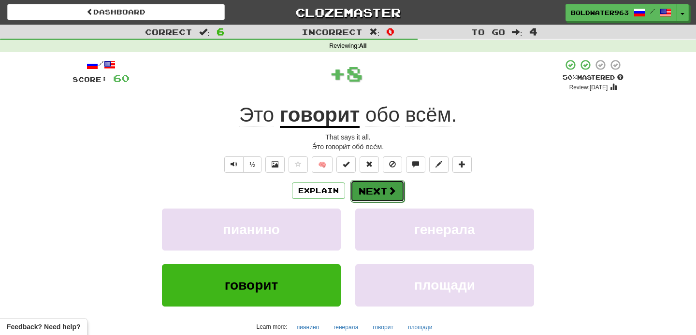
click at [384, 190] on button "Next" at bounding box center [377, 191] width 54 height 22
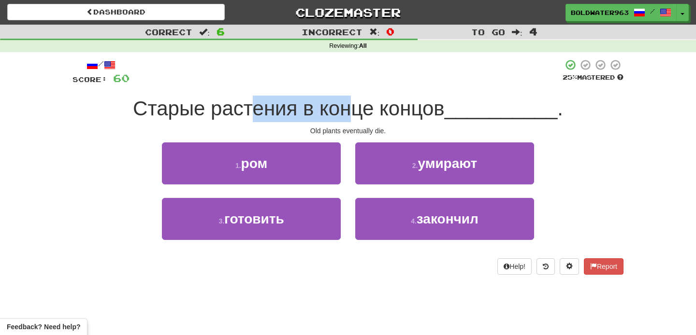
drag, startPoint x: 249, startPoint y: 112, endPoint x: 360, endPoint y: 107, distance: 110.3
click at [360, 107] on span "Старые растения в конце концов" at bounding box center [289, 108] width 312 height 23
drag, startPoint x: 213, startPoint y: 110, endPoint x: 306, endPoint y: 112, distance: 93.3
click at [306, 112] on span "Старые растения в конце концов" at bounding box center [289, 108] width 312 height 23
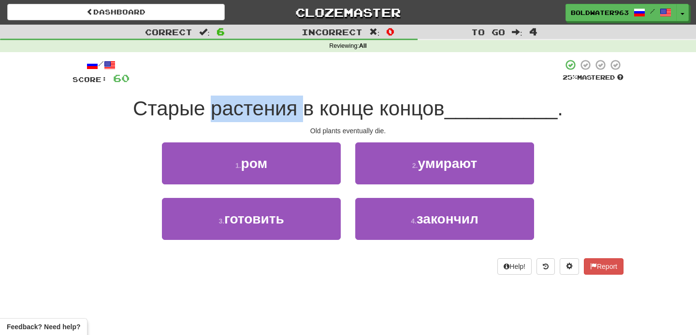
click at [307, 110] on span "Старые растения в конце концов" at bounding box center [289, 108] width 312 height 23
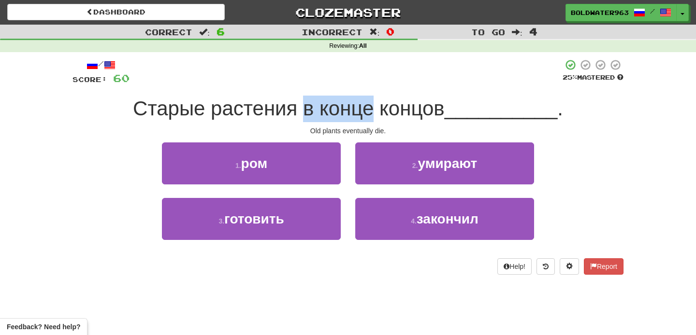
drag, startPoint x: 307, startPoint y: 110, endPoint x: 374, endPoint y: 110, distance: 67.2
click at [374, 110] on span "Старые растения в конце концов" at bounding box center [289, 108] width 312 height 23
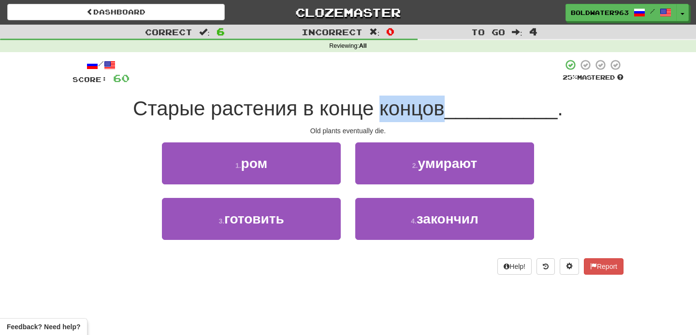
drag, startPoint x: 380, startPoint y: 107, endPoint x: 447, endPoint y: 107, distance: 66.7
click at [445, 107] on span "Старые растения в конце концов" at bounding box center [289, 108] width 312 height 23
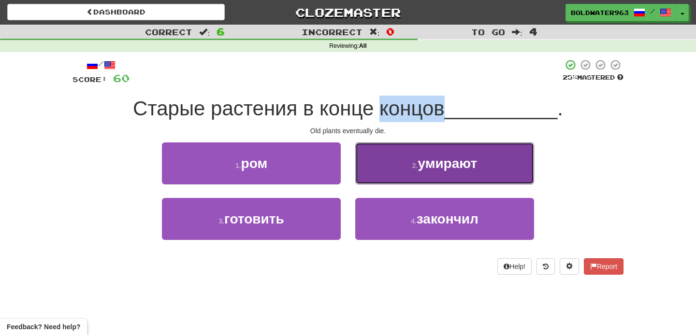
click at [399, 165] on button "2 . умирают" at bounding box center [444, 164] width 179 height 42
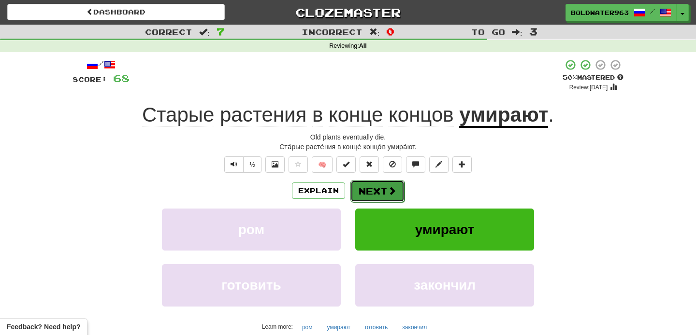
click at [379, 185] on button "Next" at bounding box center [377, 191] width 54 height 22
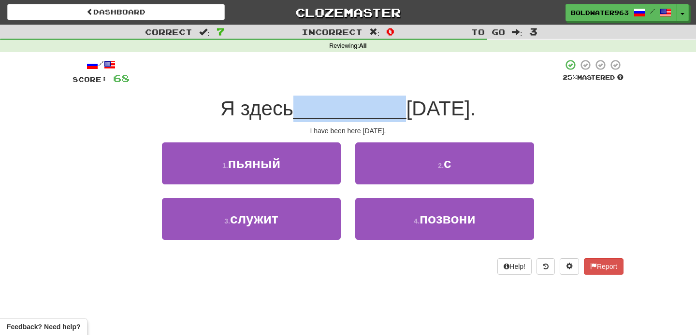
drag, startPoint x: 264, startPoint y: 111, endPoint x: 366, endPoint y: 116, distance: 102.6
click at [366, 116] on div "Я здесь __________ [DATE]." at bounding box center [347, 109] width 551 height 27
click at [406, 116] on span "[DATE]." at bounding box center [441, 108] width 70 height 23
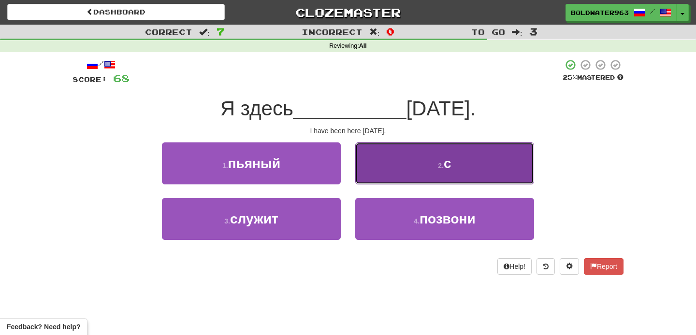
click at [406, 168] on button "2 . с" at bounding box center [444, 164] width 179 height 42
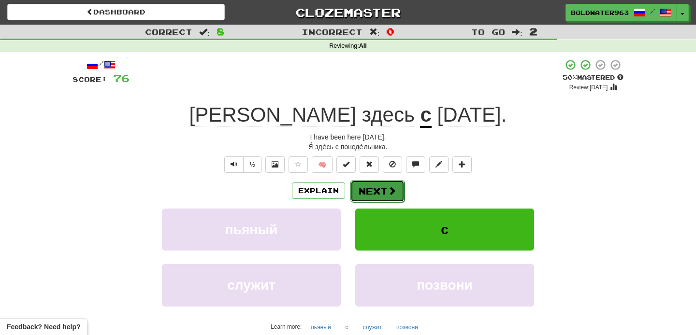
click at [377, 194] on button "Next" at bounding box center [377, 191] width 54 height 22
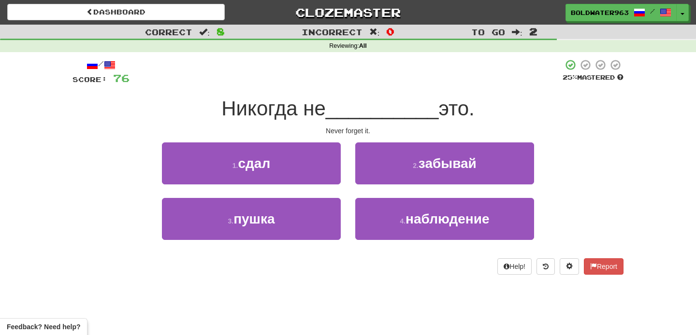
drag, startPoint x: 220, startPoint y: 106, endPoint x: 333, endPoint y: 112, distance: 113.7
click at [333, 112] on div "Никогда не __________ это." at bounding box center [347, 109] width 551 height 27
click at [333, 112] on span "__________" at bounding box center [382, 108] width 113 height 23
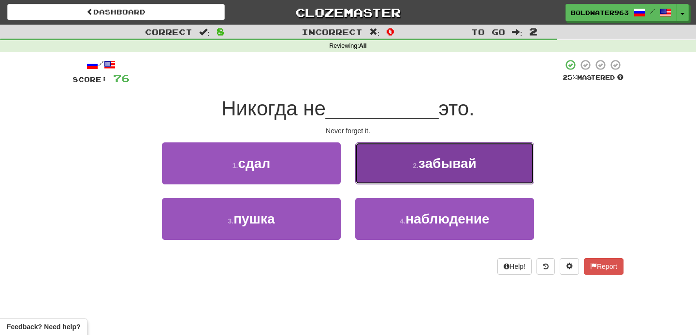
click at [392, 170] on button "2 . забывай" at bounding box center [444, 164] width 179 height 42
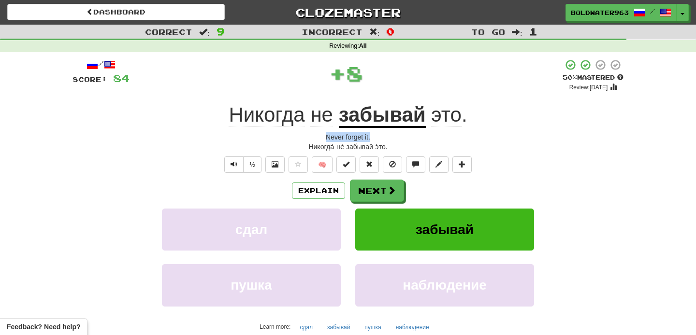
drag, startPoint x: 374, startPoint y: 137, endPoint x: 305, endPoint y: 137, distance: 69.1
click at [305, 137] on div "Never forget it." at bounding box center [347, 137] width 551 height 10
click at [384, 192] on button "Next" at bounding box center [377, 191] width 54 height 22
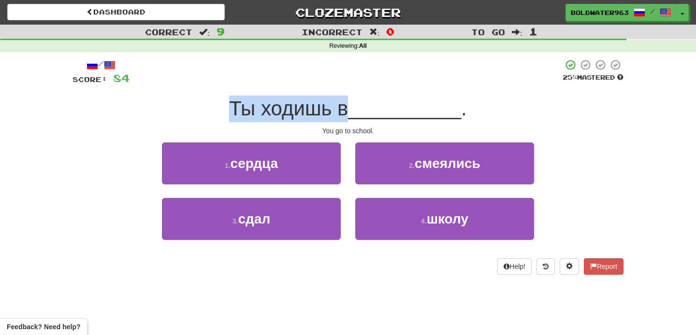
drag, startPoint x: 231, startPoint y: 110, endPoint x: 353, endPoint y: 118, distance: 121.6
click at [348, 118] on span "Ты ходишь в" at bounding box center [288, 108] width 119 height 23
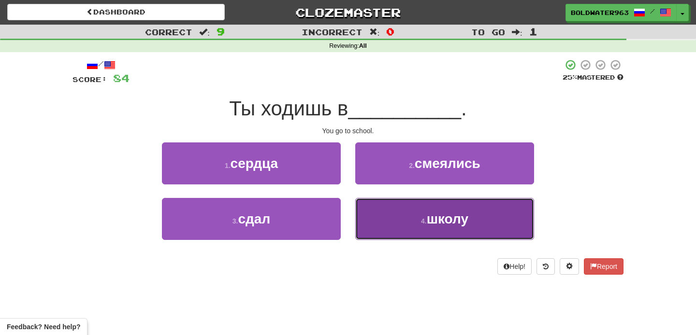
click at [389, 220] on button "4 . школу" at bounding box center [444, 219] width 179 height 42
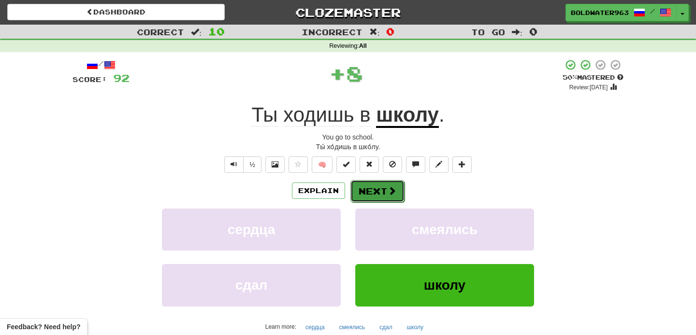
click at [376, 188] on button "Next" at bounding box center [377, 191] width 54 height 22
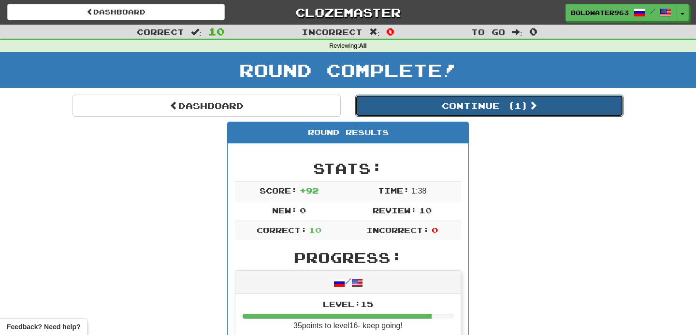
click at [393, 106] on button "Continue ( 1 )" at bounding box center [489, 106] width 268 height 22
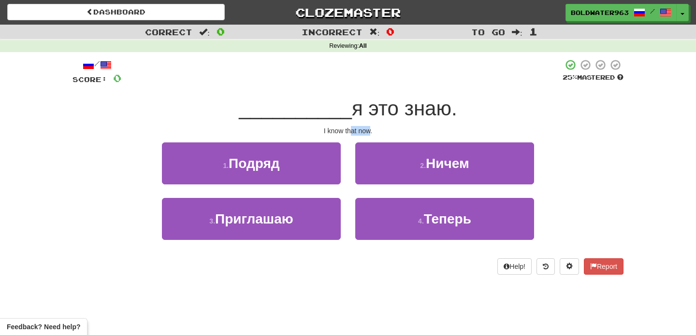
drag, startPoint x: 352, startPoint y: 130, endPoint x: 371, endPoint y: 130, distance: 19.3
click at [371, 130] on div "I know that now." at bounding box center [347, 131] width 551 height 10
drag, startPoint x: 365, startPoint y: 132, endPoint x: 380, endPoint y: 132, distance: 15.0
click at [380, 132] on div "I know that now." at bounding box center [347, 131] width 551 height 10
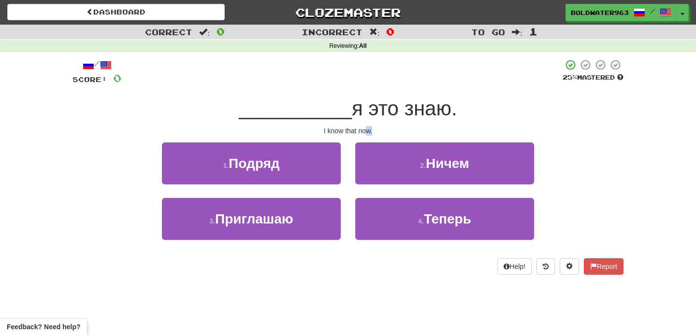
click at [380, 132] on div "I know that now." at bounding box center [347, 131] width 551 height 10
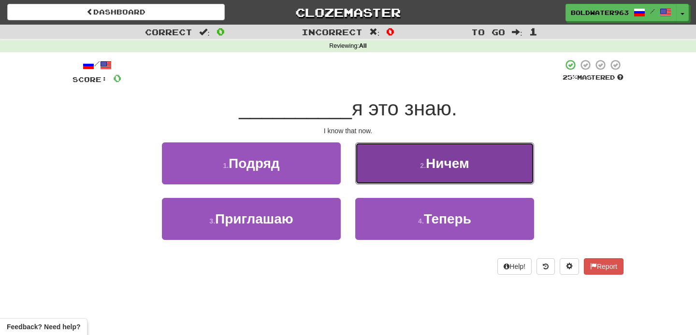
click at [385, 171] on button "2 . Ничем" at bounding box center [444, 164] width 179 height 42
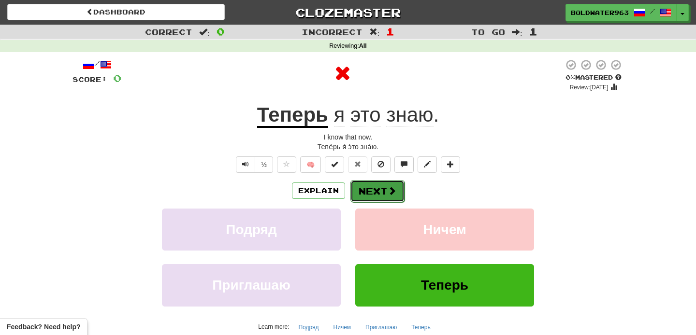
click at [368, 185] on button "Next" at bounding box center [377, 191] width 54 height 22
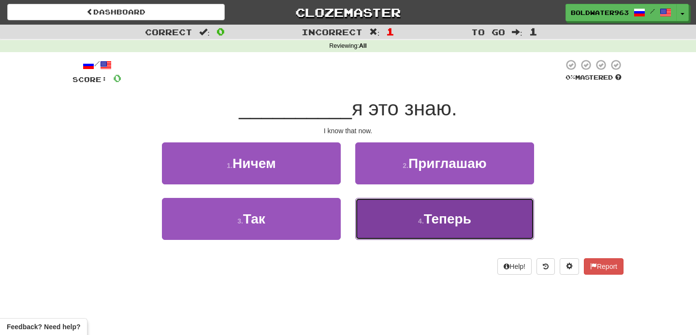
click at [405, 222] on button "4 . Теперь" at bounding box center [444, 219] width 179 height 42
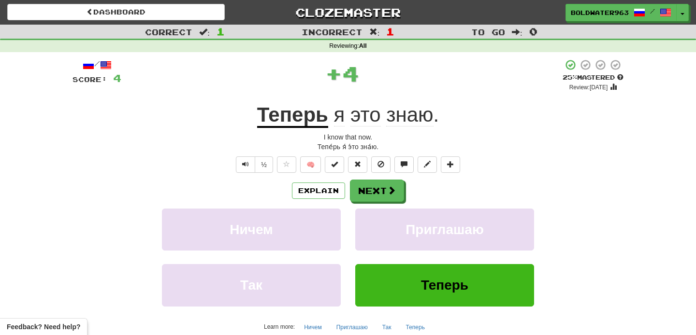
click at [298, 119] on u "Теперь" at bounding box center [292, 115] width 71 height 25
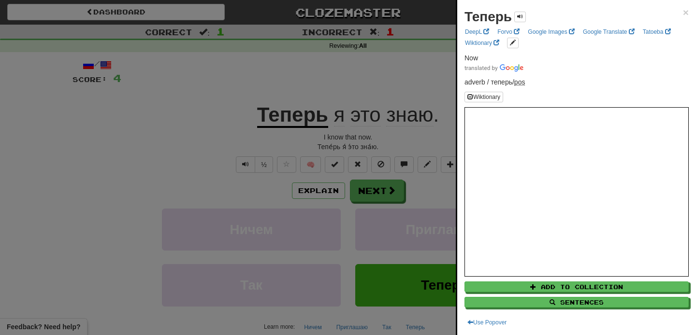
click at [418, 149] on div at bounding box center [348, 167] width 696 height 335
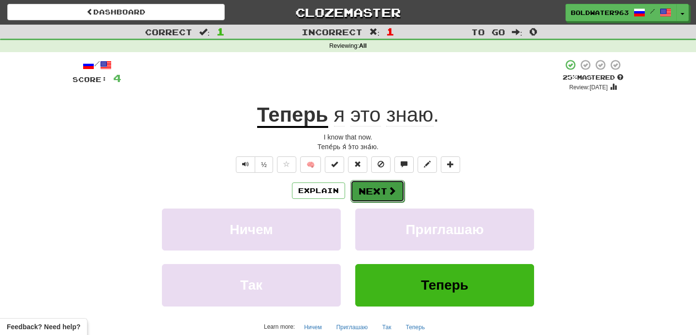
click at [384, 184] on button "Next" at bounding box center [377, 191] width 54 height 22
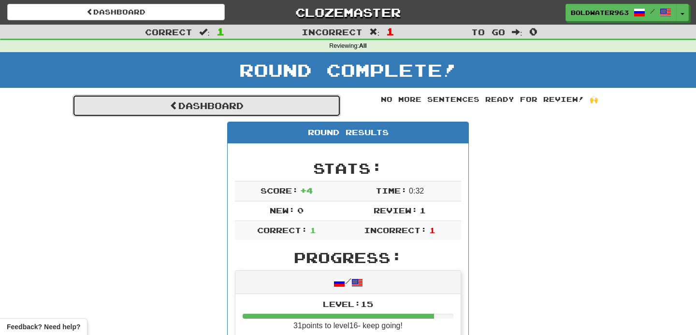
click at [218, 107] on link "Dashboard" at bounding box center [206, 106] width 268 height 22
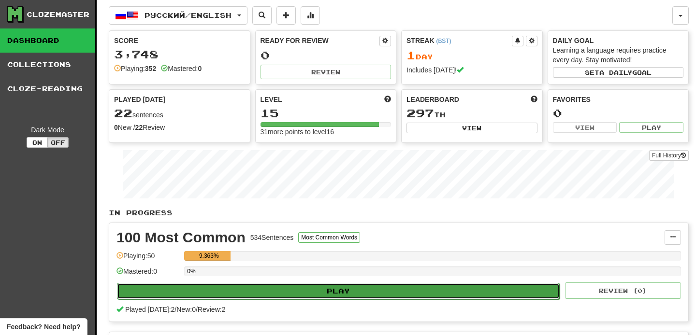
click at [323, 289] on button "Play" at bounding box center [338, 291] width 443 height 16
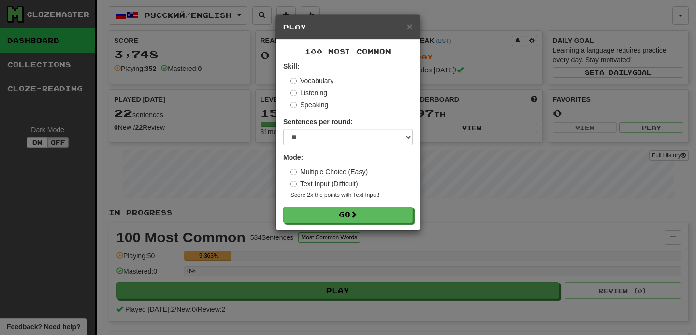
click at [302, 268] on div "× Play 100 Most Common Skill: Vocabulary Listening Speaking Sentences per round…" at bounding box center [348, 167] width 696 height 335
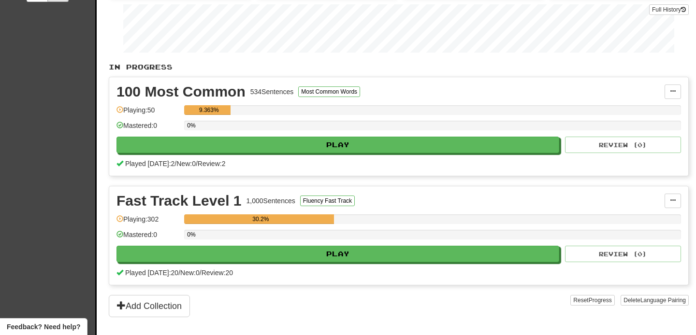
scroll to position [157, 0]
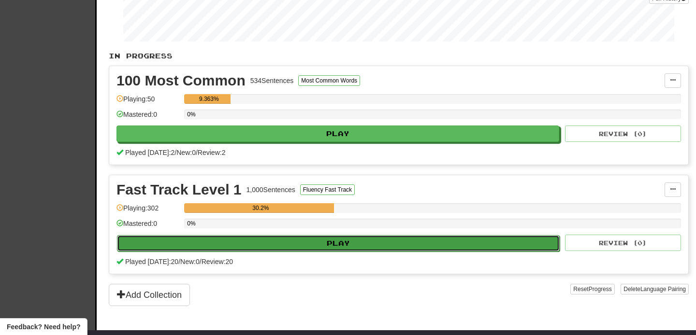
click at [303, 245] on button "Play" at bounding box center [338, 243] width 443 height 16
select select "**"
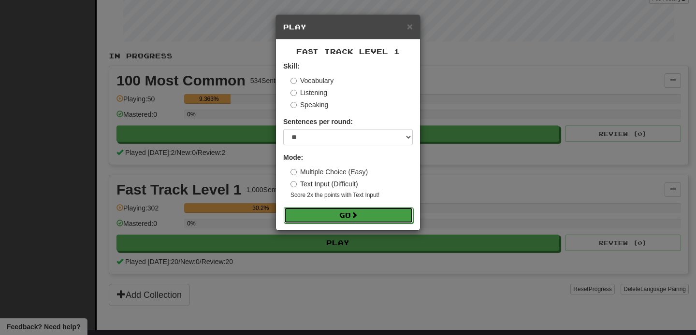
click at [333, 217] on button "Go" at bounding box center [349, 215] width 130 height 16
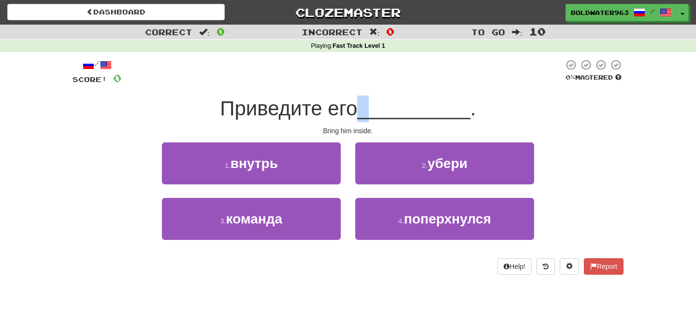
drag, startPoint x: 364, startPoint y: 110, endPoint x: 375, endPoint y: 110, distance: 11.1
click at [375, 110] on div "Приведите его __________ ." at bounding box center [347, 109] width 551 height 27
click at [357, 109] on span "Приведите его" at bounding box center [288, 108] width 137 height 23
drag, startPoint x: 367, startPoint y: 109, endPoint x: 414, endPoint y: 116, distance: 47.3
click at [414, 116] on div "Приведите его __________ ." at bounding box center [347, 109] width 551 height 27
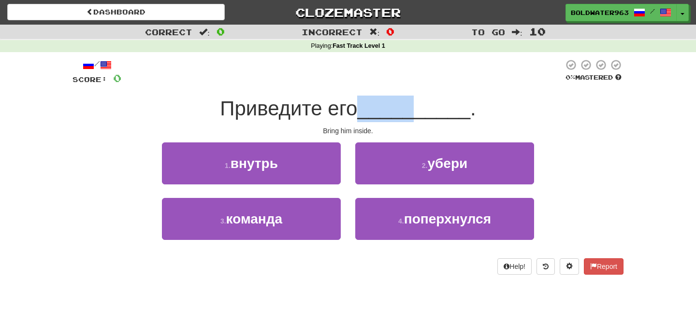
click at [414, 116] on span "__________" at bounding box center [413, 108] width 113 height 23
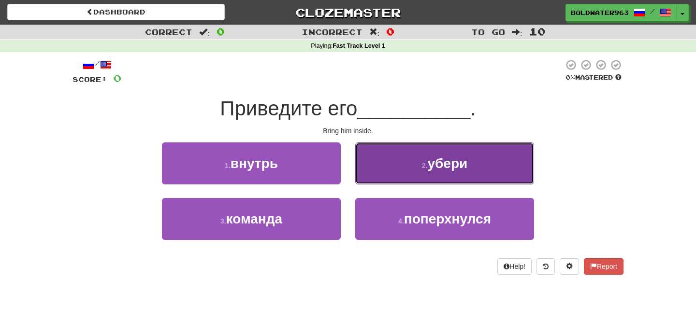
click at [398, 168] on button "2 . убери" at bounding box center [444, 164] width 179 height 42
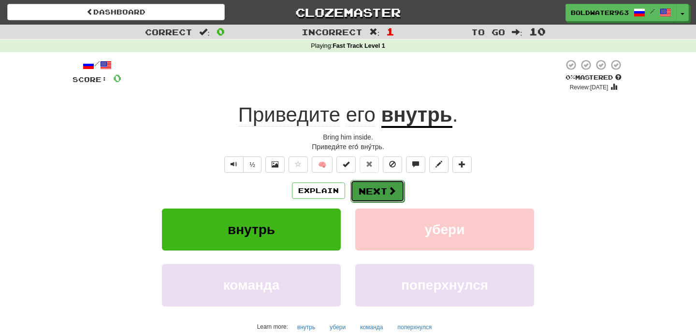
click at [376, 192] on button "Next" at bounding box center [377, 191] width 54 height 22
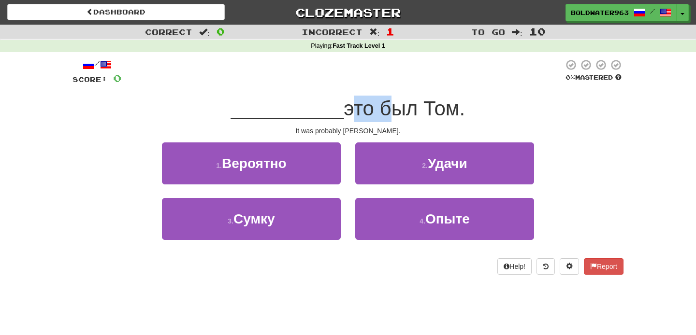
drag, startPoint x: 338, startPoint y: 109, endPoint x: 379, endPoint y: 116, distance: 41.2
click at [379, 116] on span "это был Том." at bounding box center [404, 108] width 121 height 23
drag, startPoint x: 391, startPoint y: 113, endPoint x: 419, endPoint y: 112, distance: 27.6
click at [419, 112] on span "это был Том." at bounding box center [404, 108] width 121 height 23
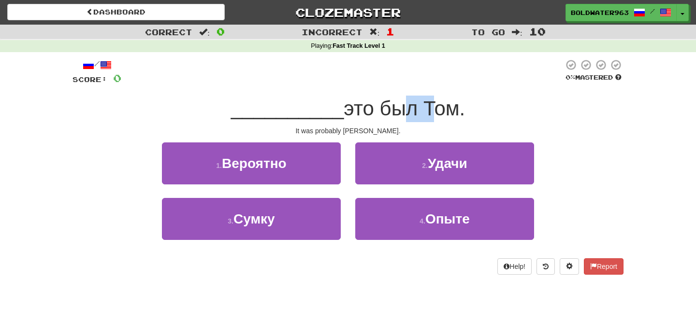
click at [419, 112] on span "это был Том." at bounding box center [404, 108] width 121 height 23
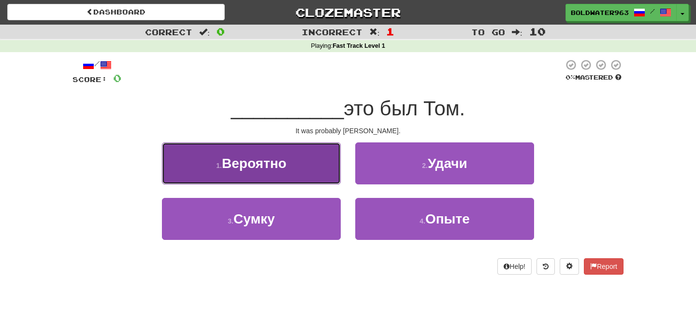
click at [298, 174] on button "1 . Вероятно" at bounding box center [251, 164] width 179 height 42
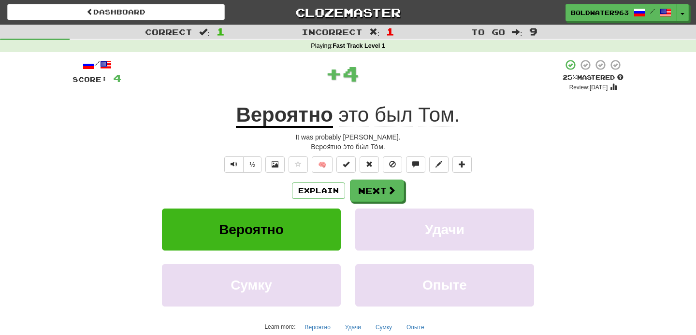
click at [273, 117] on u "Вероятно" at bounding box center [284, 115] width 97 height 25
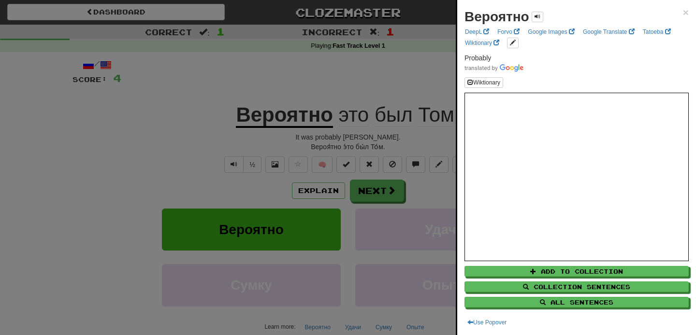
click at [289, 164] on div at bounding box center [348, 167] width 696 height 335
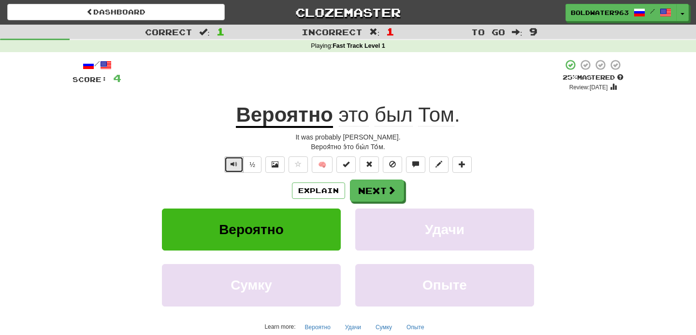
click at [234, 163] on span "Text-to-speech controls" at bounding box center [234, 164] width 7 height 7
click at [234, 167] on span "Text-to-speech controls" at bounding box center [234, 164] width 7 height 7
click at [391, 197] on button "Next" at bounding box center [377, 191] width 54 height 22
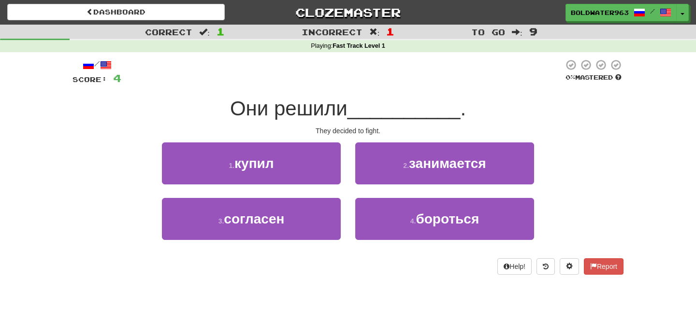
drag, startPoint x: 277, startPoint y: 111, endPoint x: 358, endPoint y: 114, distance: 80.8
click at [358, 114] on div "Они решили __________ ." at bounding box center [347, 109] width 551 height 27
click at [358, 114] on span "__________" at bounding box center [403, 108] width 113 height 23
drag, startPoint x: 278, startPoint y: 110, endPoint x: 348, endPoint y: 112, distance: 69.6
click at [347, 112] on span "Они решили" at bounding box center [288, 108] width 117 height 23
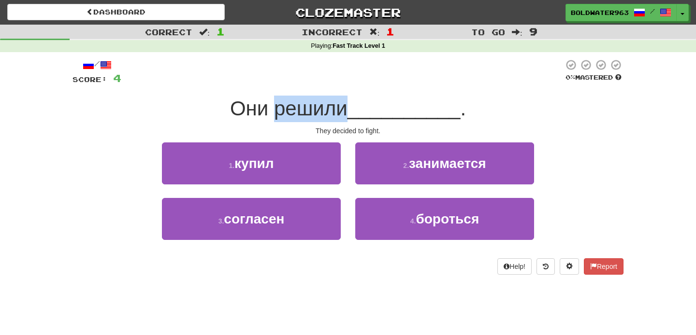
click at [347, 112] on span "Они решили" at bounding box center [288, 108] width 117 height 23
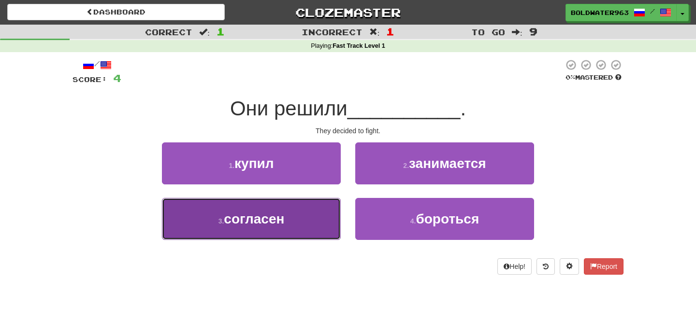
click at [298, 220] on button "3 . согласен" at bounding box center [251, 219] width 179 height 42
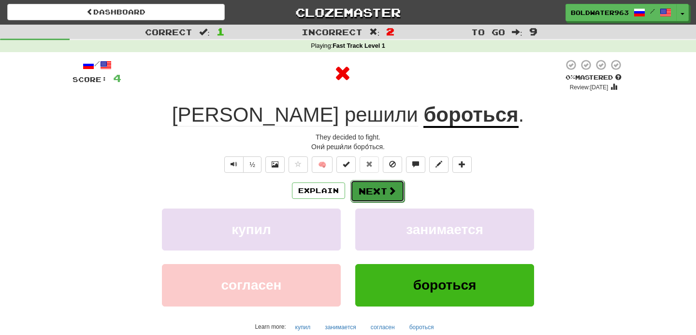
click at [378, 192] on button "Next" at bounding box center [377, 191] width 54 height 22
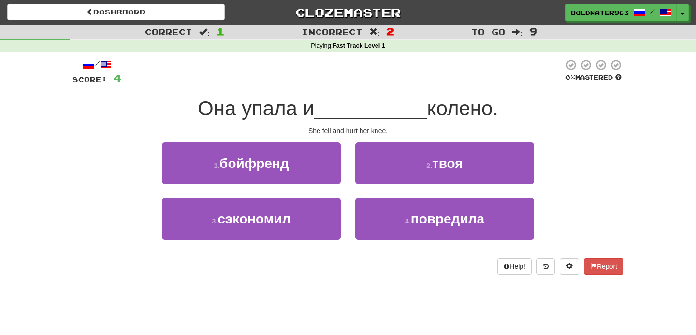
drag, startPoint x: 242, startPoint y: 108, endPoint x: 316, endPoint y: 113, distance: 74.6
click at [314, 113] on span "Она упала и" at bounding box center [256, 108] width 116 height 23
drag, startPoint x: 425, startPoint y: 110, endPoint x: 438, endPoint y: 110, distance: 13.5
click at [438, 110] on span "колено." at bounding box center [462, 108] width 71 height 23
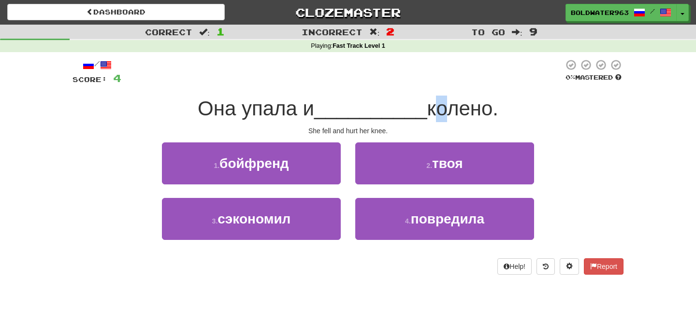
click at [438, 110] on span "колено." at bounding box center [462, 108] width 71 height 23
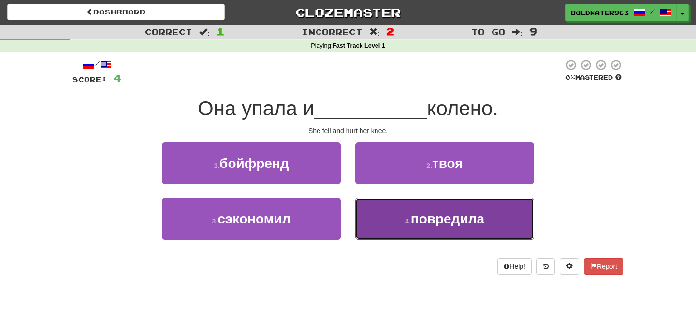
click at [400, 221] on button "4 . повредила" at bounding box center [444, 219] width 179 height 42
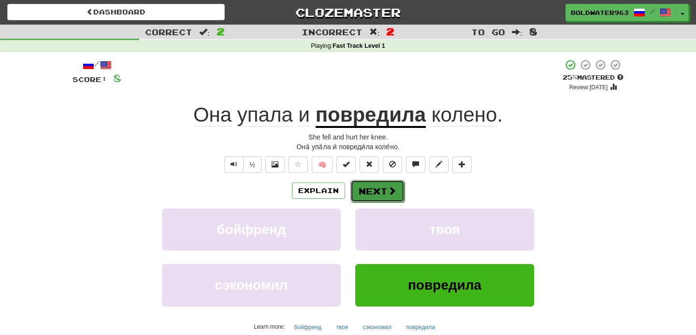
click at [374, 191] on button "Next" at bounding box center [377, 191] width 54 height 22
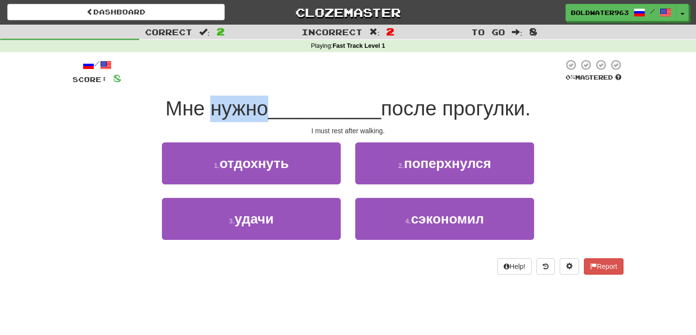
drag, startPoint x: 210, startPoint y: 110, endPoint x: 265, endPoint y: 108, distance: 55.1
click at [265, 108] on span "Мне нужно" at bounding box center [216, 108] width 103 height 23
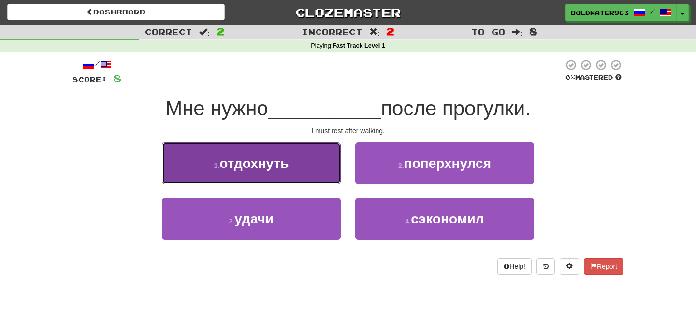
click at [303, 167] on button "1 . отдохнуть" at bounding box center [251, 164] width 179 height 42
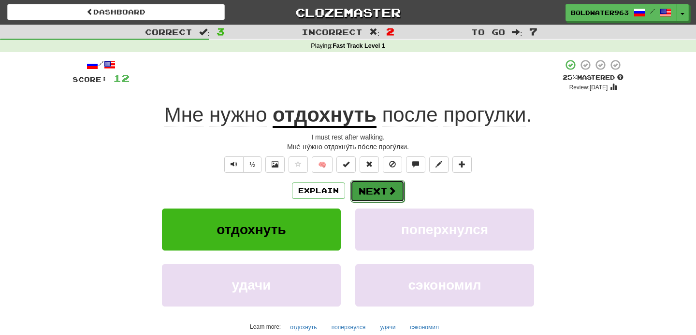
click at [382, 193] on button "Next" at bounding box center [377, 191] width 54 height 22
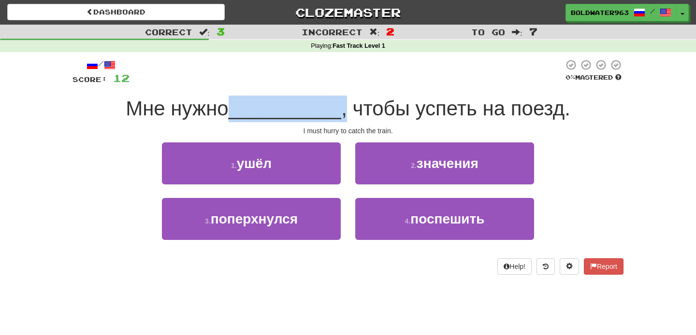
drag, startPoint x: 237, startPoint y: 111, endPoint x: 344, endPoint y: 115, distance: 106.9
click at [344, 115] on div "Мне нужно __________ , чтобы успеть на поезд." at bounding box center [347, 109] width 551 height 27
click at [344, 115] on span ", чтобы успеть на поезд." at bounding box center [455, 108] width 229 height 23
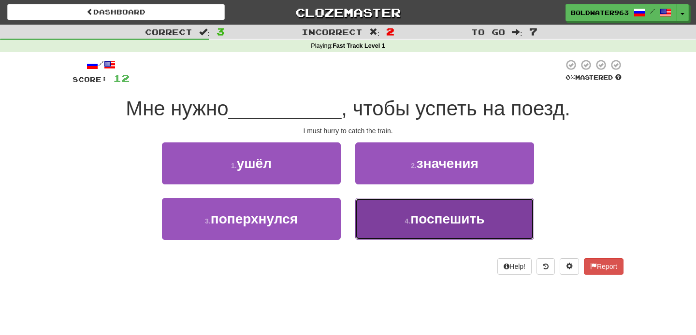
click at [393, 219] on button "4 . поспешить" at bounding box center [444, 219] width 179 height 42
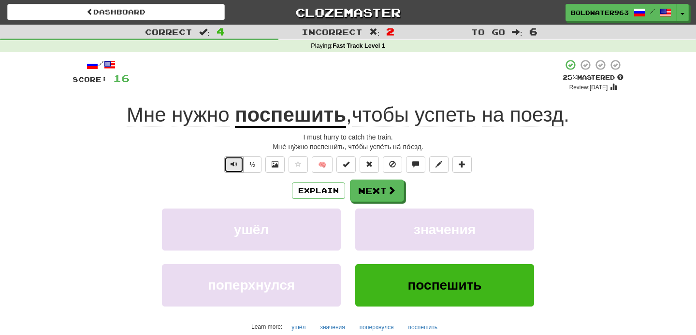
click at [236, 163] on span "Text-to-speech controls" at bounding box center [234, 164] width 7 height 7
click at [240, 164] on button "Text-to-speech controls" at bounding box center [233, 165] width 19 height 16
click at [383, 191] on button "Next" at bounding box center [377, 191] width 54 height 22
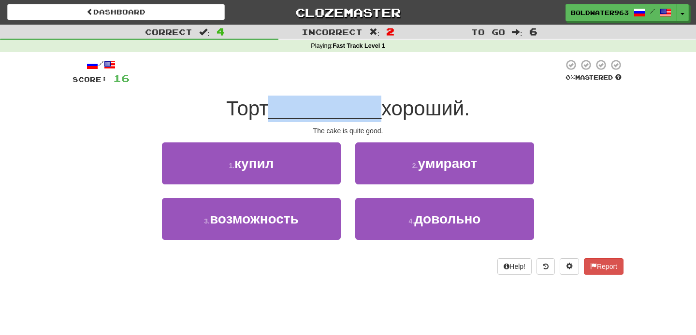
drag, startPoint x: 275, startPoint y: 108, endPoint x: 377, endPoint y: 107, distance: 102.5
click at [377, 107] on div "Торт __________ хороший." at bounding box center [347, 109] width 551 height 27
click at [381, 107] on span "хороший." at bounding box center [425, 108] width 88 height 23
click at [346, 188] on div "1 . купил" at bounding box center [251, 171] width 193 height 56
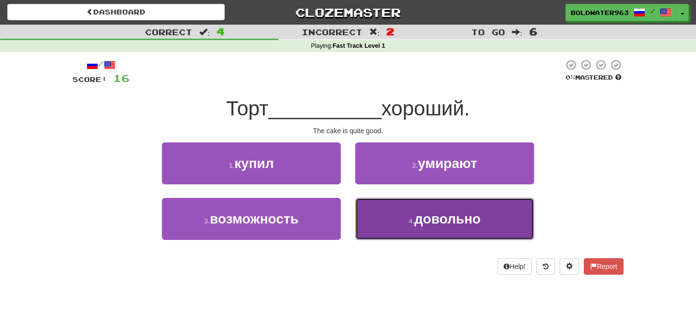
click at [409, 217] on small "4 ." at bounding box center [412, 221] width 6 height 8
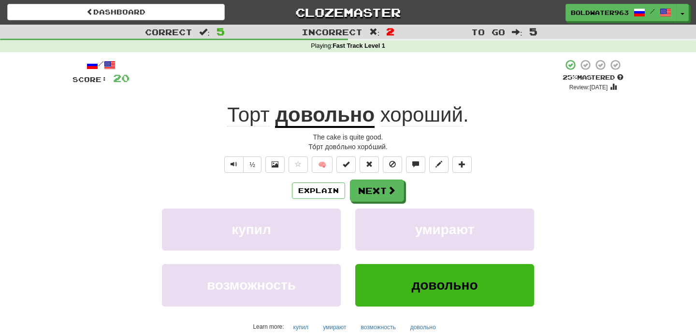
click at [326, 124] on u "довольно" at bounding box center [325, 115] width 100 height 25
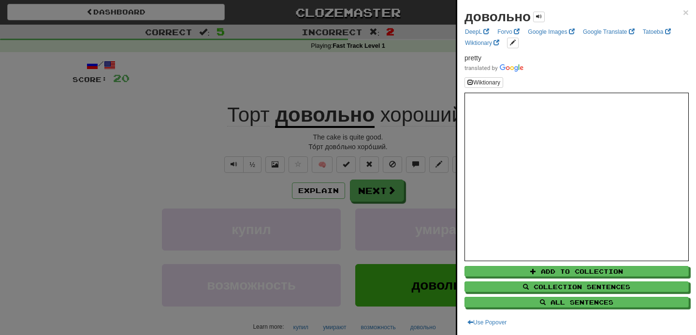
click at [406, 92] on div at bounding box center [348, 167] width 696 height 335
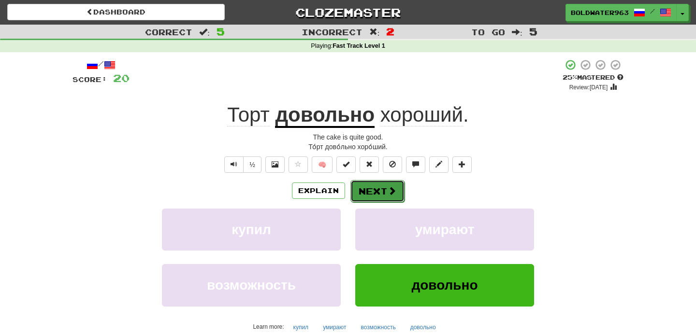
click at [379, 191] on button "Next" at bounding box center [377, 191] width 54 height 22
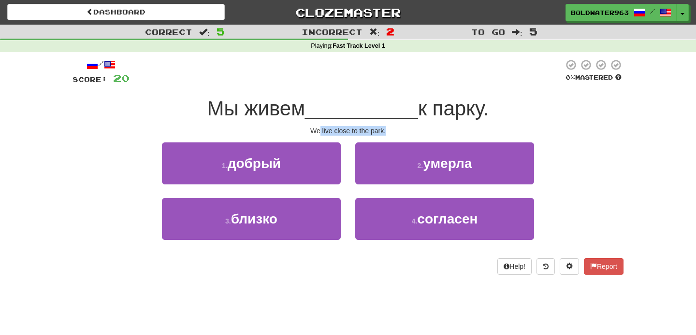
drag, startPoint x: 318, startPoint y: 131, endPoint x: 387, endPoint y: 131, distance: 68.6
click at [387, 131] on div "We live close to the park." at bounding box center [347, 131] width 551 height 10
drag, startPoint x: 244, startPoint y: 120, endPoint x: 265, endPoint y: 120, distance: 21.7
click at [259, 120] on div "Мы живем __________ к парку." at bounding box center [347, 109] width 551 height 27
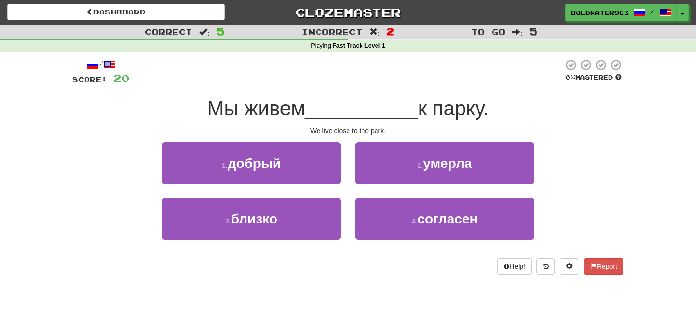
click at [266, 122] on div "/ Score: 20 0 % Mastered Мы живем __________ к парку. We live close to the park…" at bounding box center [347, 167] width 551 height 216
drag, startPoint x: 266, startPoint y: 120, endPoint x: 303, endPoint y: 121, distance: 37.2
click at [303, 121] on div "Мы живем __________ к парку." at bounding box center [347, 109] width 551 height 27
drag, startPoint x: 242, startPoint y: 119, endPoint x: 306, endPoint y: 121, distance: 64.3
click at [306, 121] on div "Мы живем __________ к парку." at bounding box center [347, 109] width 551 height 27
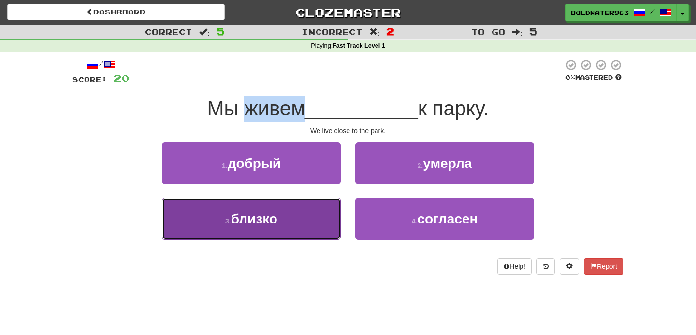
click at [292, 217] on button "3 . близко" at bounding box center [251, 219] width 179 height 42
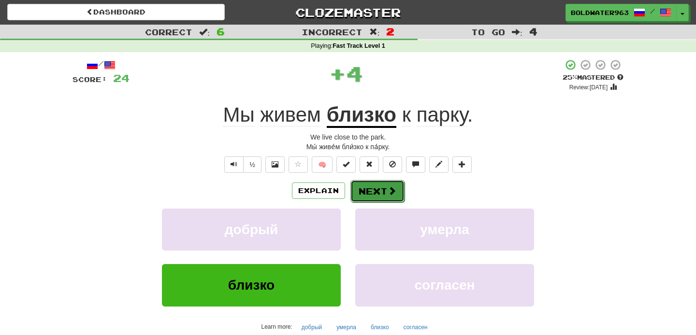
click at [376, 188] on button "Next" at bounding box center [377, 191] width 54 height 22
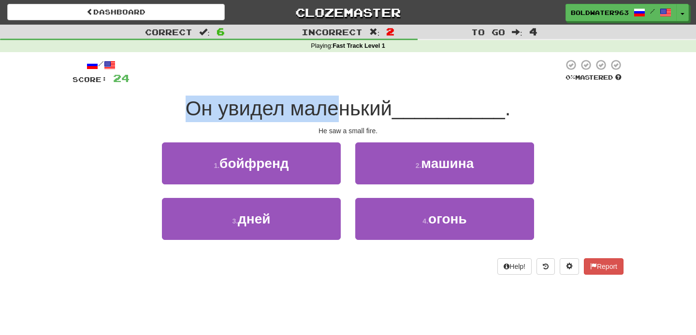
drag, startPoint x: 191, startPoint y: 109, endPoint x: 338, endPoint y: 102, distance: 147.1
click at [338, 102] on span "Он увидел маленький" at bounding box center [289, 108] width 206 height 23
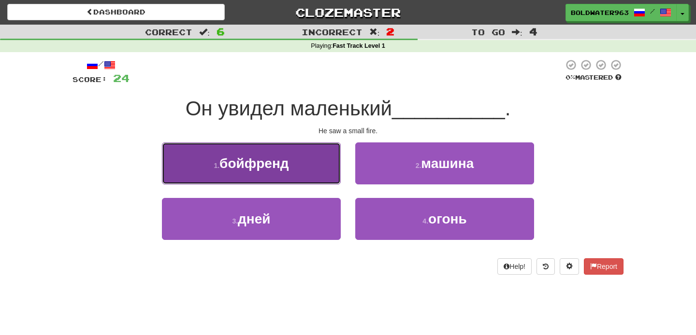
click at [288, 166] on span "бойфренд" at bounding box center [253, 163] width 69 height 15
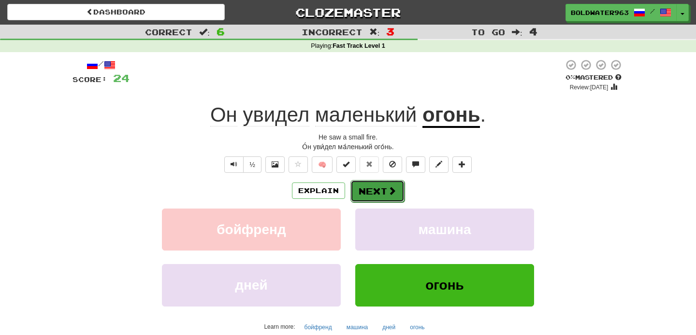
click at [376, 193] on button "Next" at bounding box center [377, 191] width 54 height 22
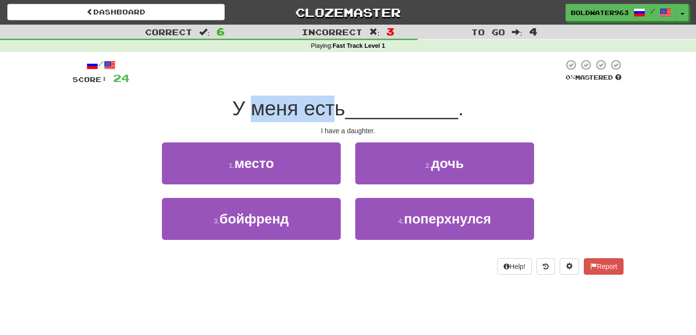
drag, startPoint x: 258, startPoint y: 107, endPoint x: 333, endPoint y: 109, distance: 74.4
click at [333, 109] on span "У меня есть" at bounding box center [288, 108] width 113 height 23
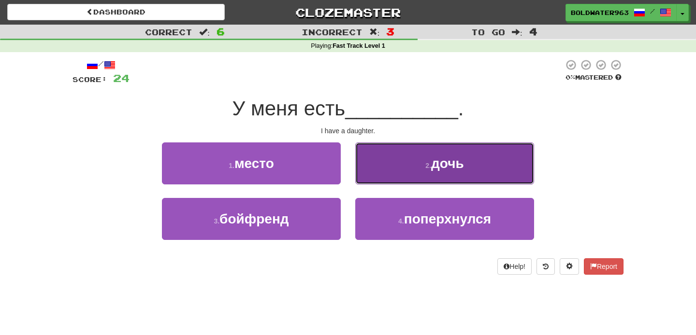
click at [390, 168] on button "2 . дочь" at bounding box center [444, 164] width 179 height 42
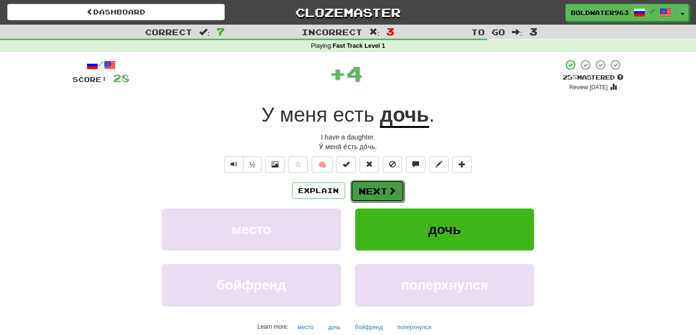
click at [377, 192] on button "Next" at bounding box center [377, 191] width 54 height 22
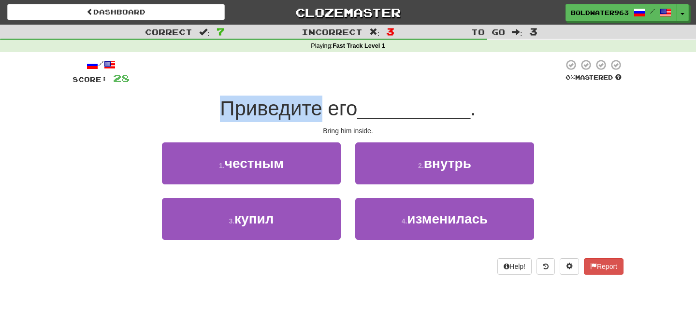
drag, startPoint x: 222, startPoint y: 111, endPoint x: 324, endPoint y: 112, distance: 101.5
click at [324, 112] on span "Приведите его" at bounding box center [288, 108] width 137 height 23
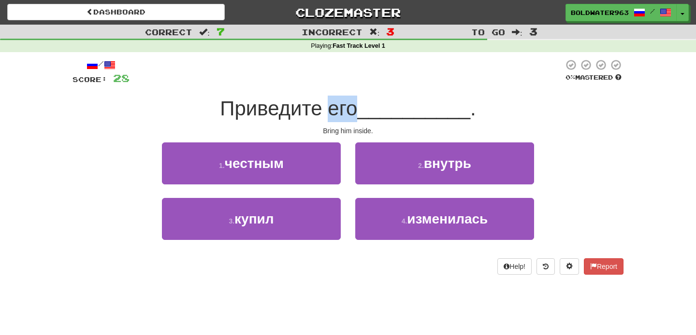
drag, startPoint x: 333, startPoint y: 112, endPoint x: 362, endPoint y: 111, distance: 28.0
click at [357, 111] on span "Приведите его" at bounding box center [288, 108] width 137 height 23
click at [349, 156] on div "2 . внутрь" at bounding box center [444, 171] width 193 height 56
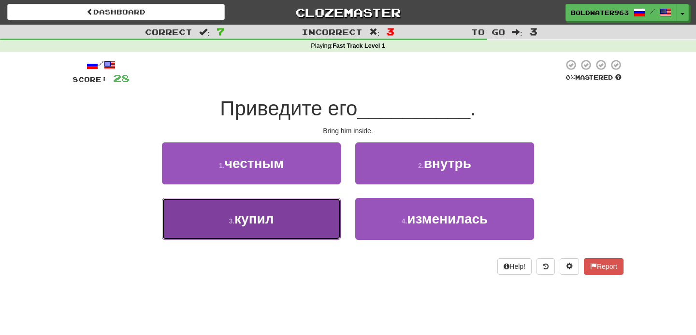
click at [318, 213] on button "3 . купил" at bounding box center [251, 219] width 179 height 42
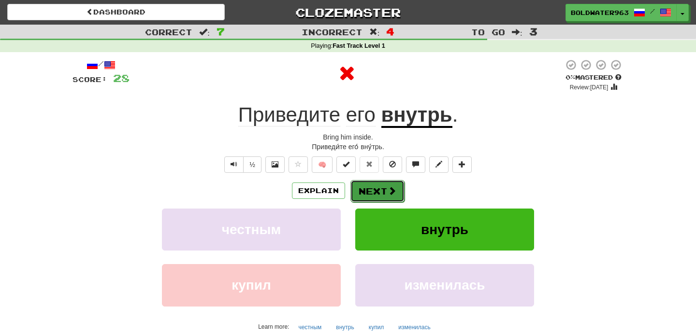
click at [375, 188] on button "Next" at bounding box center [377, 191] width 54 height 22
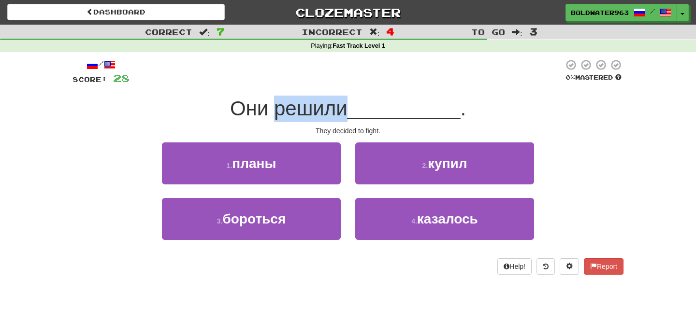
drag, startPoint x: 278, startPoint y: 114, endPoint x: 345, endPoint y: 115, distance: 66.7
click at [345, 115] on span "Они решили" at bounding box center [288, 108] width 117 height 23
drag, startPoint x: 315, startPoint y: 114, endPoint x: 341, endPoint y: 111, distance: 26.3
click at [343, 112] on span "Они решили" at bounding box center [288, 108] width 117 height 23
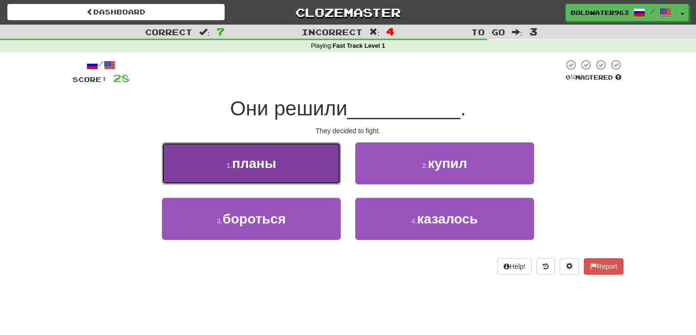
click at [300, 166] on button "1 . планы" at bounding box center [251, 164] width 179 height 42
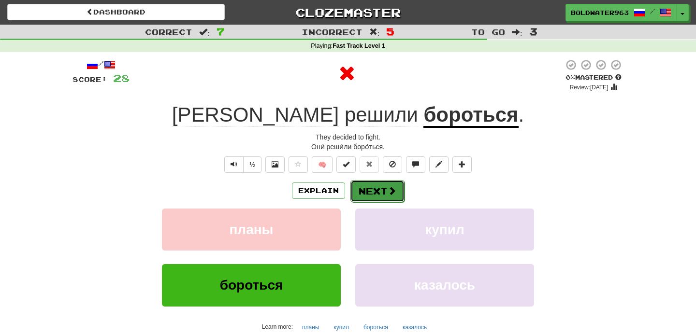
click at [374, 184] on button "Next" at bounding box center [377, 191] width 54 height 22
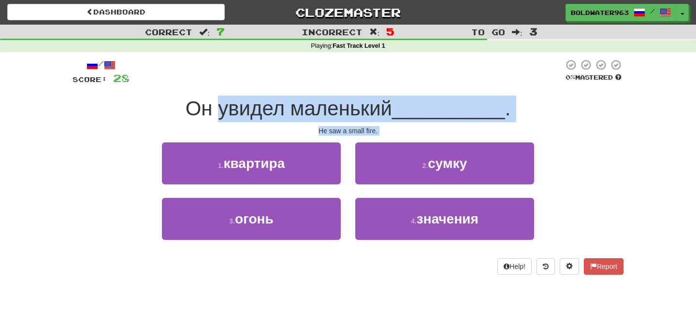
drag, startPoint x: 220, startPoint y: 111, endPoint x: 346, endPoint y: 141, distance: 129.7
click at [346, 141] on div "/ Score: 28 0 % Mastered Он увидел маленький __________ . He saw a small fire. …" at bounding box center [347, 167] width 551 height 216
click at [388, 130] on div "He saw a small fire." at bounding box center [347, 131] width 551 height 10
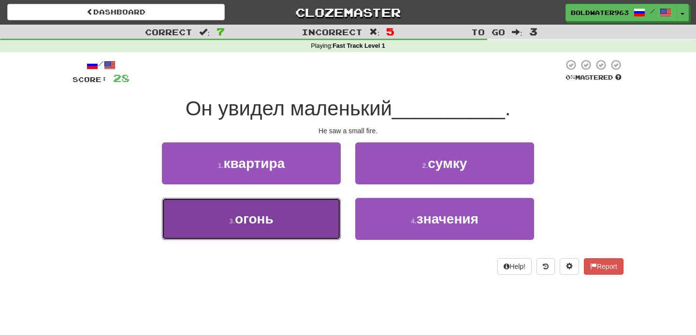
click at [310, 221] on button "3 . огонь" at bounding box center [251, 219] width 179 height 42
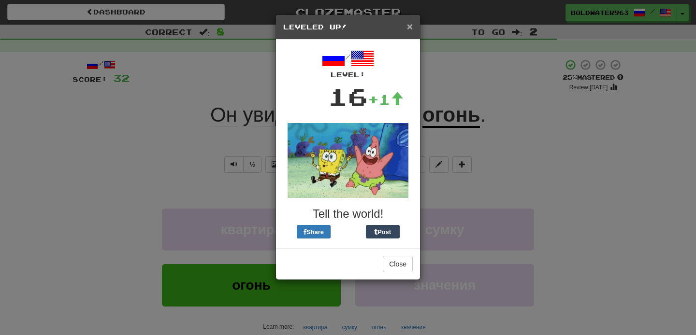
click at [408, 28] on span "×" at bounding box center [410, 26] width 6 height 11
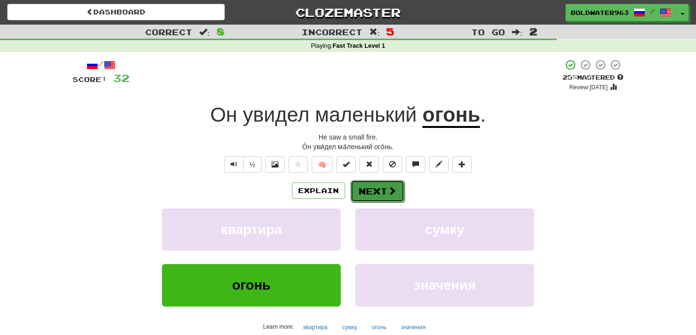
click at [381, 188] on button "Next" at bounding box center [377, 191] width 54 height 22
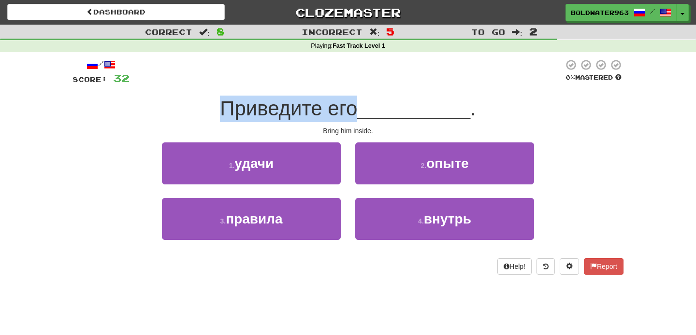
drag, startPoint x: 226, startPoint y: 111, endPoint x: 360, endPoint y: 114, distance: 134.4
click at [357, 114] on span "Приведите его" at bounding box center [288, 108] width 137 height 23
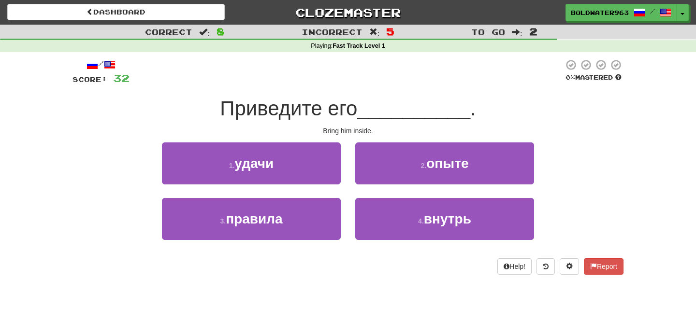
click at [347, 158] on div "1 . удачи" at bounding box center [251, 171] width 193 height 56
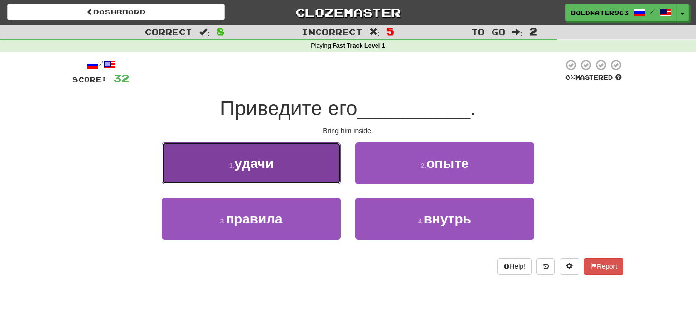
click at [310, 158] on button "1 . удачи" at bounding box center [251, 164] width 179 height 42
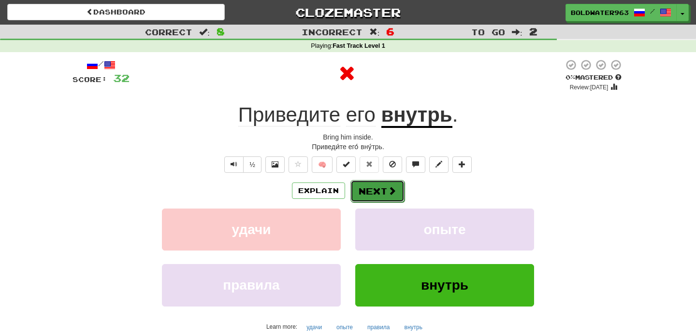
click at [369, 190] on button "Next" at bounding box center [377, 191] width 54 height 22
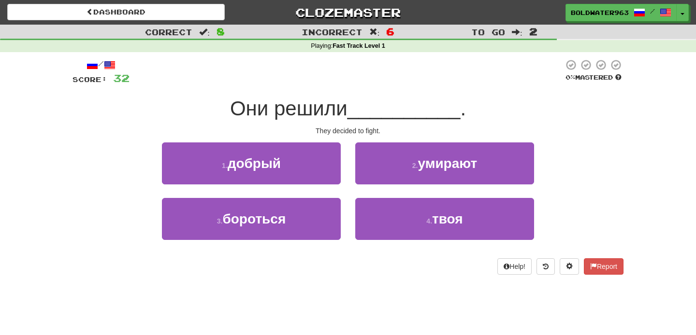
click at [347, 189] on div "1 . добрый" at bounding box center [251, 171] width 193 height 56
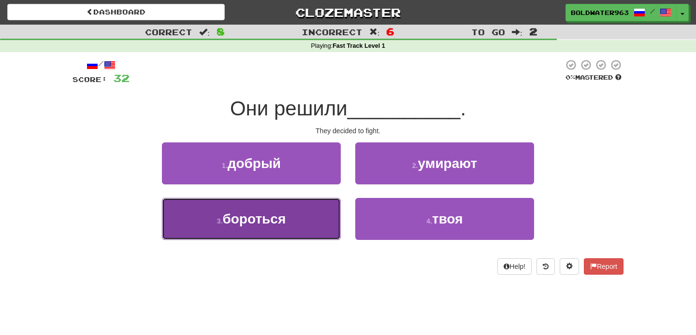
click at [308, 219] on button "3 . бороться" at bounding box center [251, 219] width 179 height 42
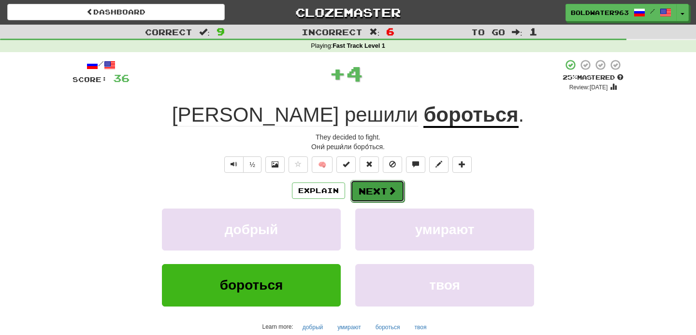
click at [374, 194] on button "Next" at bounding box center [377, 191] width 54 height 22
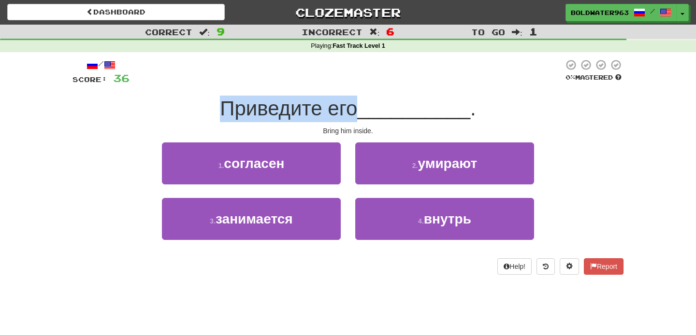
drag, startPoint x: 222, startPoint y: 111, endPoint x: 359, endPoint y: 110, distance: 136.8
click at [357, 110] on span "Приведите его" at bounding box center [288, 108] width 137 height 23
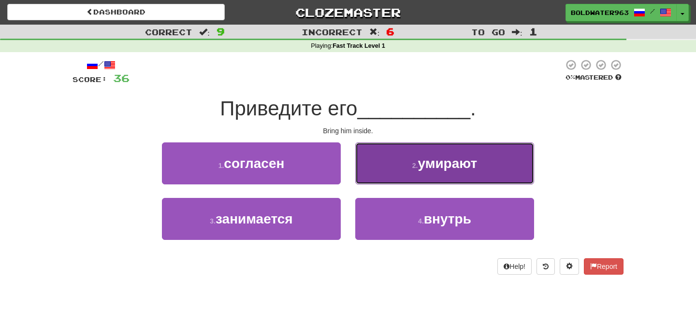
click at [394, 161] on button "2 . умирают" at bounding box center [444, 164] width 179 height 42
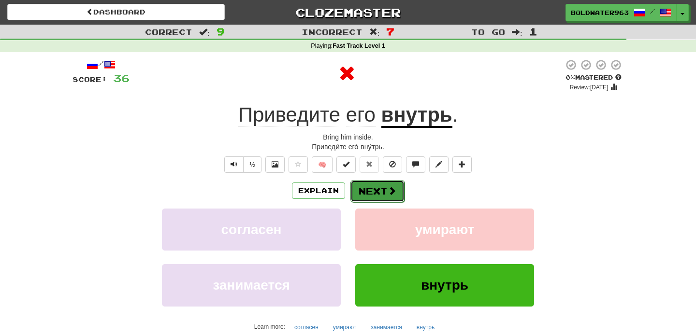
click at [370, 188] on button "Next" at bounding box center [377, 191] width 54 height 22
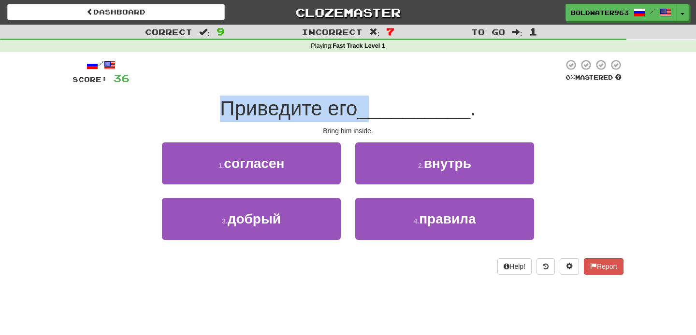
drag, startPoint x: 225, startPoint y: 111, endPoint x: 380, endPoint y: 112, distance: 155.1
click at [380, 112] on div "Приведите его __________ ." at bounding box center [347, 109] width 551 height 27
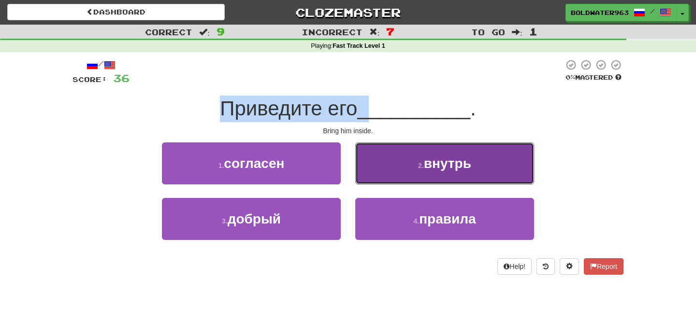
click at [406, 162] on button "2 . внутрь" at bounding box center [444, 164] width 179 height 42
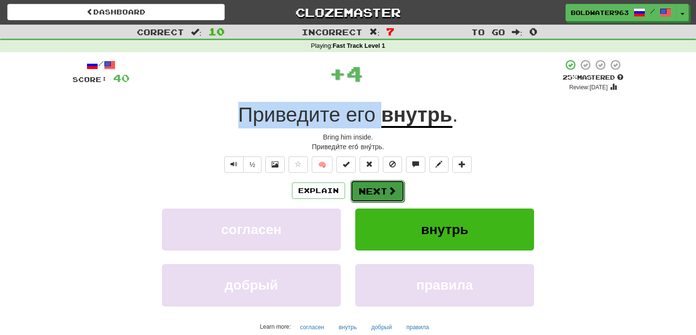
click at [380, 191] on button "Next" at bounding box center [377, 191] width 54 height 22
